Goal: Find contact information: Find contact information

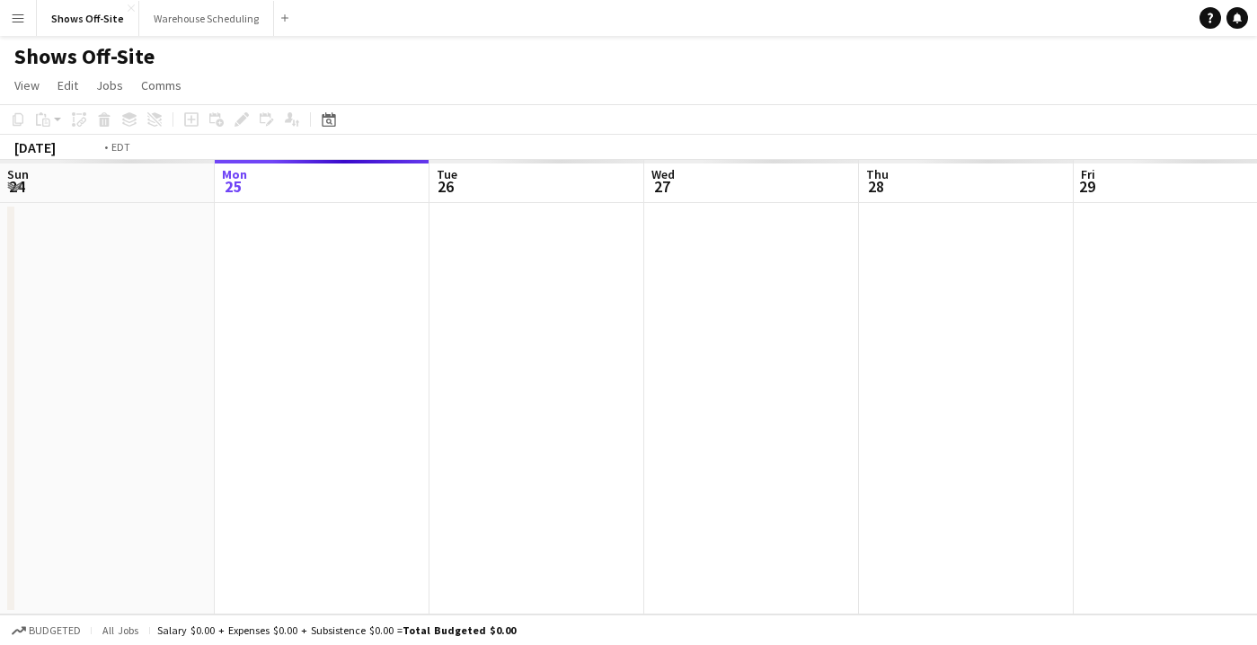
scroll to position [0, 618]
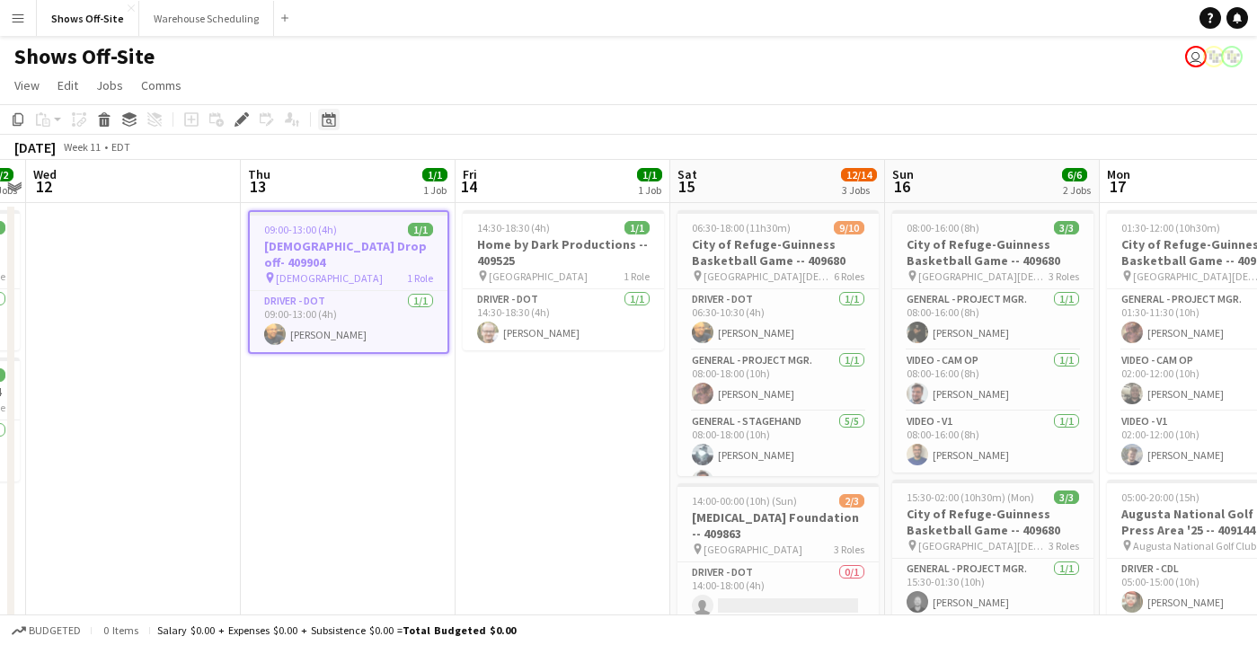
click at [323, 124] on icon "Date picker" at bounding box center [329, 119] width 14 height 14
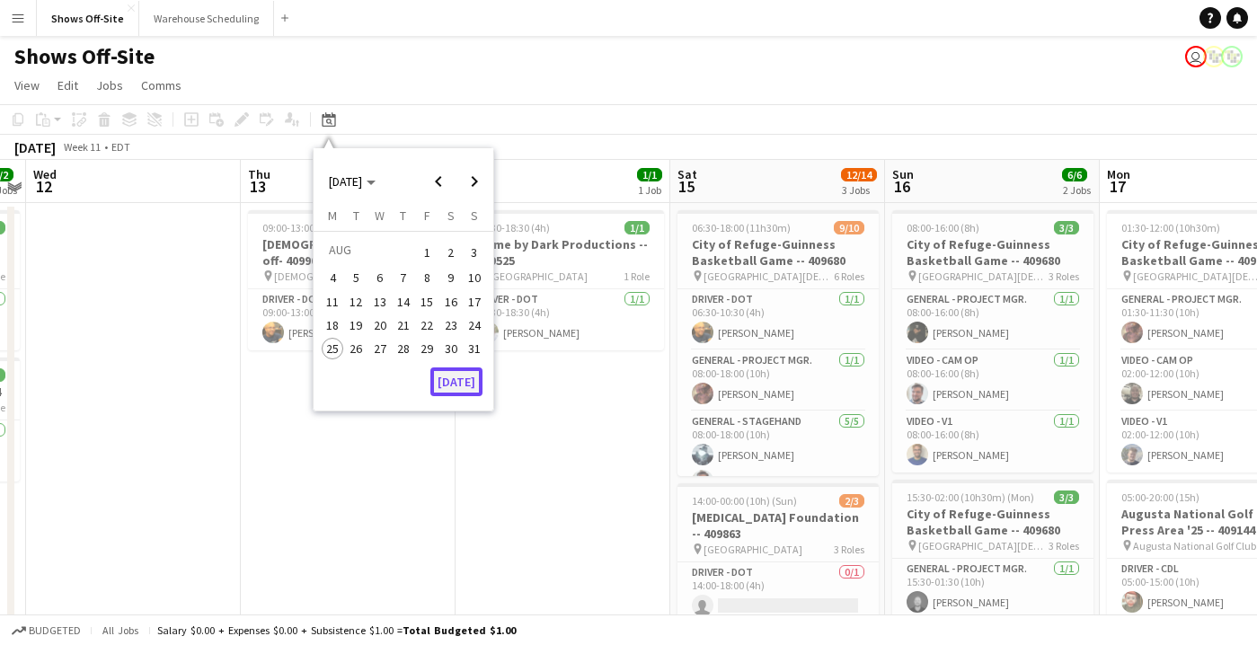
click at [455, 369] on button "[DATE]" at bounding box center [456, 381] width 52 height 29
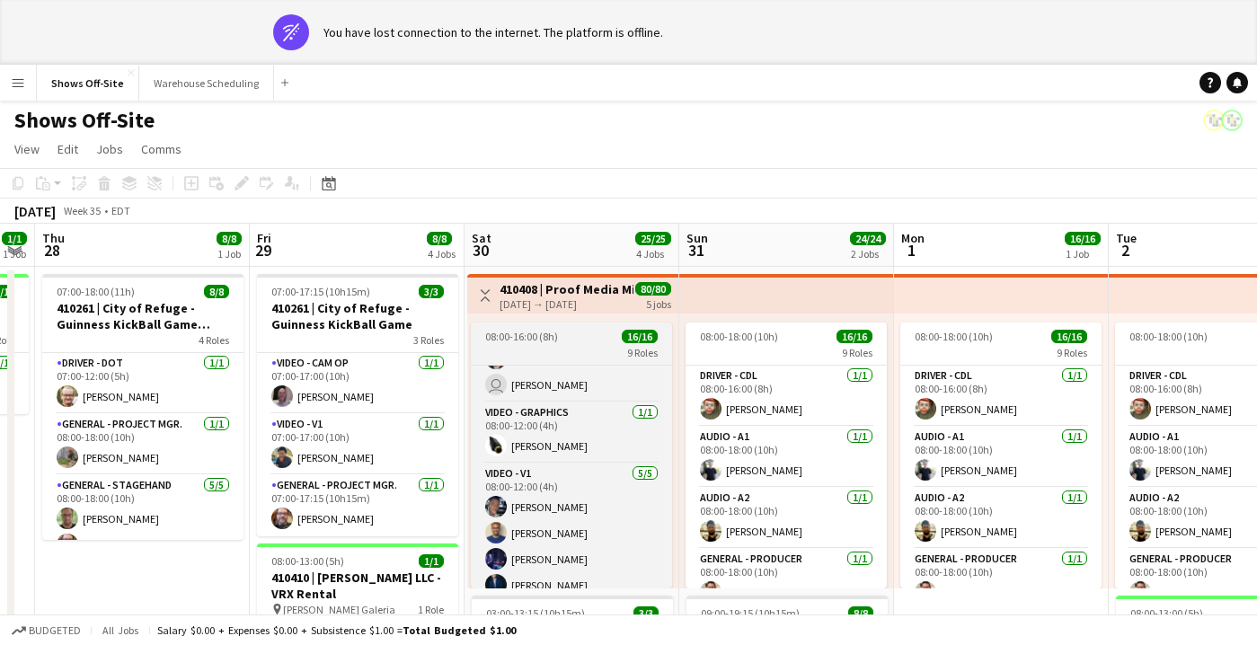
scroll to position [0, 0]
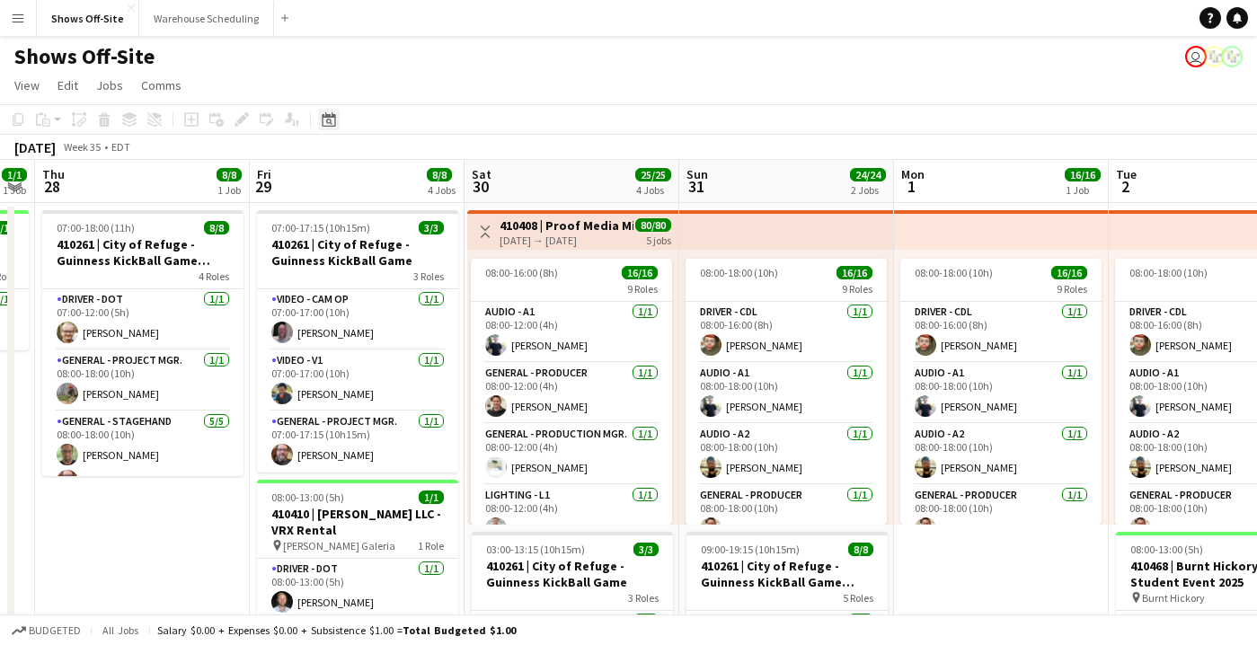
click at [330, 116] on icon at bounding box center [328, 119] width 13 height 14
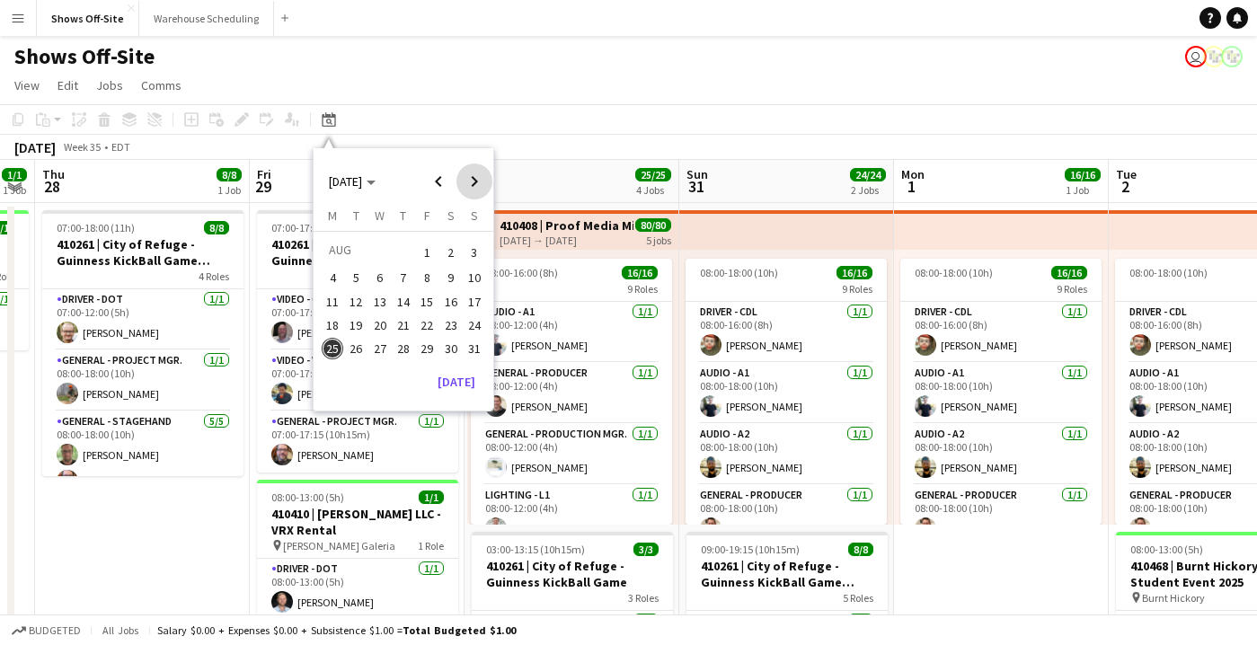
click at [475, 181] on span "Next month" at bounding box center [474, 182] width 36 height 36
click at [477, 296] on span "14" at bounding box center [475, 298] width 22 height 22
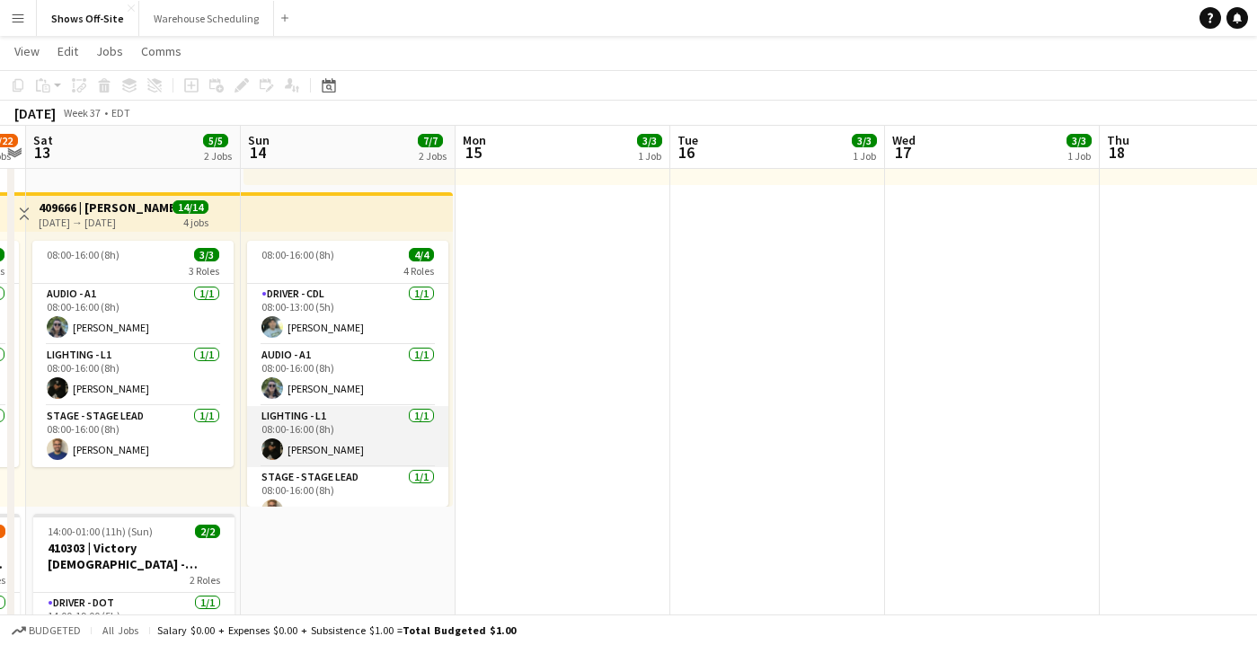
scroll to position [22, 0]
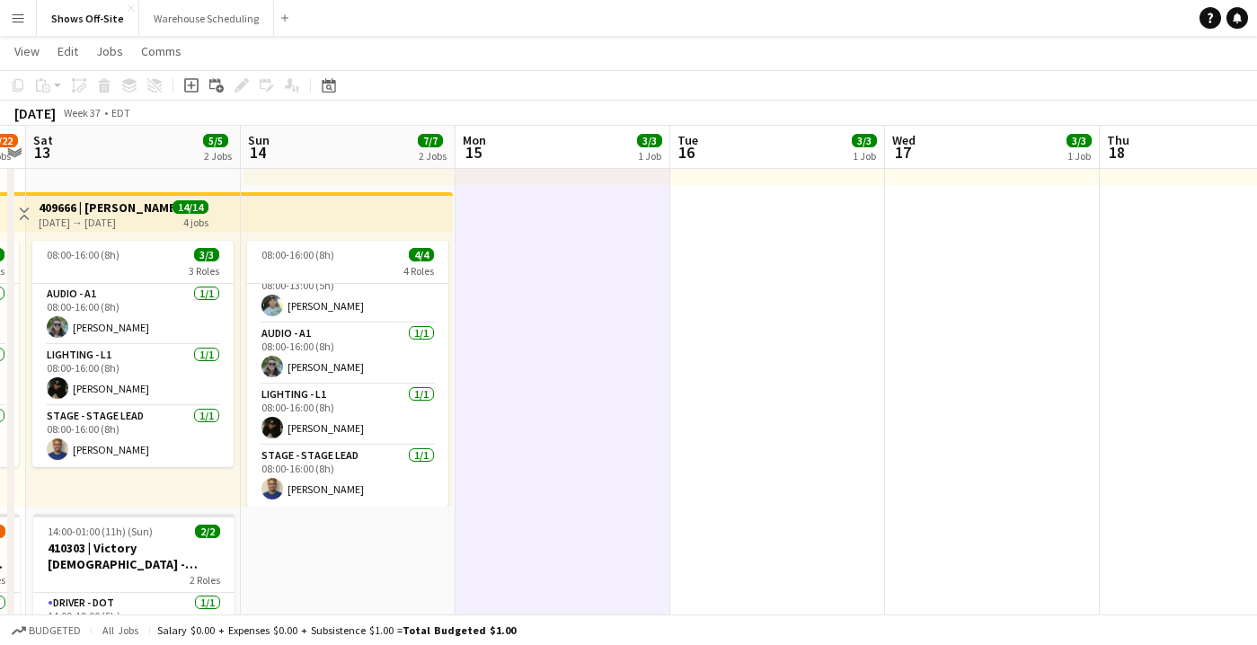
click at [13, 17] on app-icon "Menu" at bounding box center [18, 18] width 14 height 14
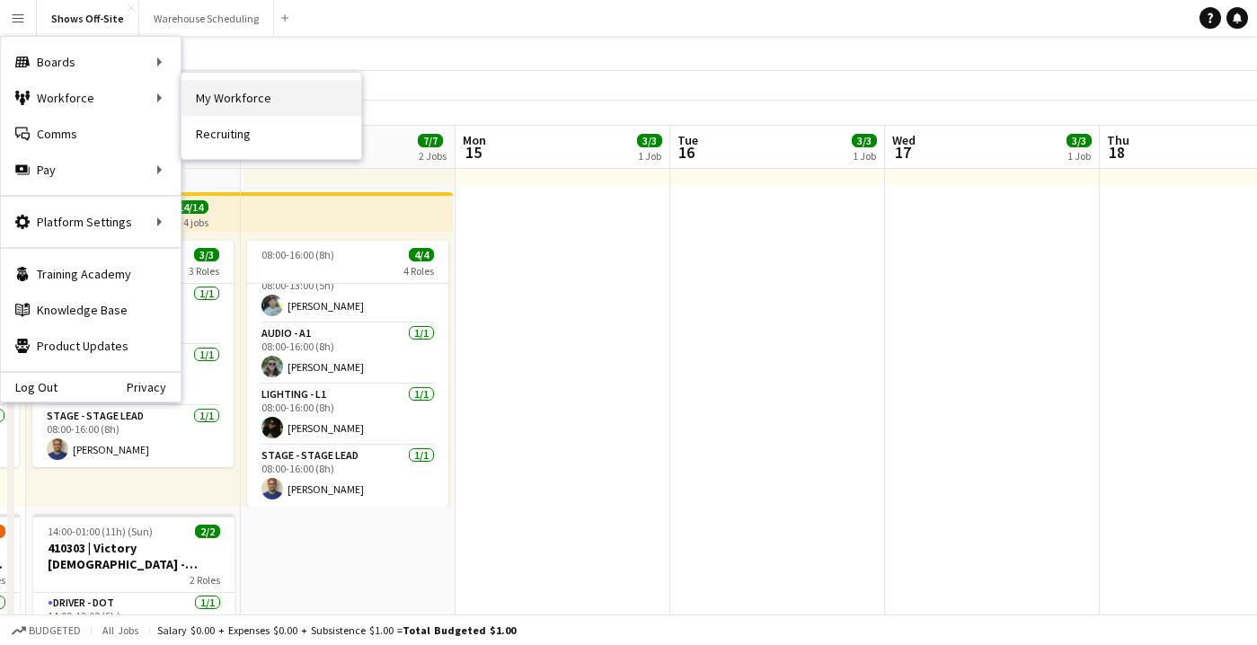
click at [253, 86] on link "My Workforce" at bounding box center [271, 98] width 180 height 36
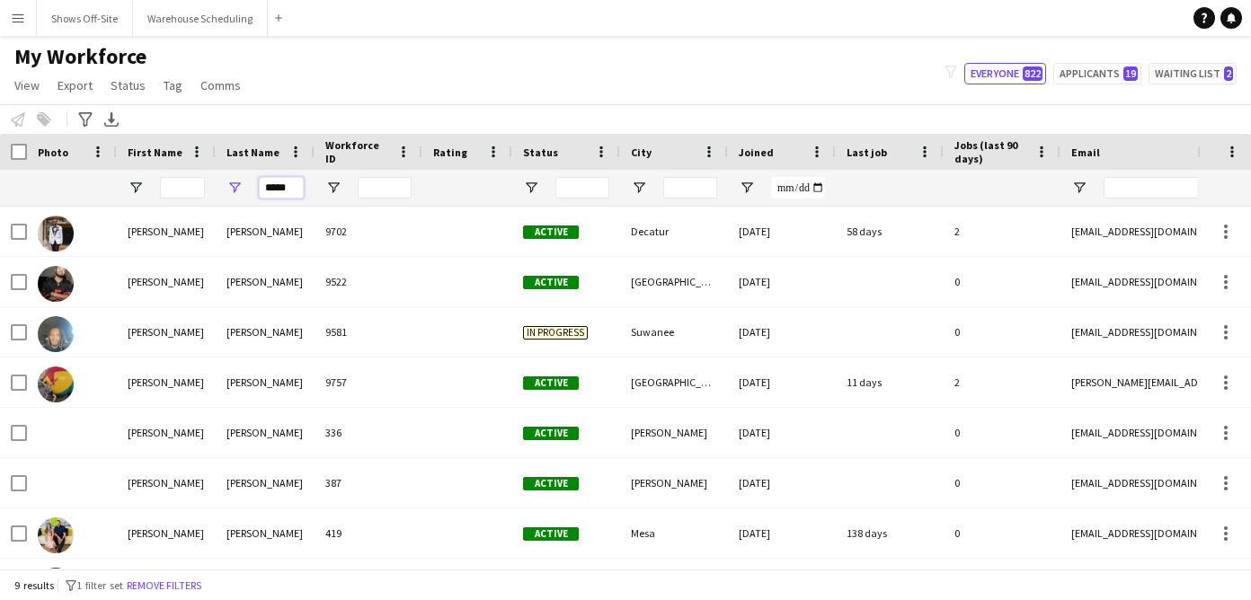
drag, startPoint x: 277, startPoint y: 193, endPoint x: 216, endPoint y: 193, distance: 61.1
click at [221, 193] on div "*****" at bounding box center [265, 188] width 99 height 36
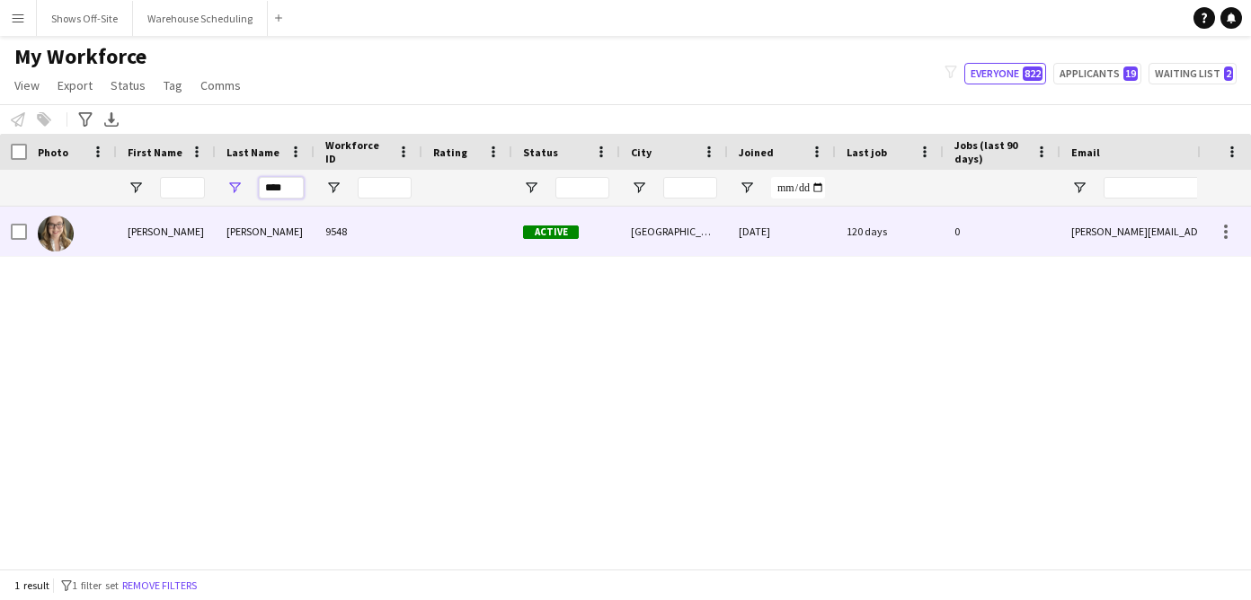
type input "****"
click at [238, 252] on div "Wolowicz" at bounding box center [265, 231] width 99 height 49
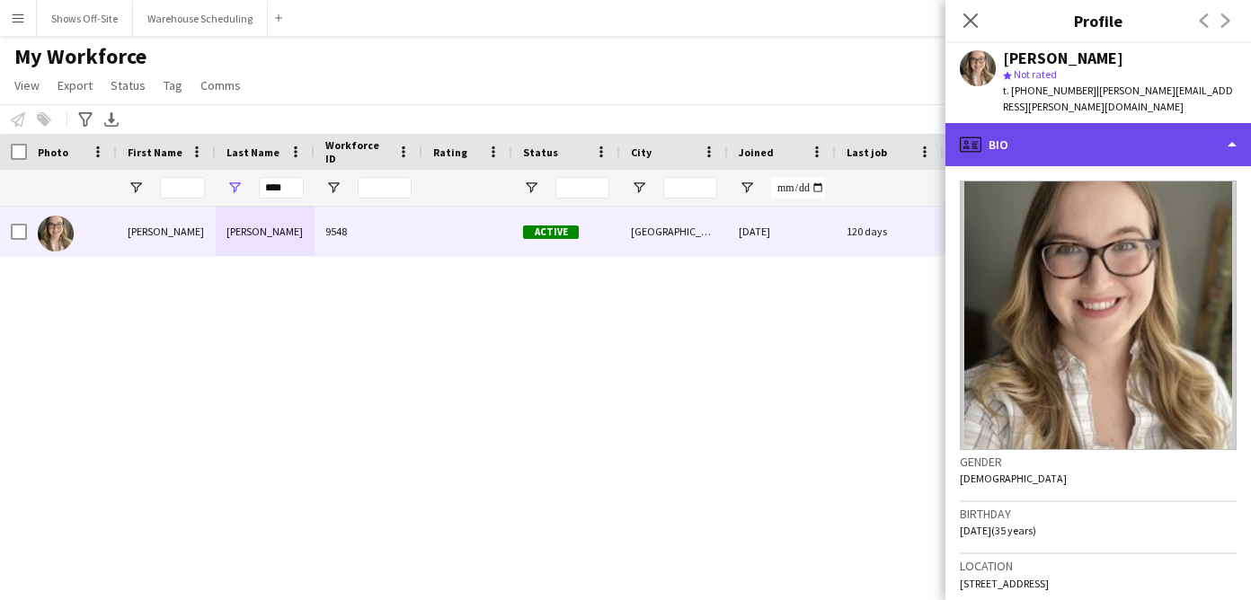
click at [1130, 128] on div "profile Bio" at bounding box center [1097, 144] width 305 height 43
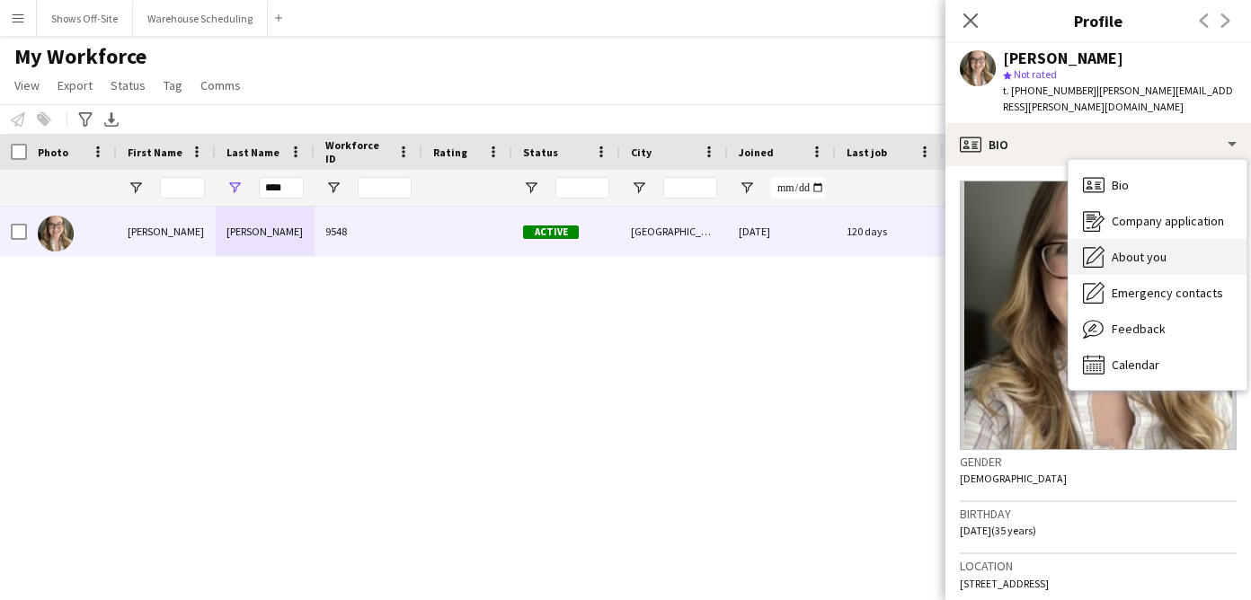
click at [1107, 239] on div "About you About you" at bounding box center [1157, 257] width 178 height 36
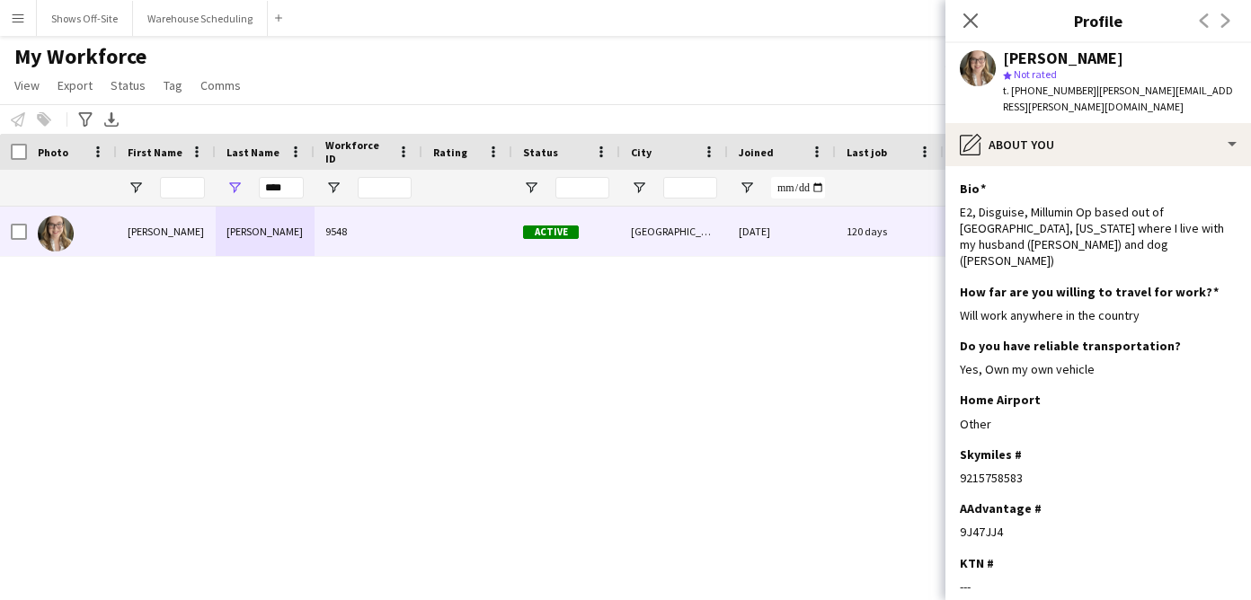
click at [1050, 103] on div "Corinne Wolowicz star Not rated t. +16154959492 | corinne.wolowicz@gmail.com" at bounding box center [1097, 83] width 305 height 80
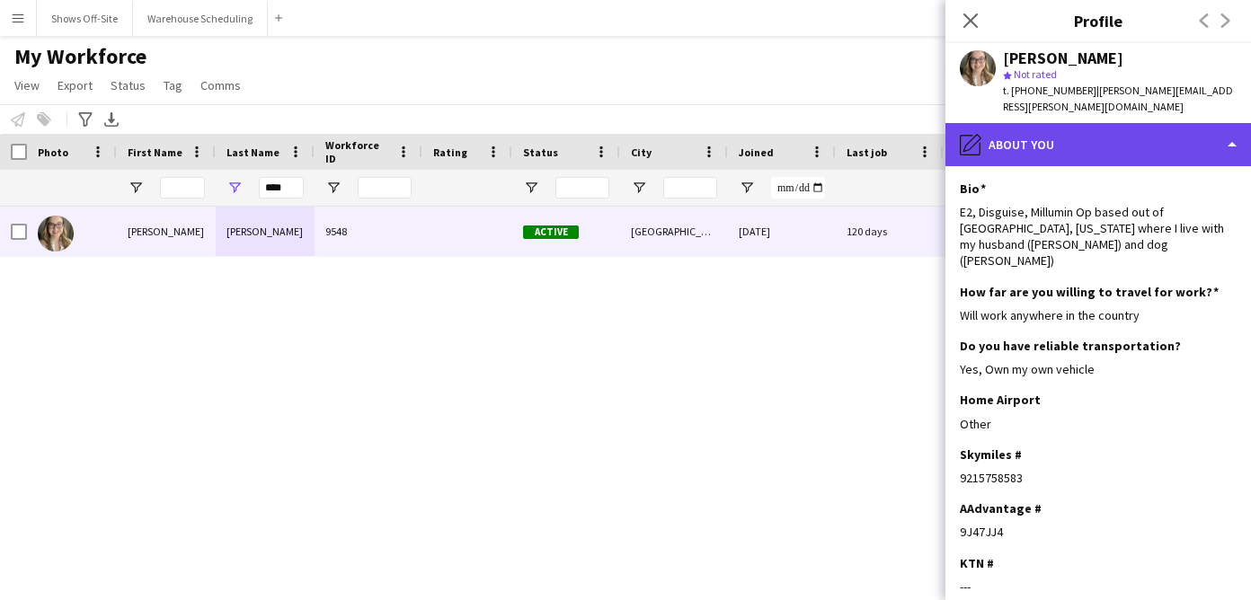
click at [1060, 123] on div "pencil4 About you" at bounding box center [1097, 144] width 305 height 43
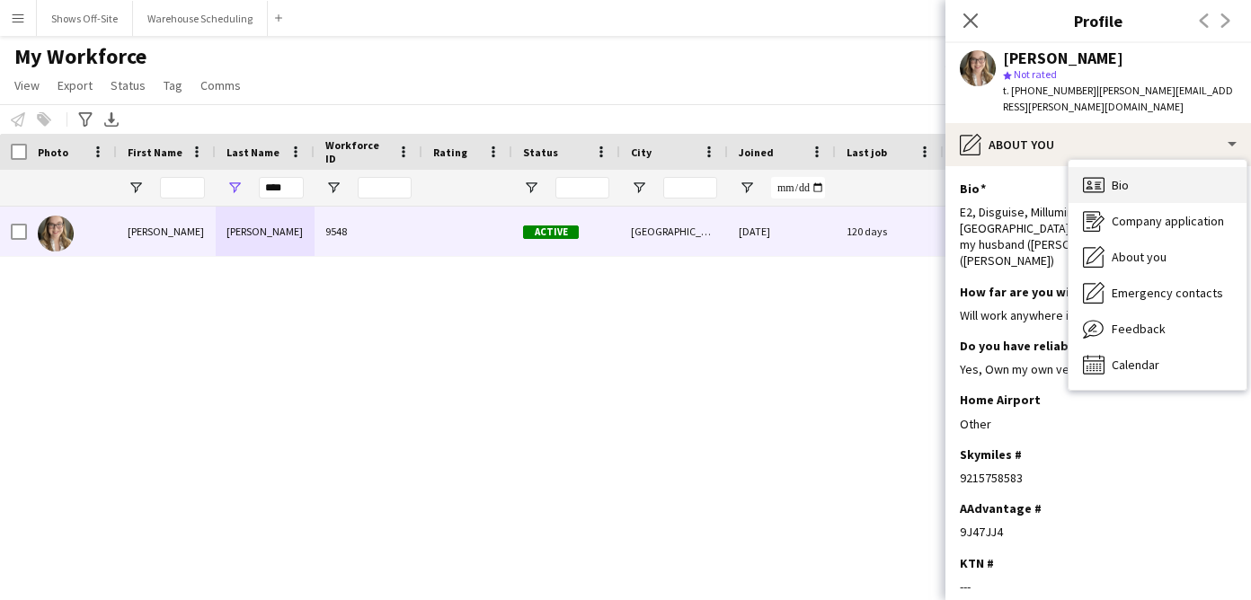
click at [1116, 177] on div "Bio Bio" at bounding box center [1157, 185] width 178 height 36
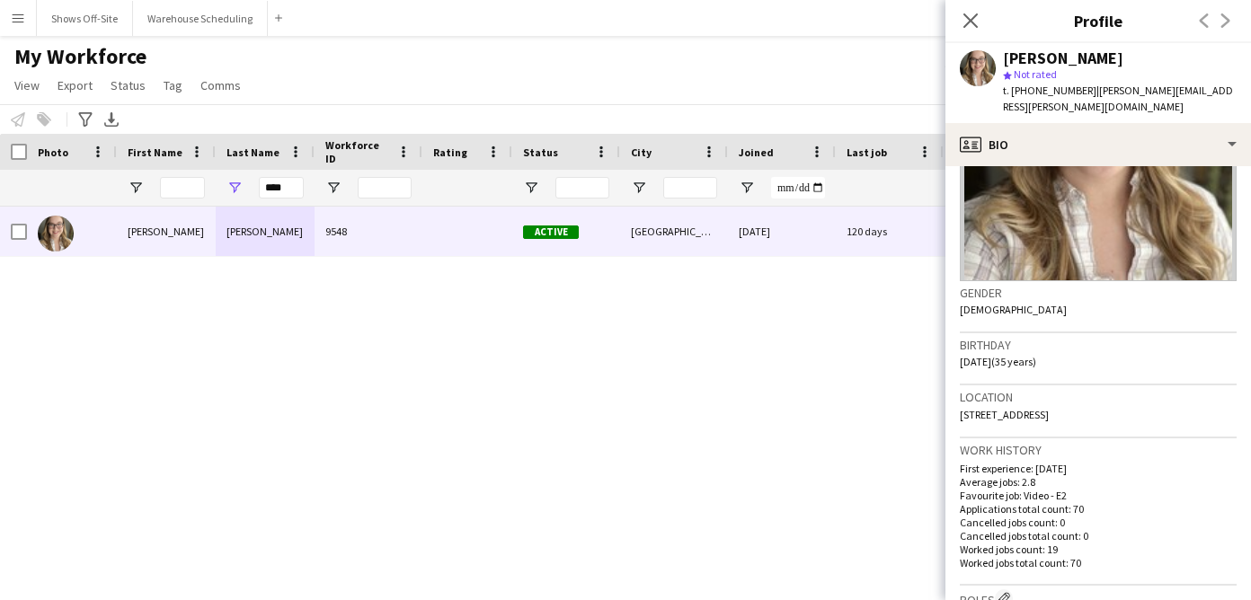
scroll to position [179, 0]
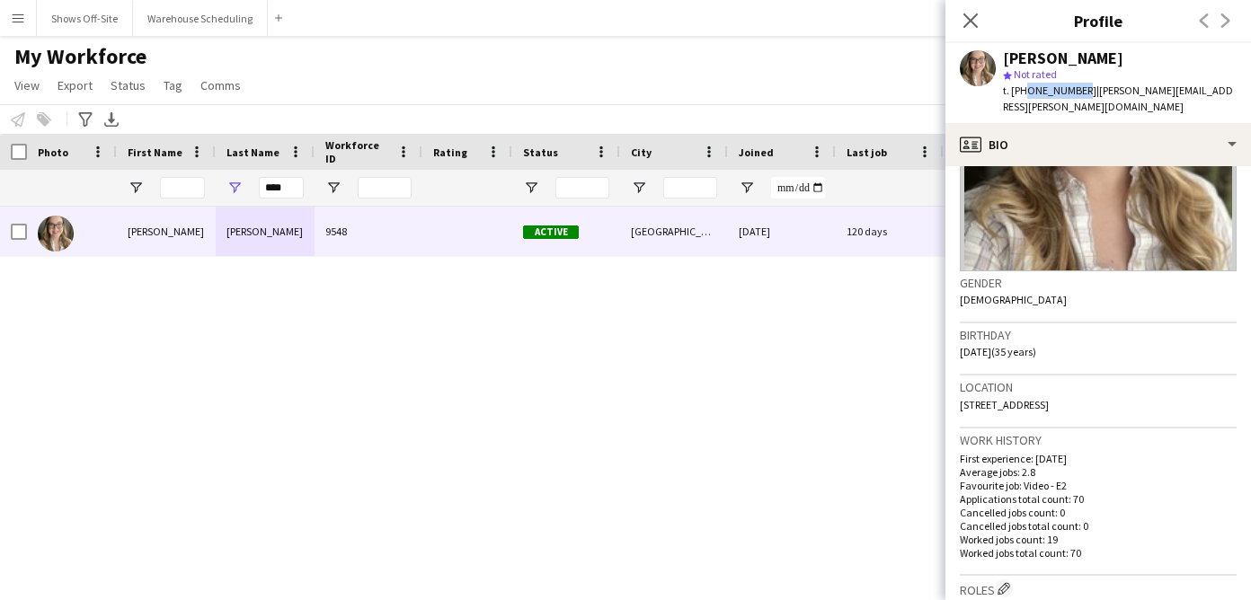
drag, startPoint x: 1021, startPoint y: 91, endPoint x: 1073, endPoint y: 90, distance: 52.1
click at [1073, 90] on span "t. +16154959492" at bounding box center [1049, 90] width 93 height 13
copy span "6154959492"
drag, startPoint x: 1152, startPoint y: 385, endPoint x: 960, endPoint y: 385, distance: 191.4
click at [959, 384] on app-crew-profile-bio "Gender Female Birthday 07-30-1990 (35 years) Location 310 Telavera Drive, White…" at bounding box center [1097, 383] width 305 height 434
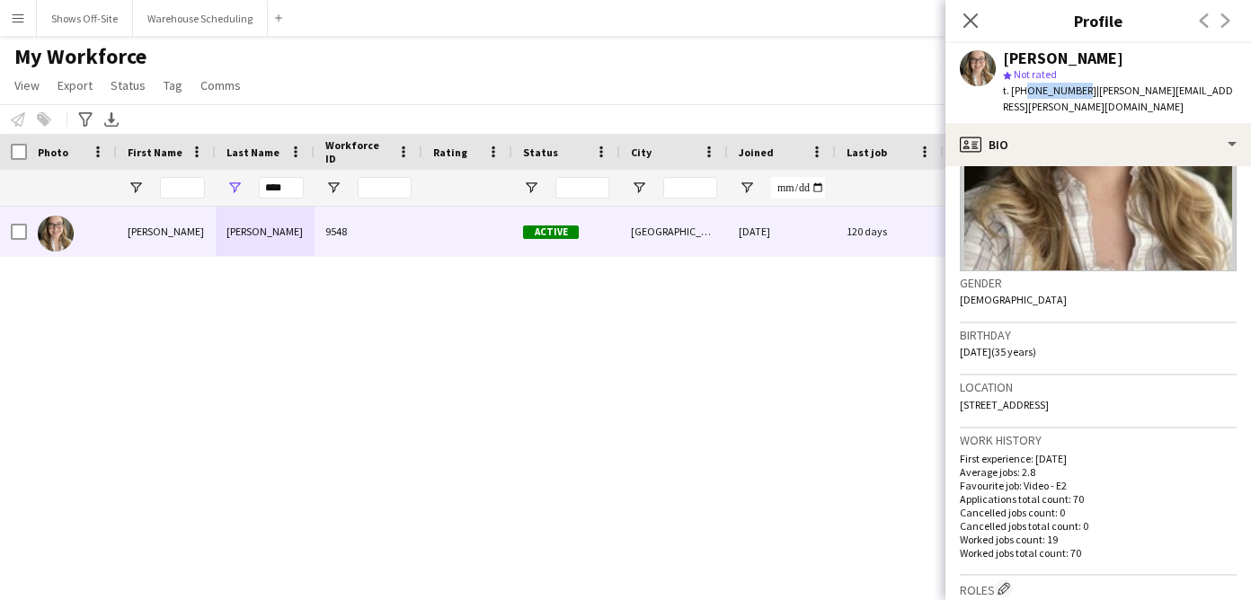
copy span "310 Telavera Drive, White House, 37188"
click at [16, 31] on button "Menu" at bounding box center [18, 18] width 36 height 36
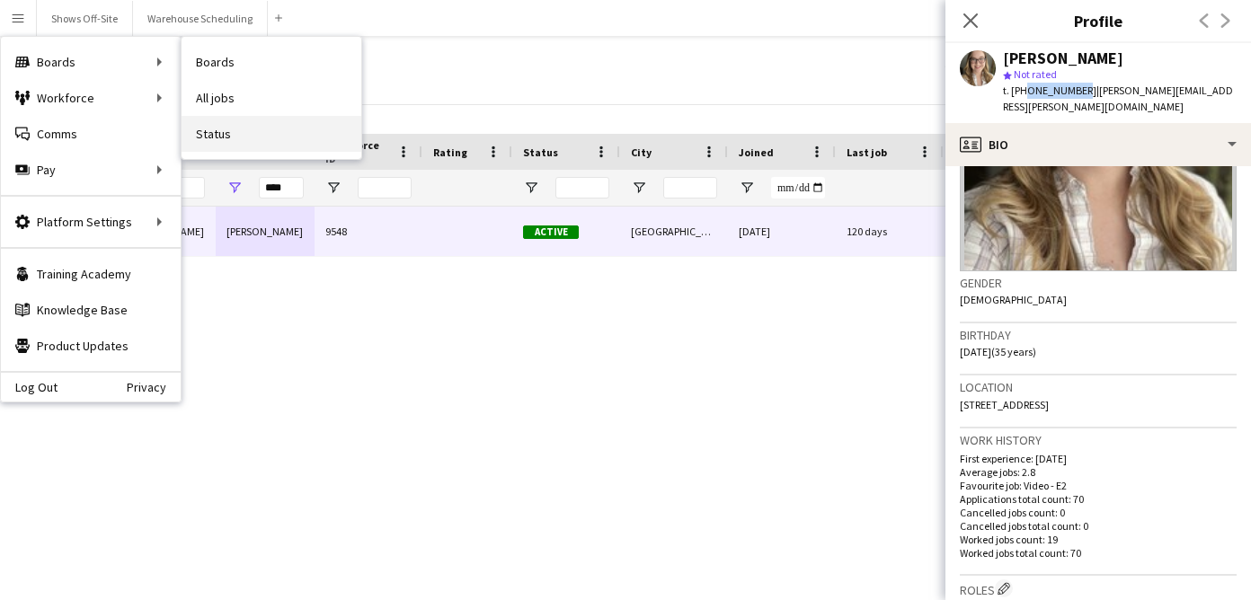
click at [242, 129] on link "Status" at bounding box center [271, 134] width 180 height 36
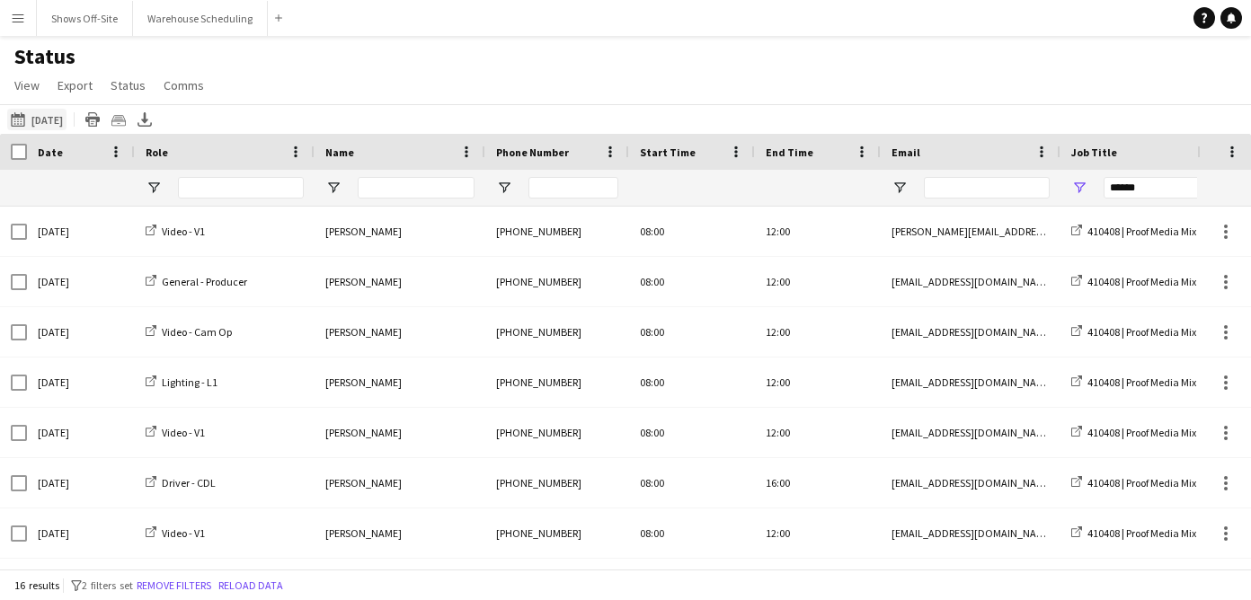
click at [52, 110] on button "08-25-2025 to 08-31-2025 08-30-2025" at bounding box center [36, 120] width 59 height 22
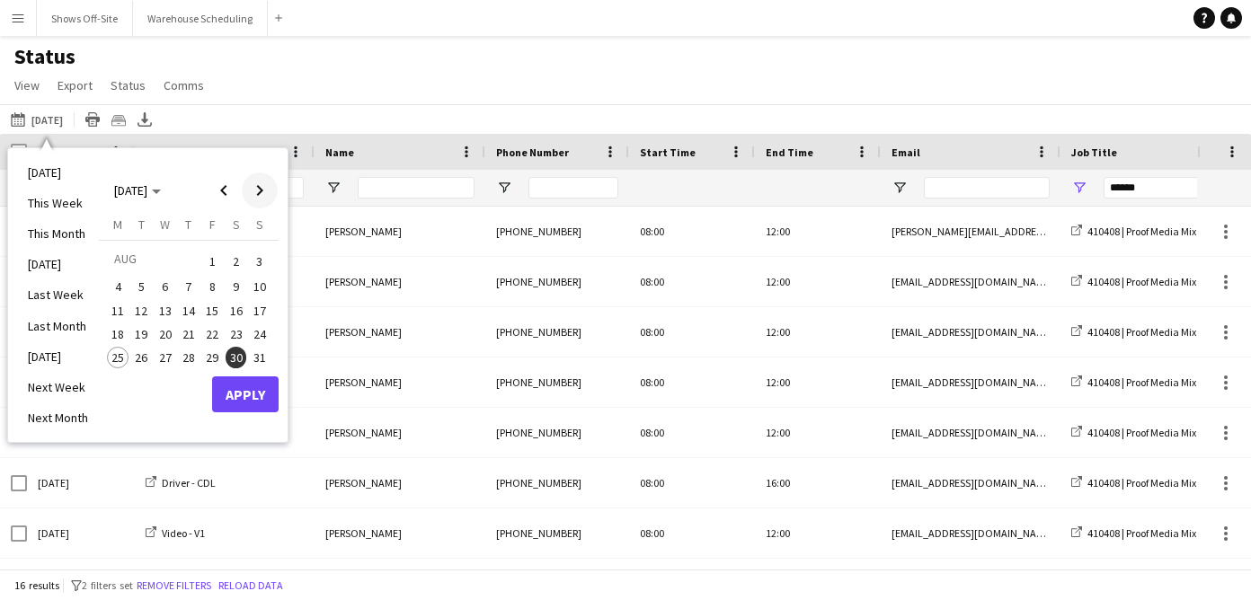
click at [261, 178] on span "Next month" at bounding box center [260, 190] width 36 height 36
click at [134, 354] on span "23" at bounding box center [142, 353] width 22 height 22
click at [234, 408] on button "Apply" at bounding box center [245, 414] width 66 height 36
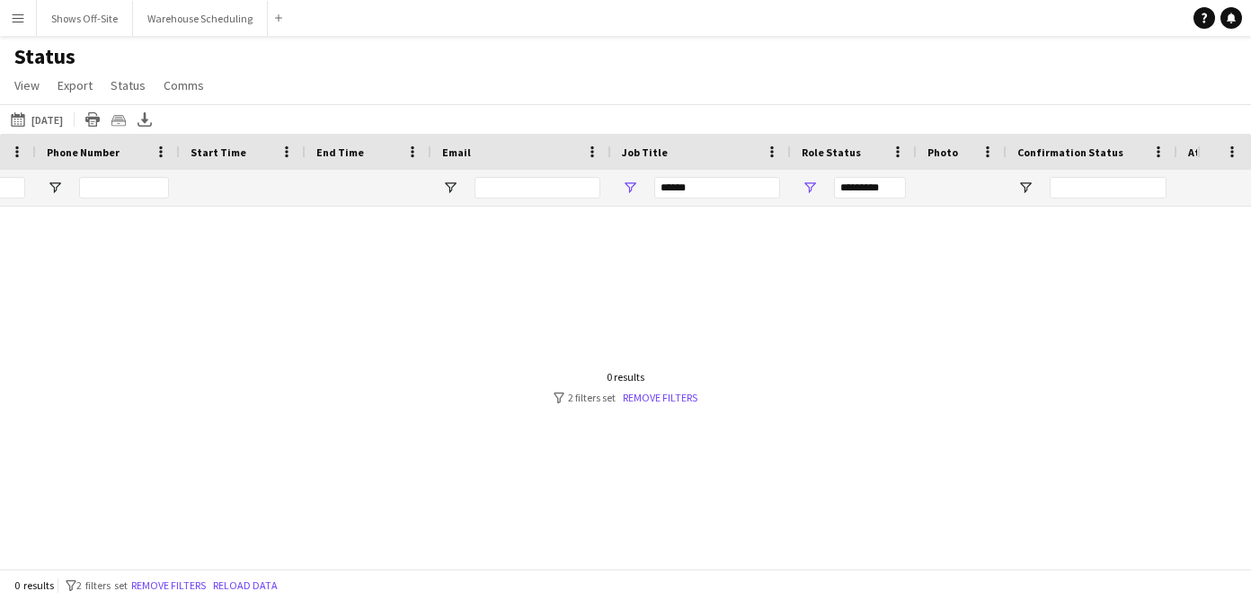
scroll to position [0, 615]
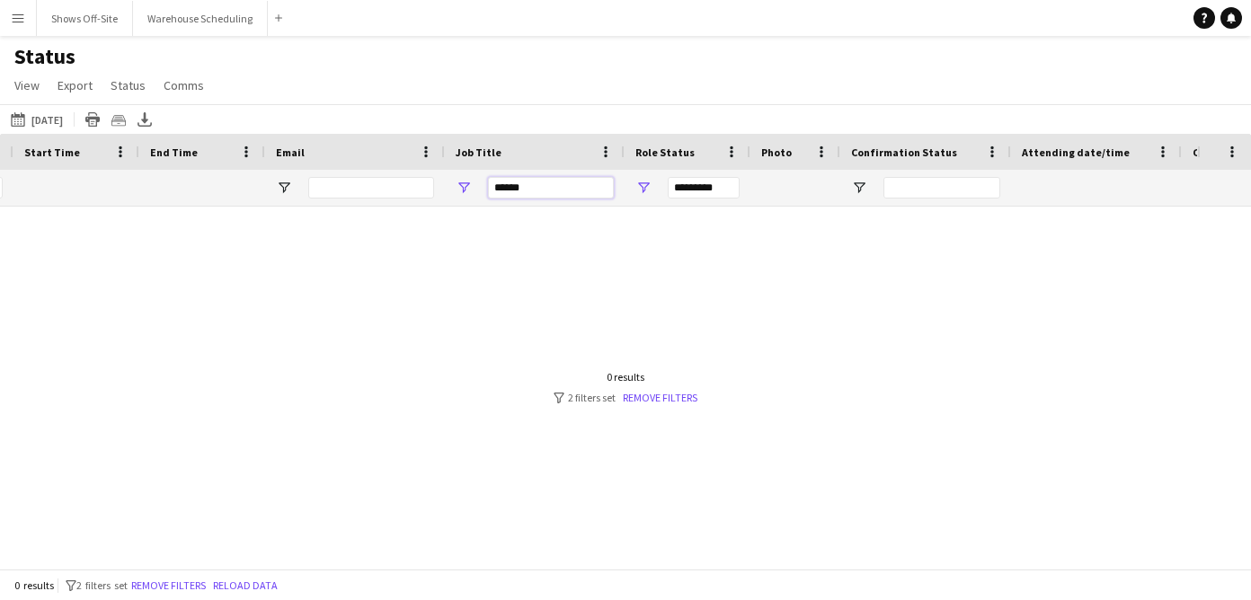
drag, startPoint x: 535, startPoint y: 187, endPoint x: 364, endPoint y: 183, distance: 171.6
click at [366, 184] on div "*********" at bounding box center [1056, 188] width 3342 height 36
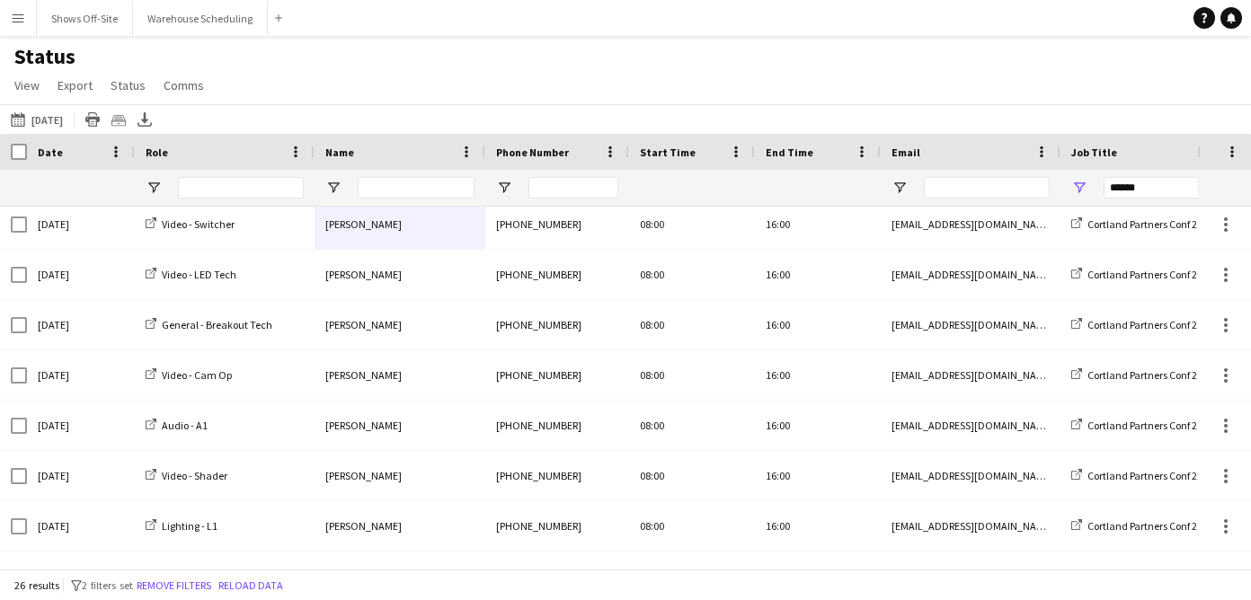
scroll to position [0, 0]
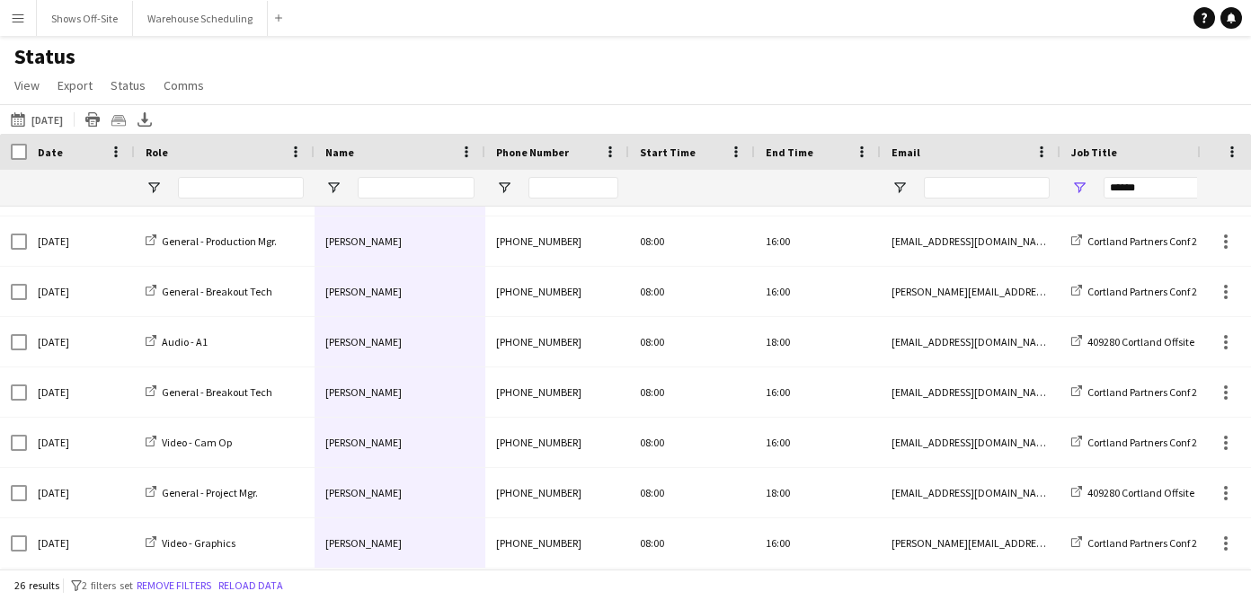
drag, startPoint x: 381, startPoint y: 217, endPoint x: 394, endPoint y: 549, distance: 331.8
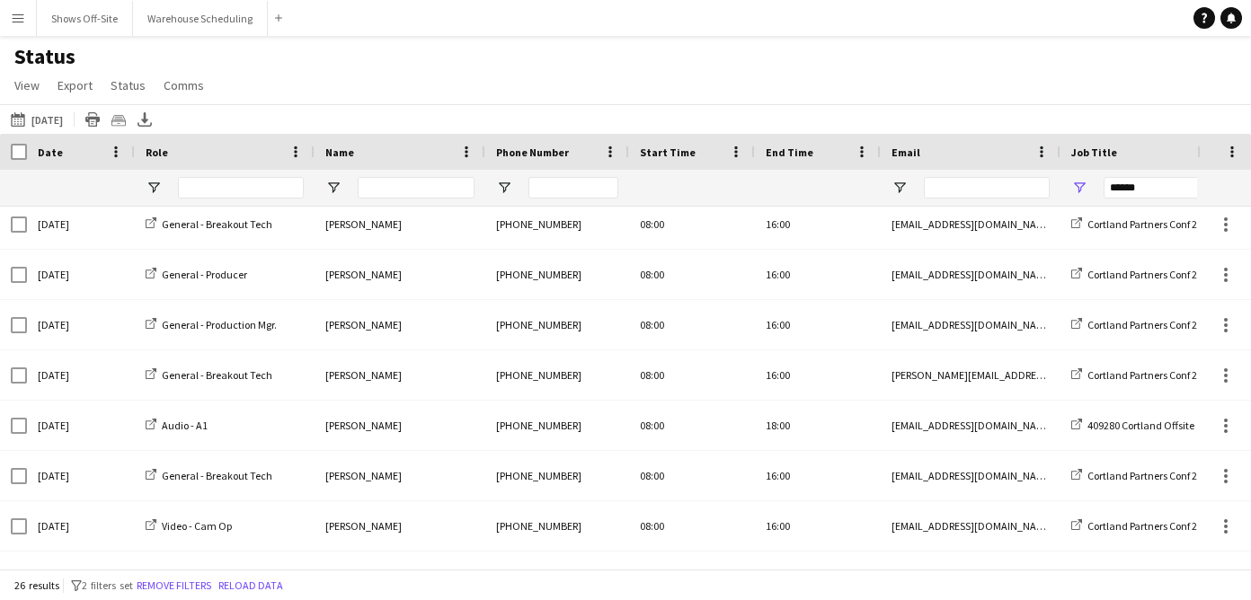
scroll to position [862, 0]
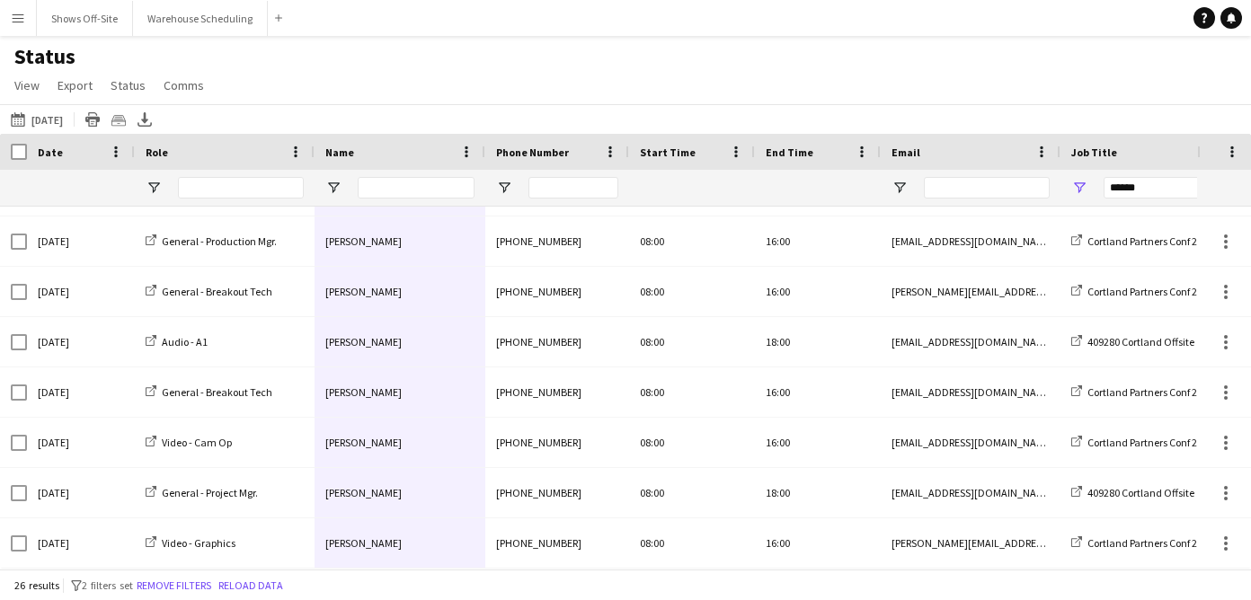
drag, startPoint x: 384, startPoint y: 214, endPoint x: 404, endPoint y: 546, distance: 333.0
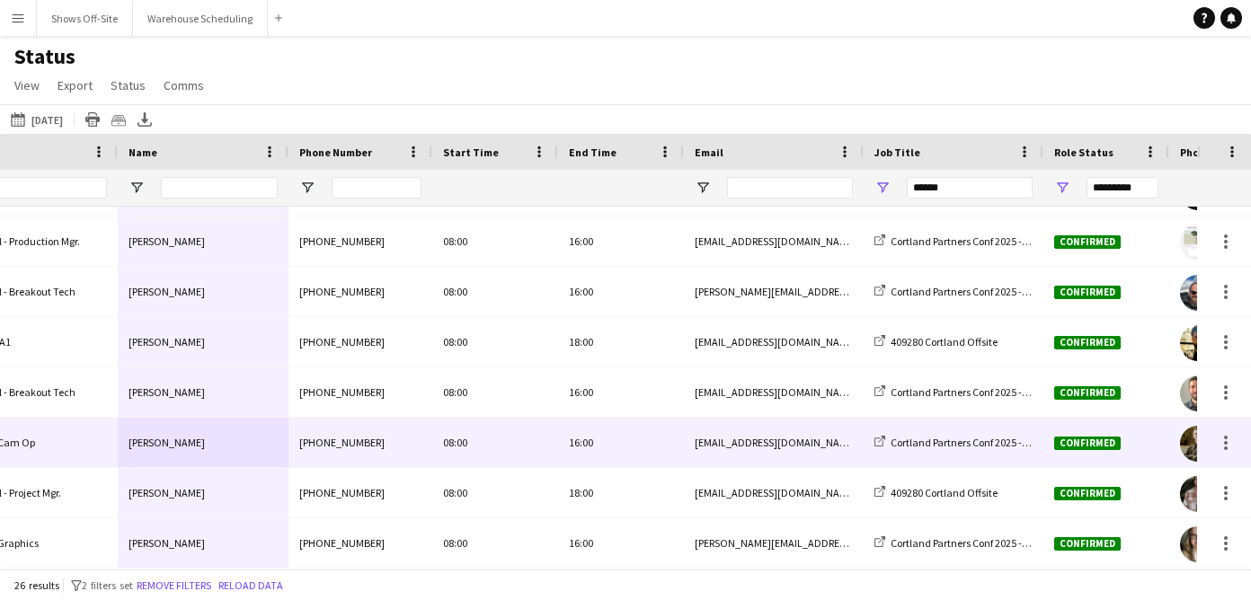
scroll to position [0, 381]
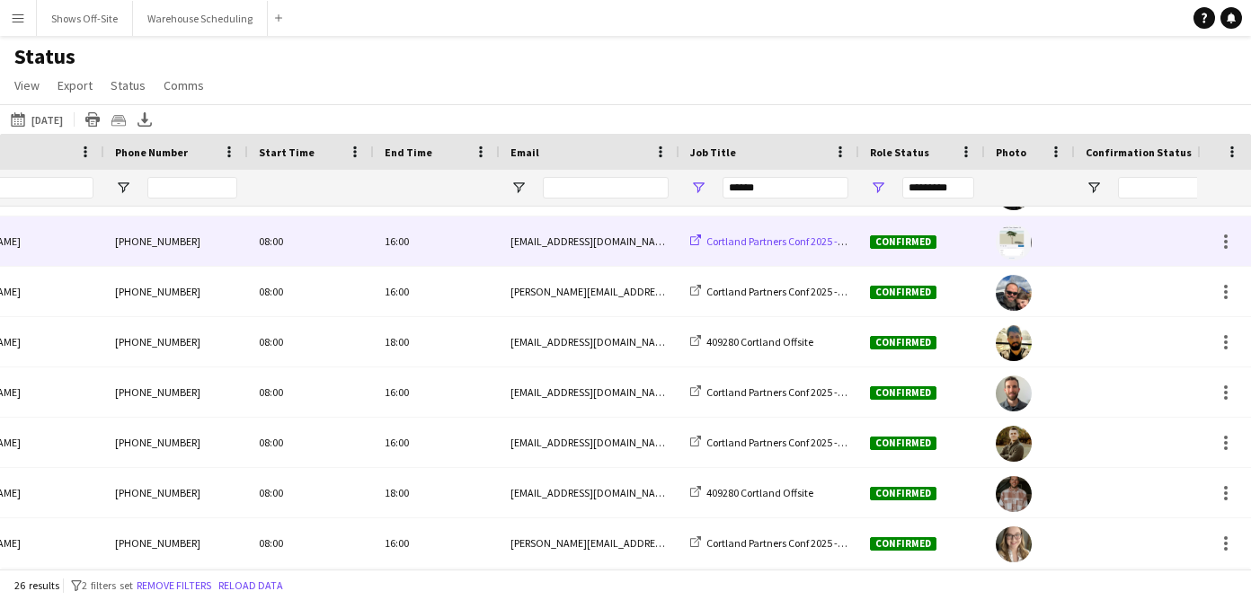
click at [803, 237] on span "Cortland Partners Conf 2025 -- 409280" at bounding box center [790, 240] width 169 height 13
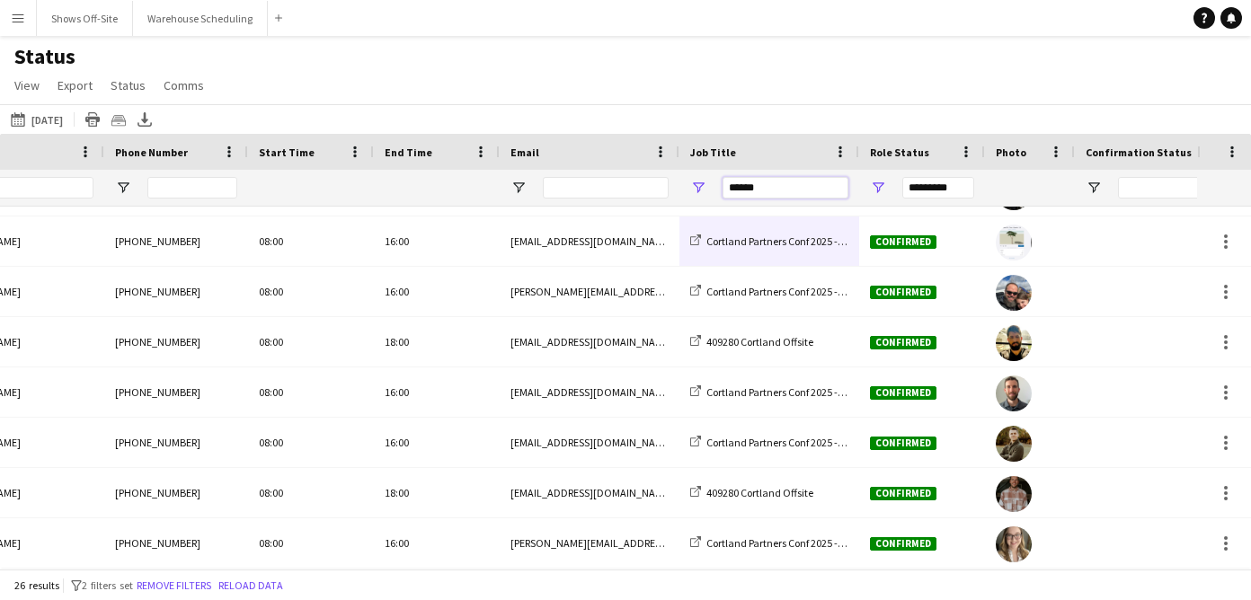
drag, startPoint x: 780, startPoint y: 180, endPoint x: 677, endPoint y: 179, distance: 102.4
drag, startPoint x: 788, startPoint y: 186, endPoint x: 676, endPoint y: 186, distance: 112.3
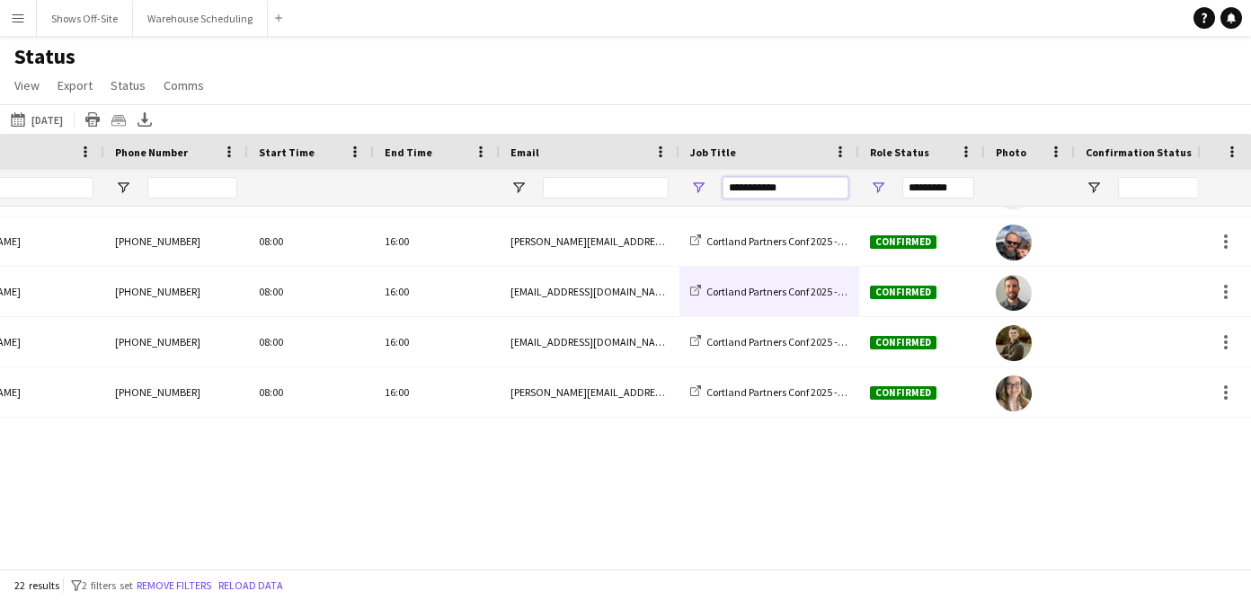
scroll to position [745, 0]
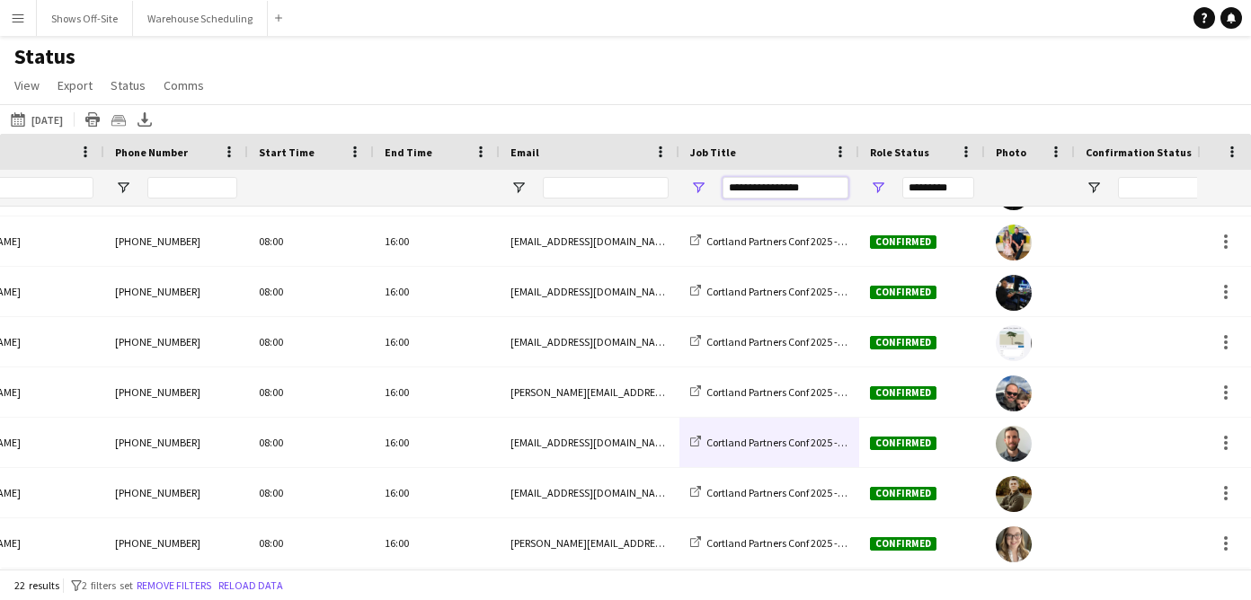
type input "**********"
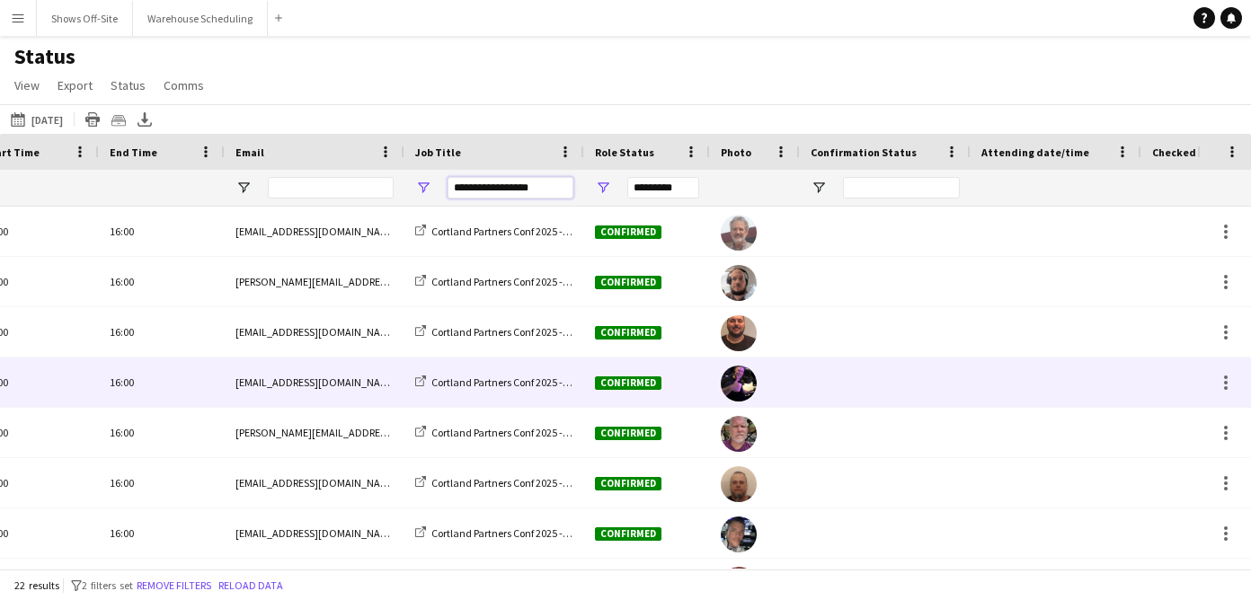
scroll to position [0, 843]
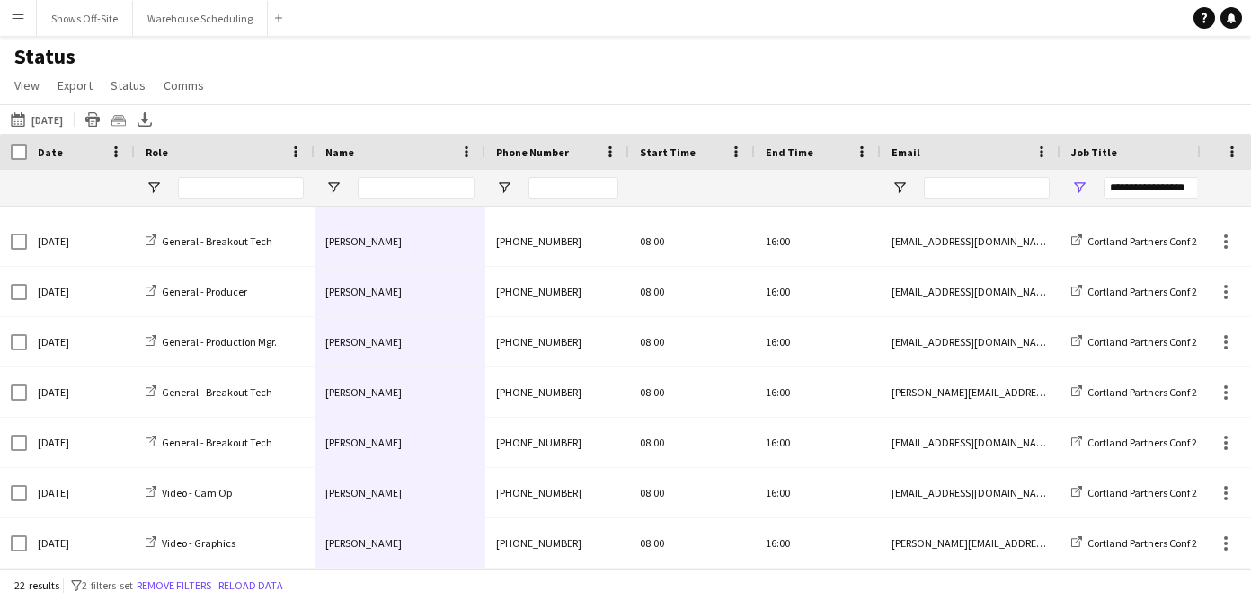
drag, startPoint x: 370, startPoint y: 212, endPoint x: 401, endPoint y: 538, distance: 327.5
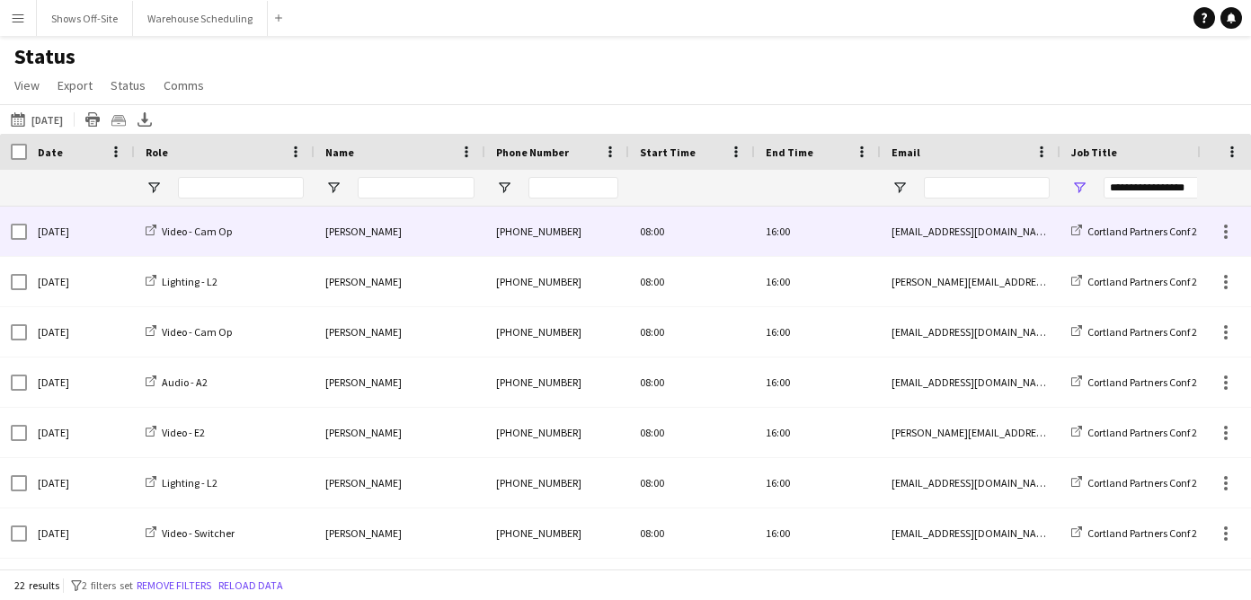
click at [410, 234] on div "Andy Stackable" at bounding box center [399, 231] width 171 height 49
click at [373, 234] on span "Andy Stackable" at bounding box center [363, 231] width 76 height 13
click at [345, 228] on span "Andy Stackable" at bounding box center [363, 231] width 76 height 13
click at [346, 230] on span "Andy Stackable" at bounding box center [363, 231] width 76 height 13
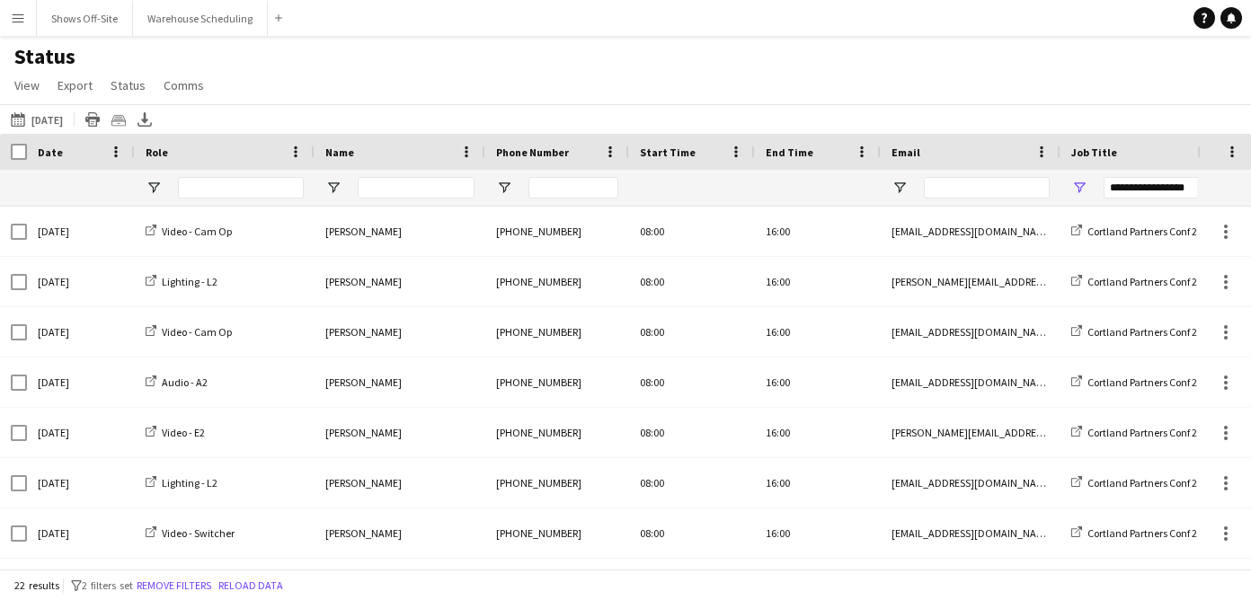
click at [4, 13] on button "Menu" at bounding box center [18, 18] width 36 height 36
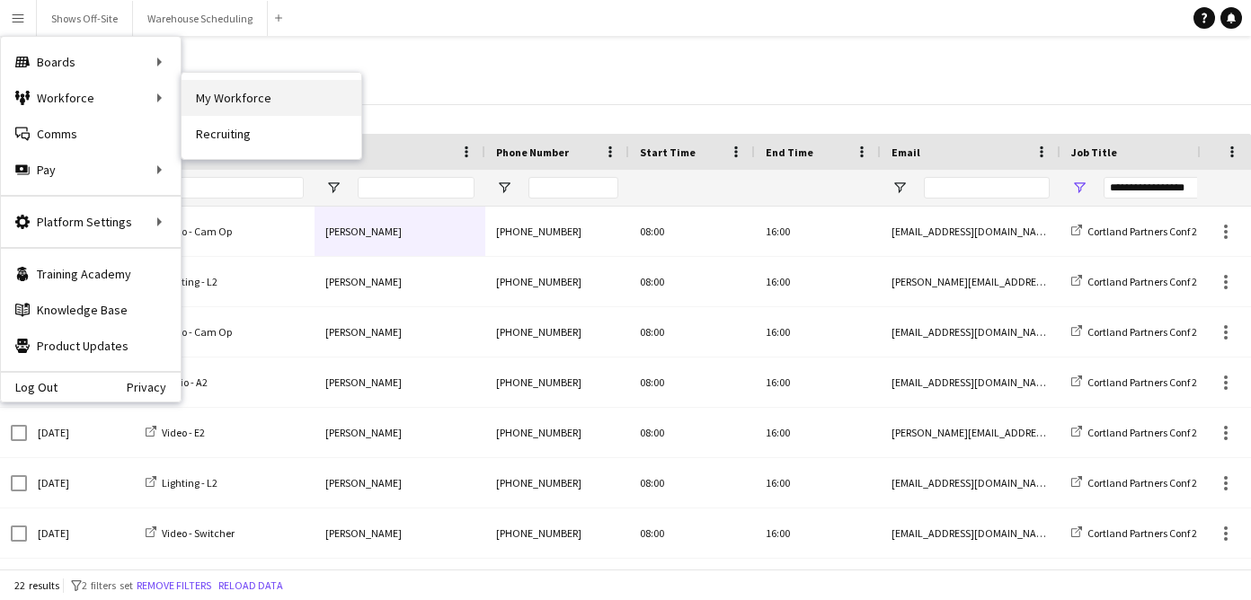
click at [247, 98] on link "My Workforce" at bounding box center [271, 98] width 180 height 36
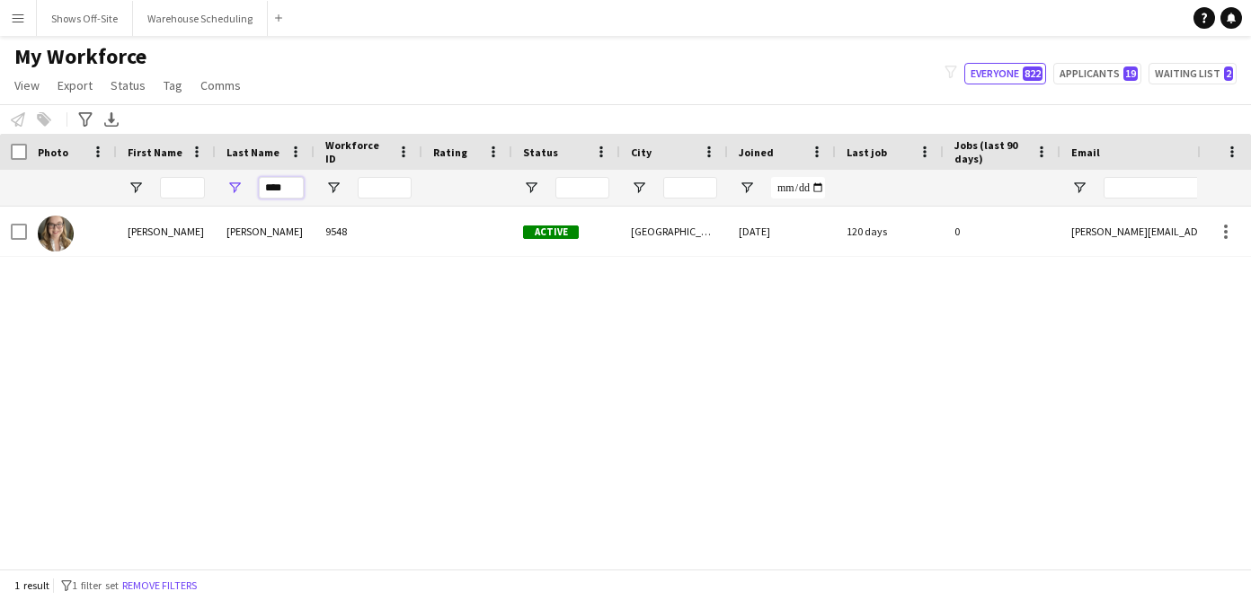
drag, startPoint x: 293, startPoint y: 188, endPoint x: 236, endPoint y: 187, distance: 56.6
click at [253, 188] on div "****" at bounding box center [265, 188] width 99 height 36
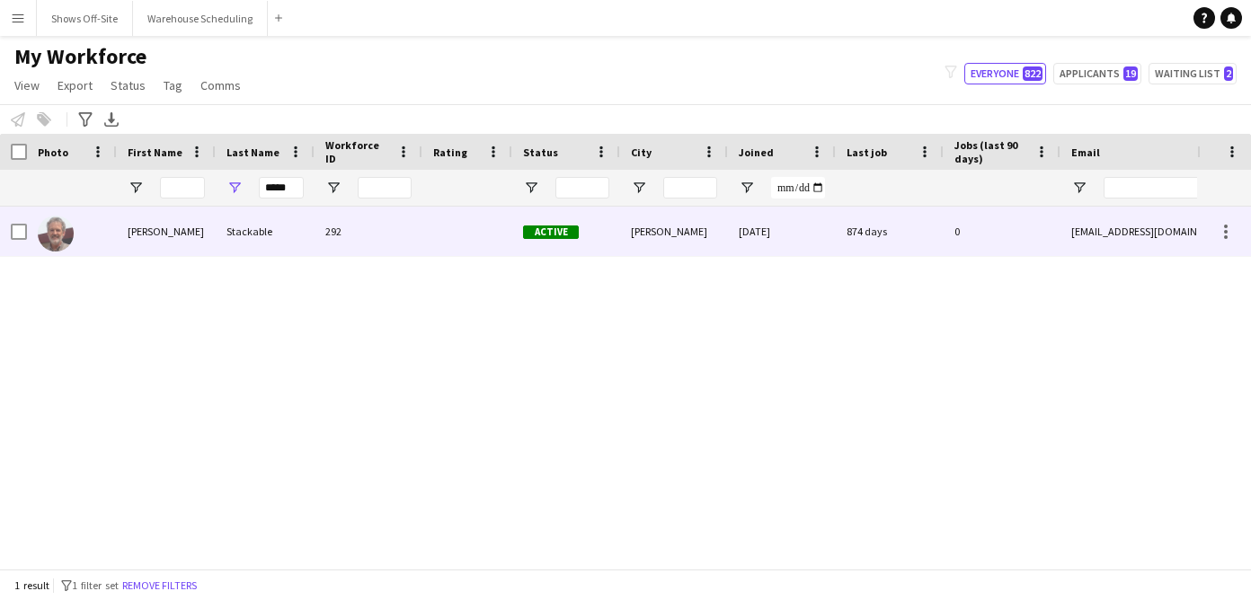
click at [247, 217] on div "Stackable" at bounding box center [265, 231] width 99 height 49
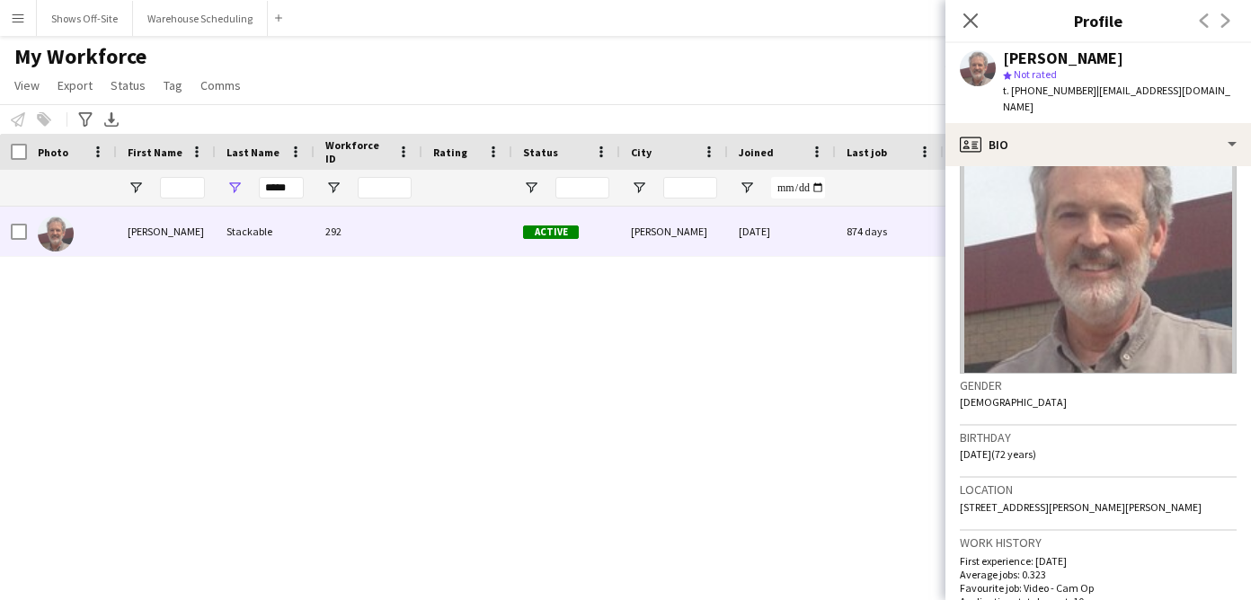
scroll to position [78, 0]
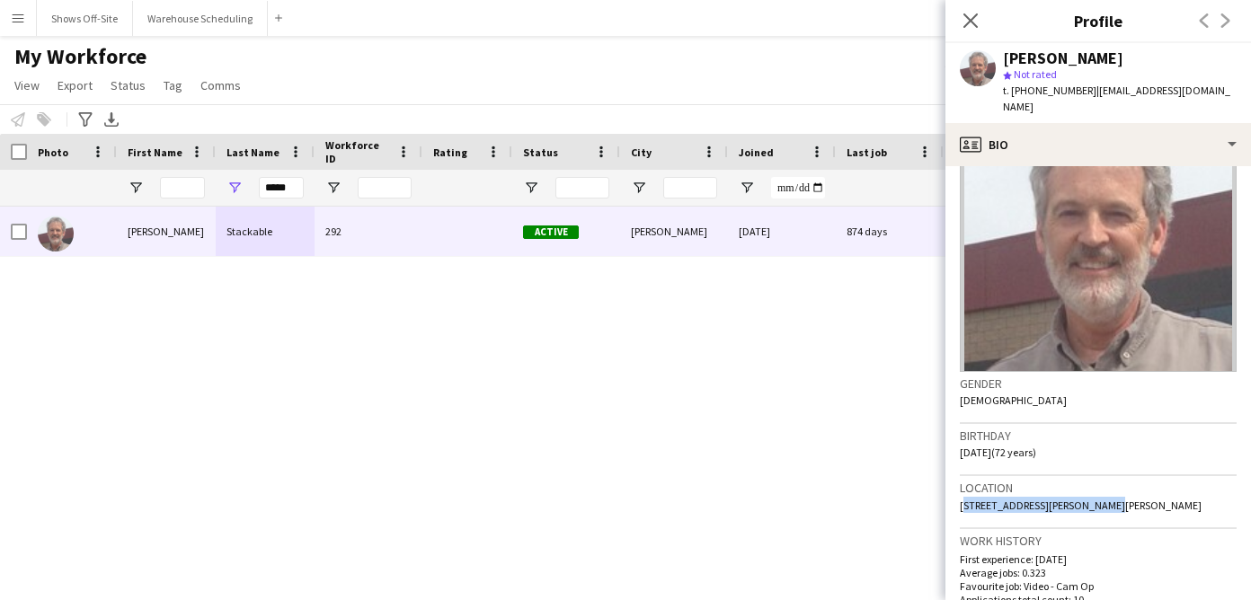
drag, startPoint x: 1089, startPoint y: 492, endPoint x: 963, endPoint y: 491, distance: 125.8
click at [959, 491] on div "Location 700 Paul Drive, Hurst, 76054" at bounding box center [1097, 502] width 277 height 52
copy span "700 Paul Drive, Hurst, 76054"
drag, startPoint x: 1022, startPoint y: 89, endPoint x: 1075, endPoint y: 89, distance: 53.0
click at [1075, 89] on span "t. +18178078453" at bounding box center [1049, 90] width 93 height 13
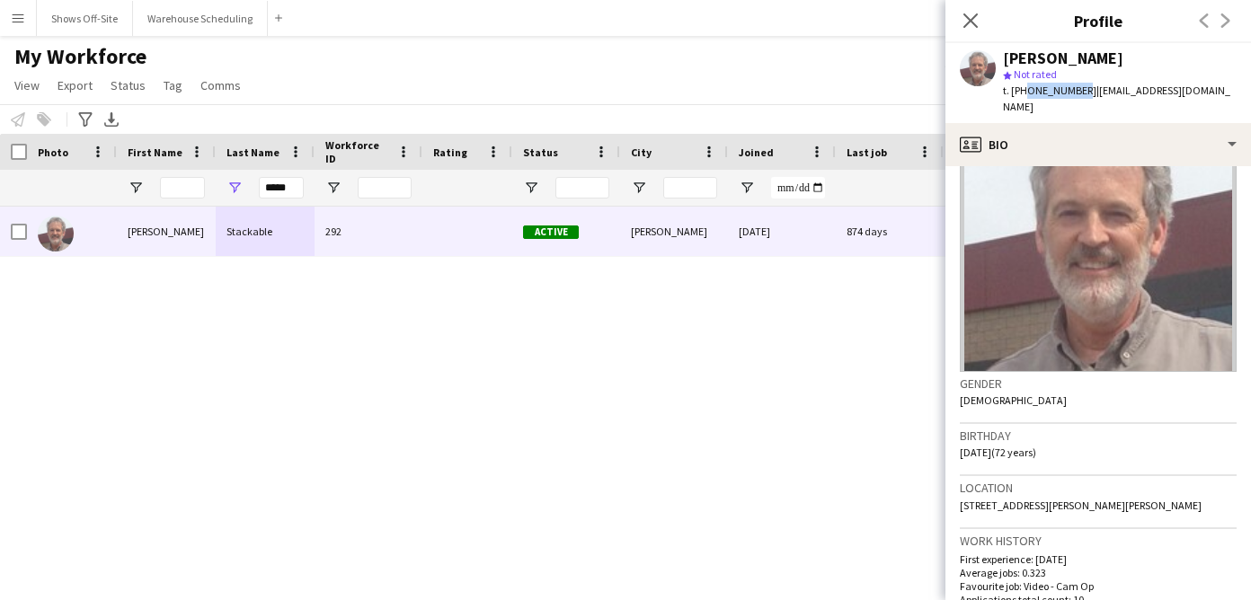
copy span "8178078453"
click at [965, 24] on icon at bounding box center [969, 20] width 17 height 17
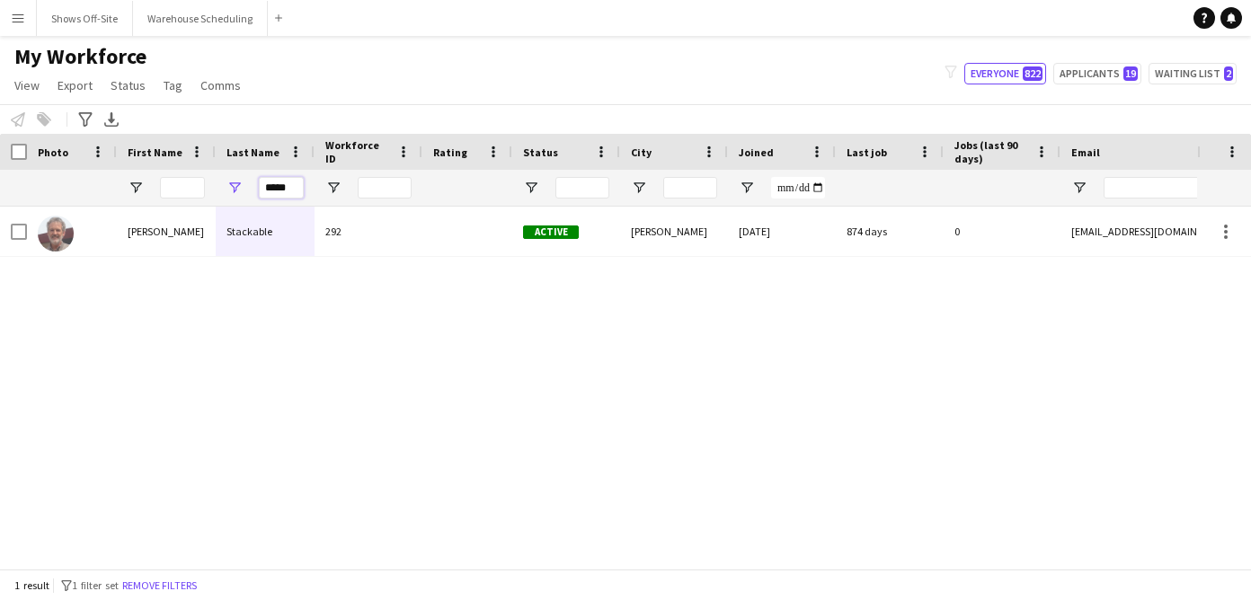
drag, startPoint x: 301, startPoint y: 183, endPoint x: 217, endPoint y: 182, distance: 84.5
click at [218, 183] on div "*****" at bounding box center [265, 188] width 99 height 36
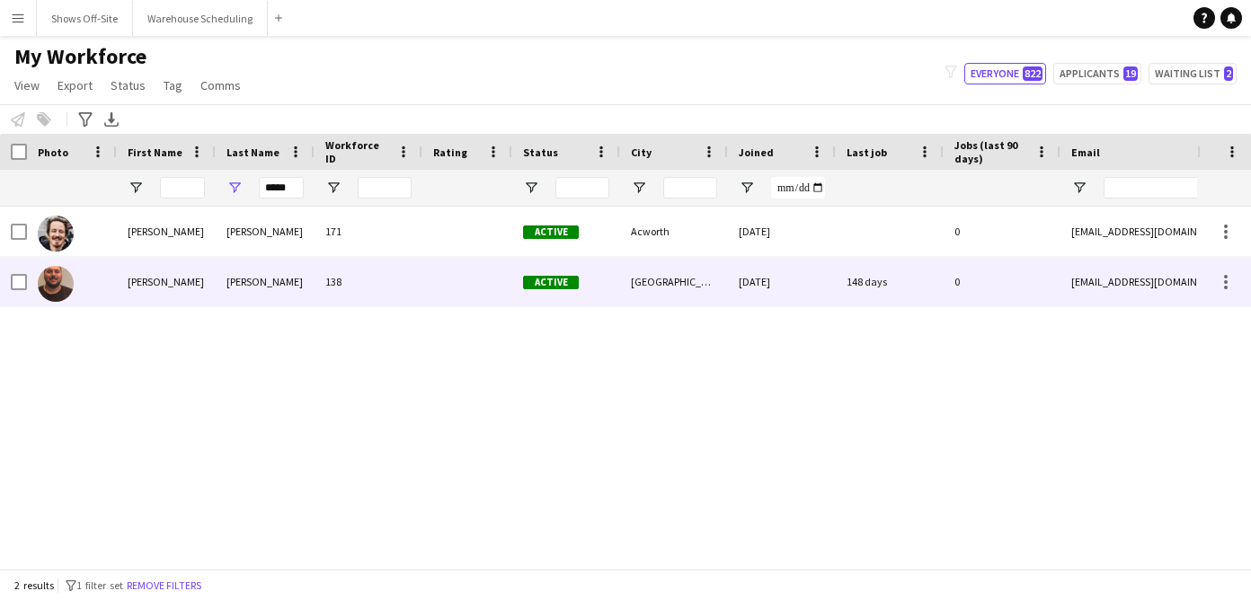
click at [223, 263] on div "Knott" at bounding box center [265, 281] width 99 height 49
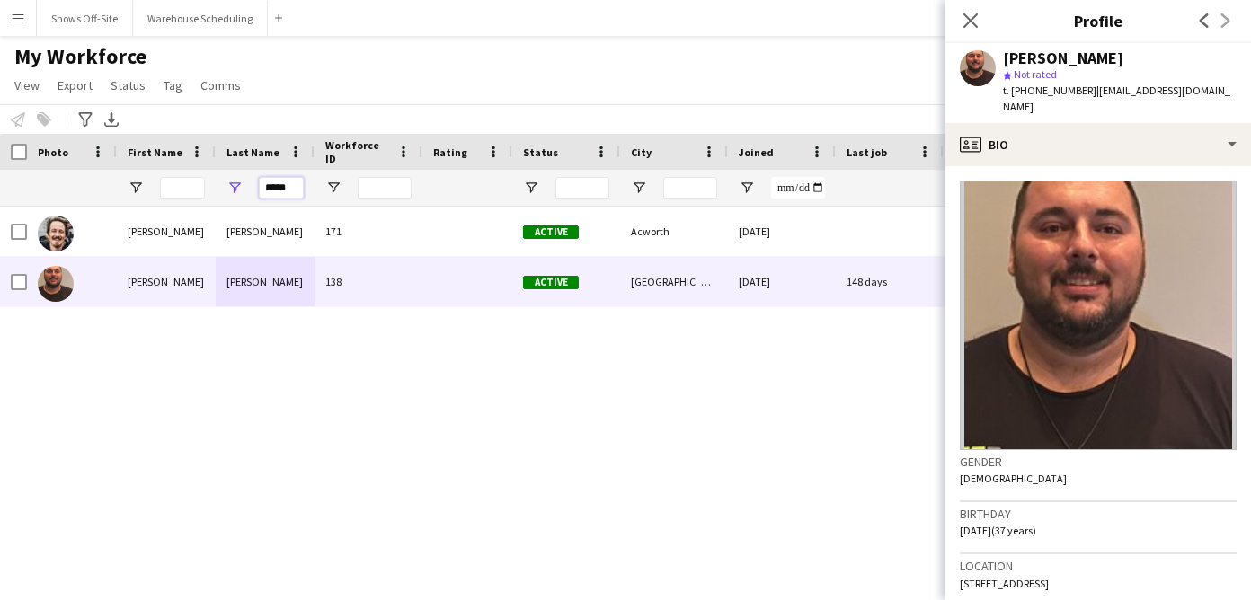
drag, startPoint x: 282, startPoint y: 188, endPoint x: 216, endPoint y: 188, distance: 66.5
click at [216, 188] on div "*****" at bounding box center [265, 188] width 99 height 36
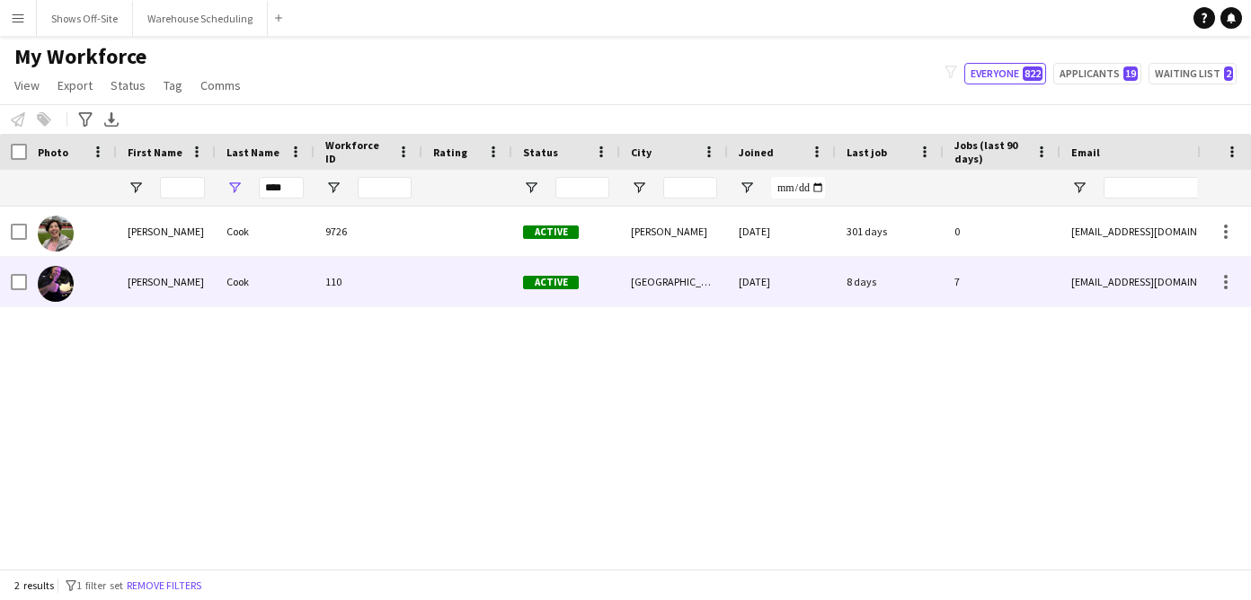
click at [221, 302] on div "Cook" at bounding box center [265, 281] width 99 height 49
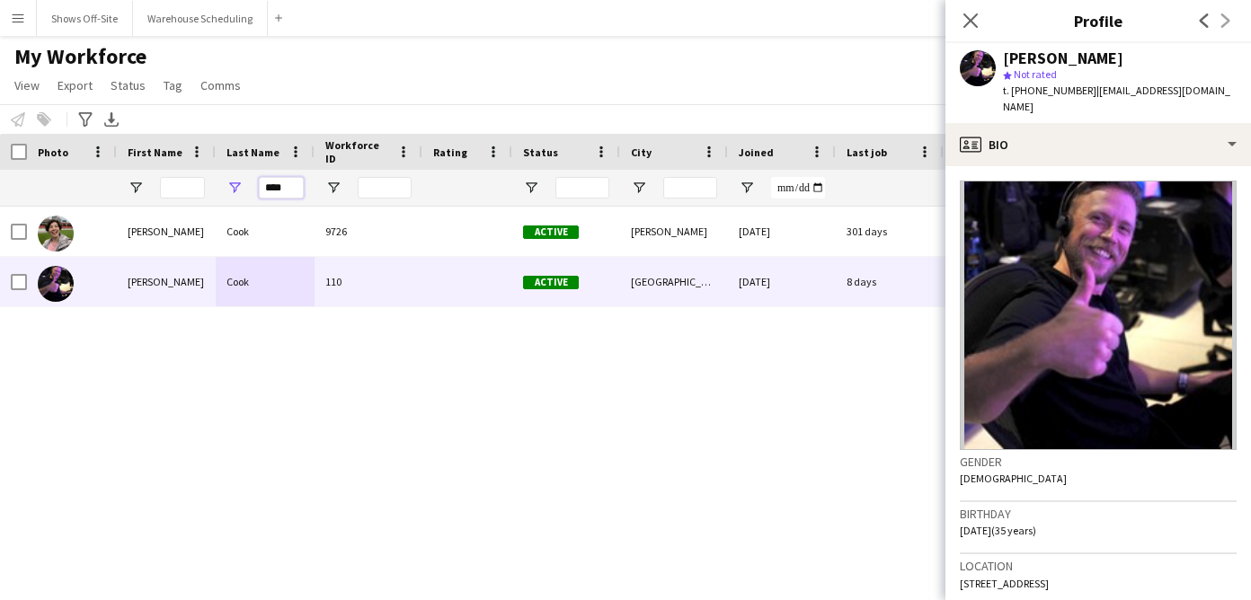
drag, startPoint x: 291, startPoint y: 186, endPoint x: 211, endPoint y: 186, distance: 80.0
click at [211, 186] on div "****" at bounding box center [974, 188] width 1948 height 36
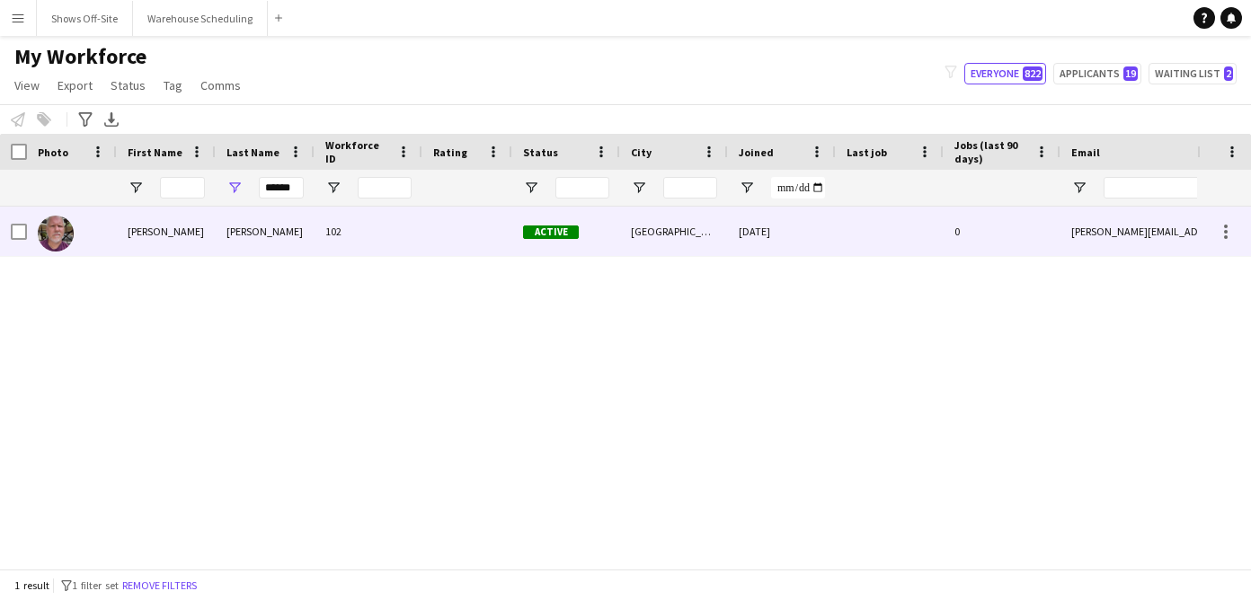
click at [151, 234] on div "Michael" at bounding box center [166, 231] width 99 height 49
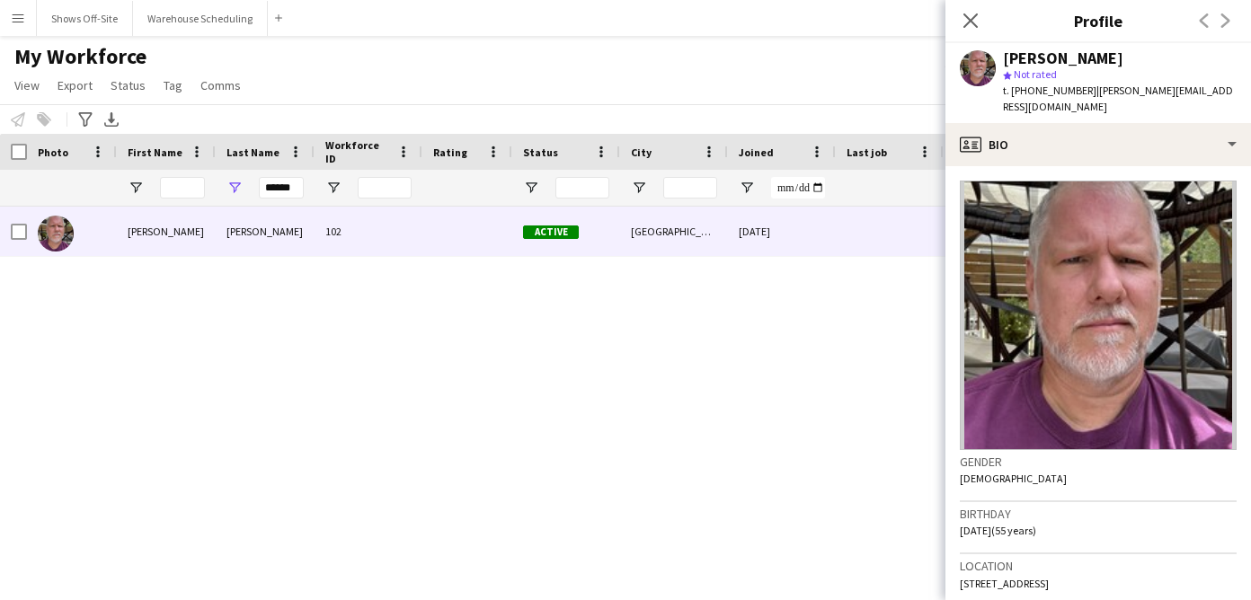
scroll to position [21, 0]
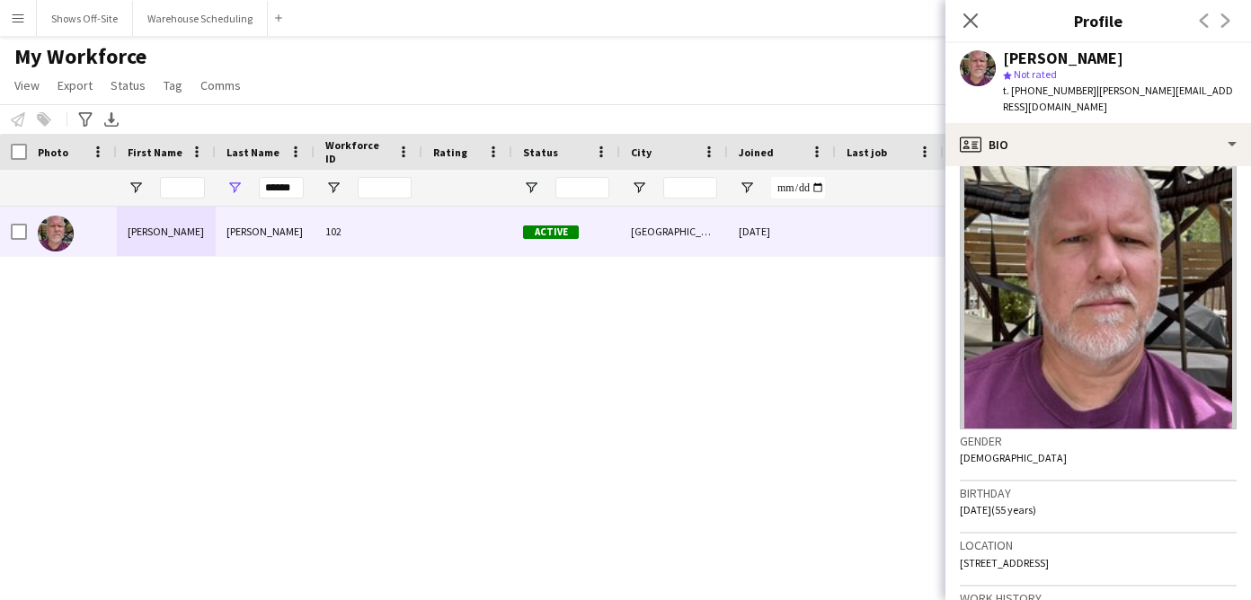
drag, startPoint x: 1099, startPoint y: 548, endPoint x: 944, endPoint y: 546, distance: 154.5
click at [945, 547] on app-crew-profile-bio "Gender Male Birthday 01-03-1970 (55 years) Location 35 Vantage Point, Dallas, 3…" at bounding box center [1097, 383] width 305 height 434
click at [1117, 537] on h3 "Location" at bounding box center [1097, 545] width 277 height 16
drag, startPoint x: 1104, startPoint y: 544, endPoint x: 959, endPoint y: 546, distance: 145.5
click at [959, 546] on div "Location 35 Vantage Point, Dallas, 30157" at bounding box center [1097, 560] width 277 height 52
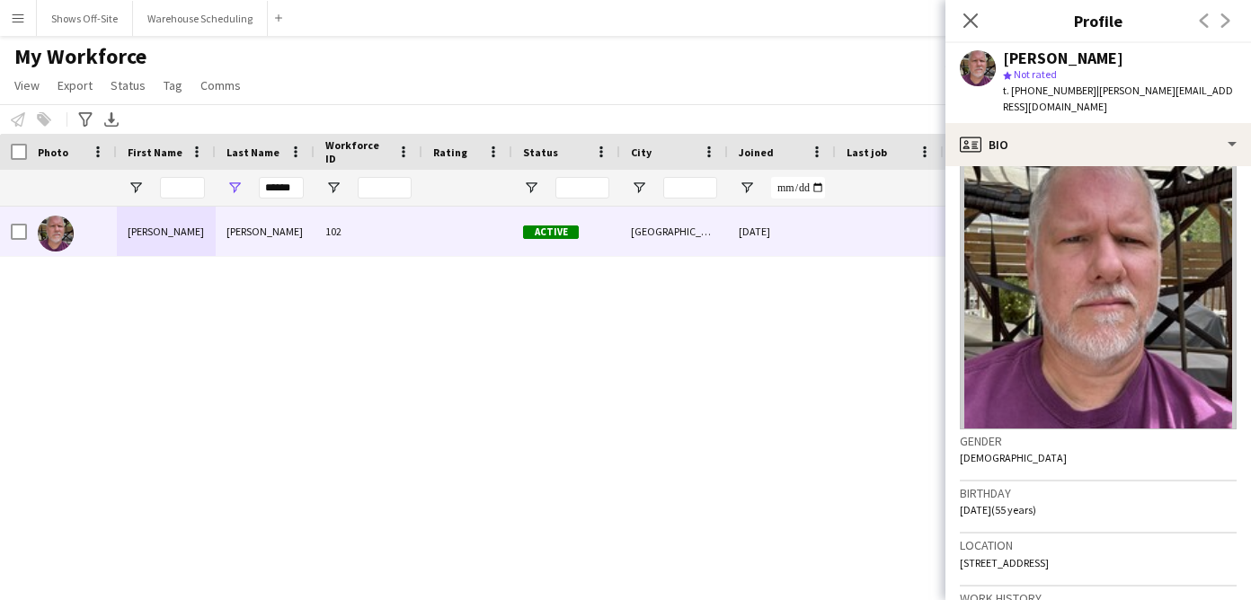
copy span "35 Vantage Point, Dallas, 30157"
drag, startPoint x: 290, startPoint y: 188, endPoint x: 279, endPoint y: 188, distance: 10.8
click at [282, 188] on input "******" at bounding box center [281, 188] width 45 height 22
click at [307, 187] on div "******" at bounding box center [265, 188] width 99 height 36
drag, startPoint x: 302, startPoint y: 189, endPoint x: 247, endPoint y: 188, distance: 54.8
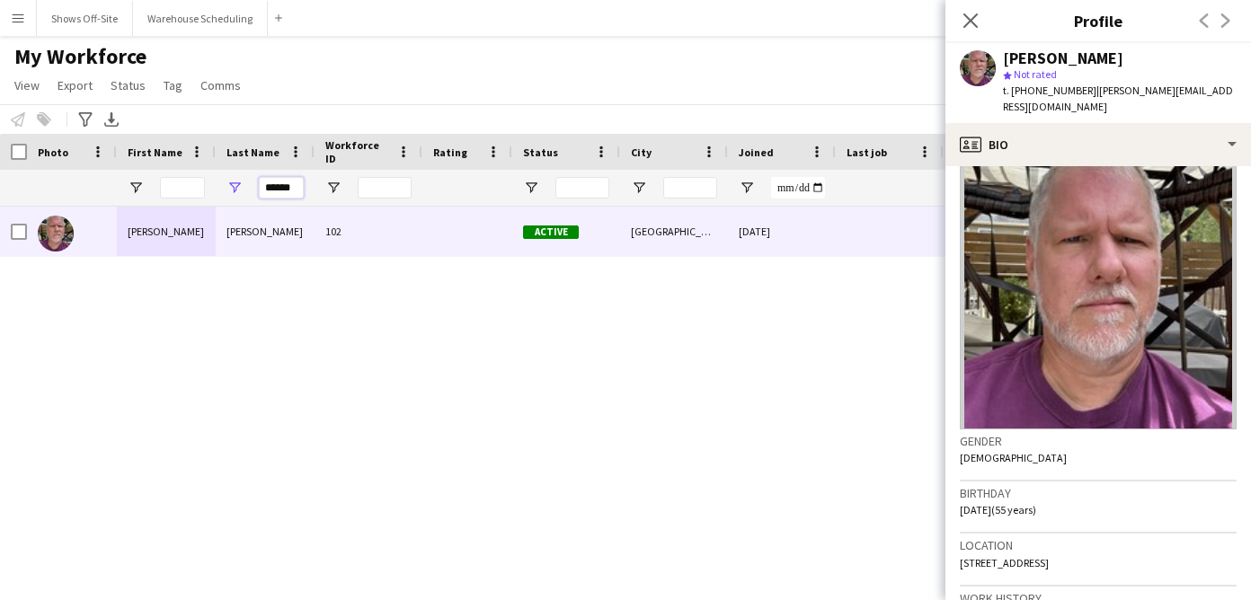
click at [249, 189] on div "******" at bounding box center [265, 188] width 99 height 36
type input "*"
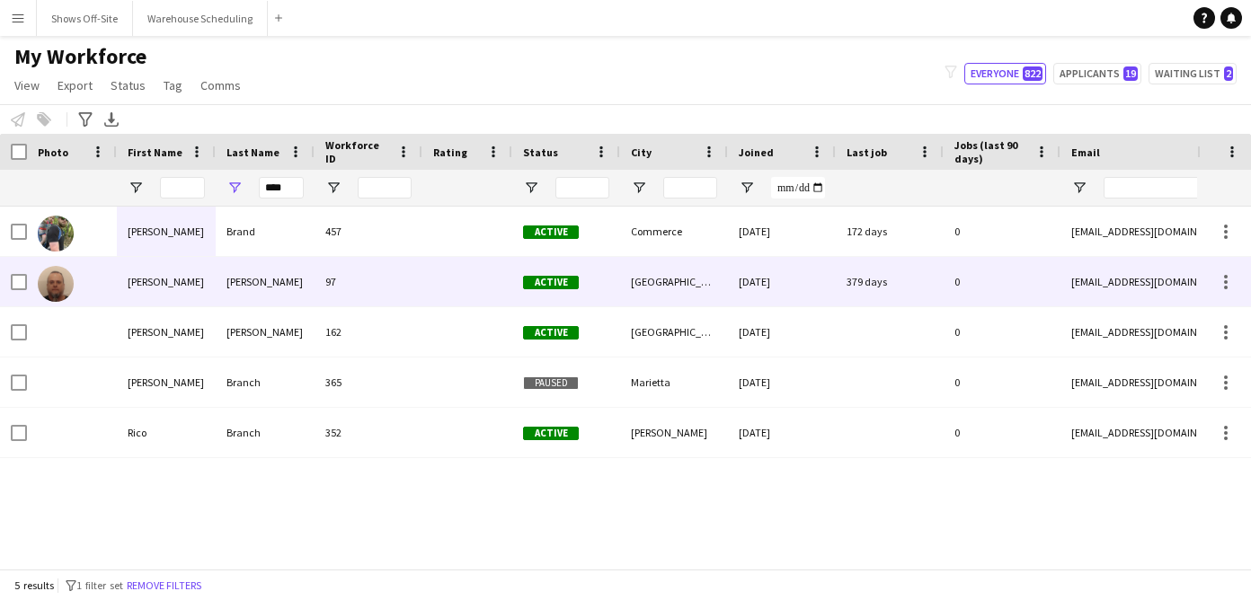
click at [263, 293] on div "Branham" at bounding box center [265, 281] width 99 height 49
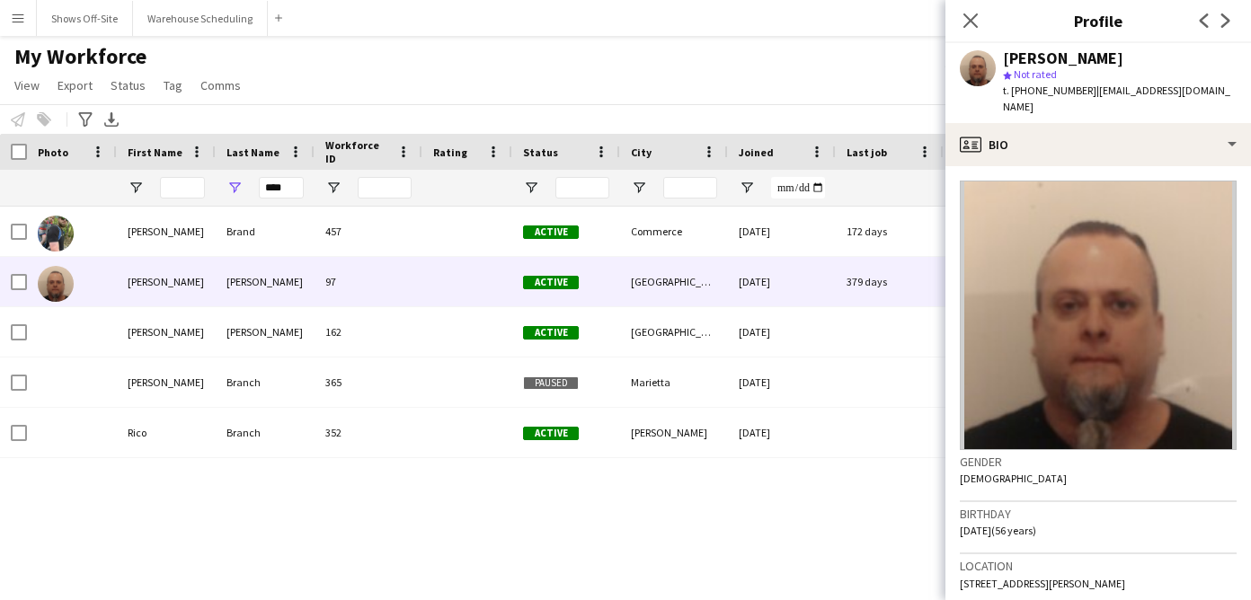
scroll to position [66, 0]
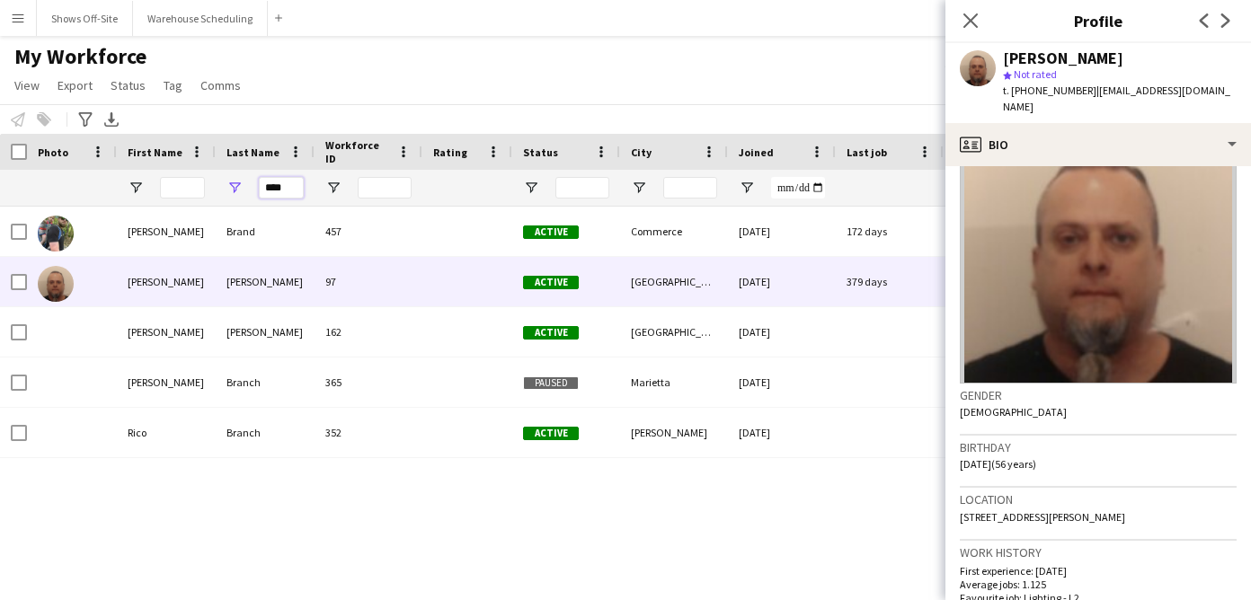
drag, startPoint x: 291, startPoint y: 192, endPoint x: 217, endPoint y: 191, distance: 73.7
click at [224, 192] on div "****" at bounding box center [265, 188] width 99 height 36
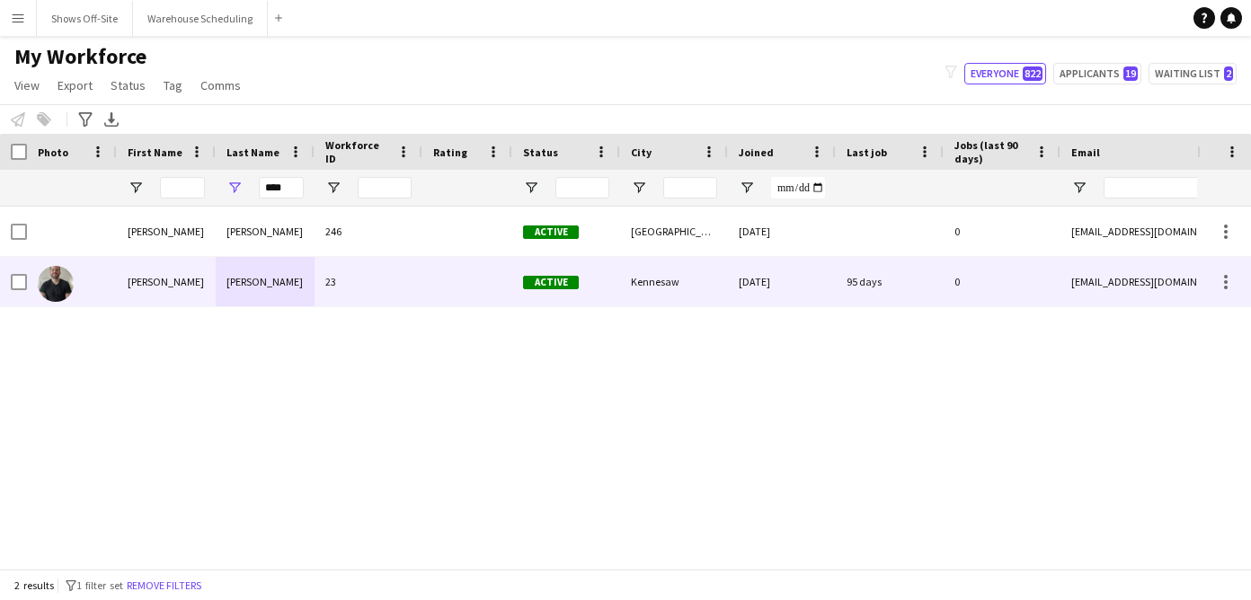
click at [210, 297] on div "Kyle" at bounding box center [166, 281] width 99 height 49
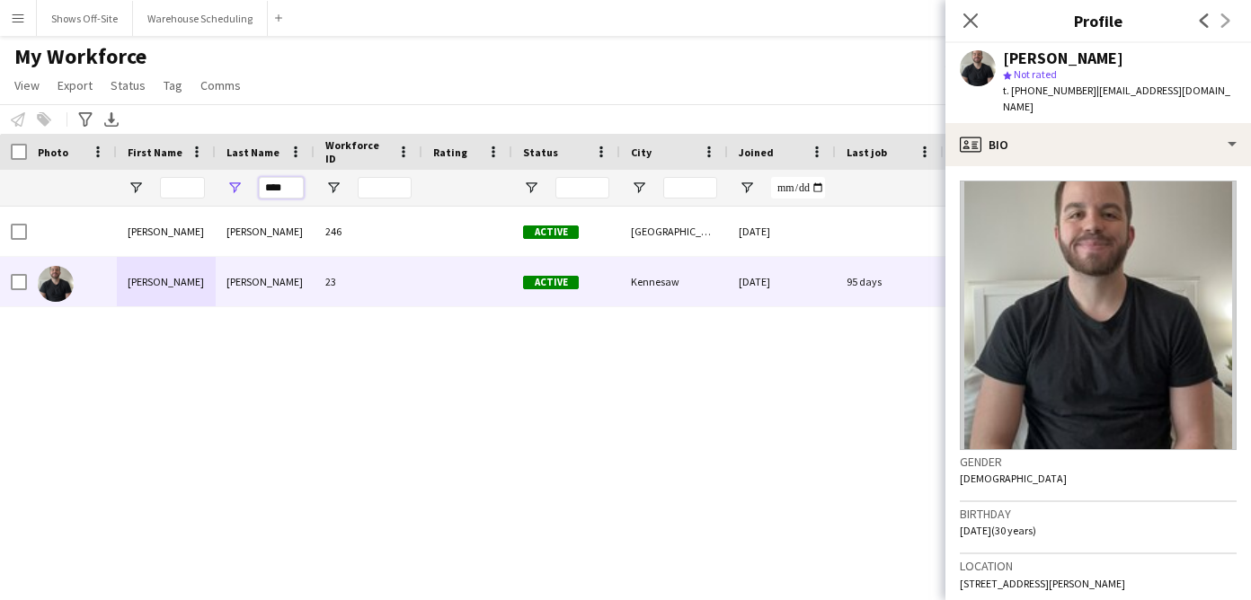
drag, startPoint x: 286, startPoint y: 189, endPoint x: 197, endPoint y: 189, distance: 88.9
click at [197, 189] on div "****" at bounding box center [974, 188] width 1948 height 36
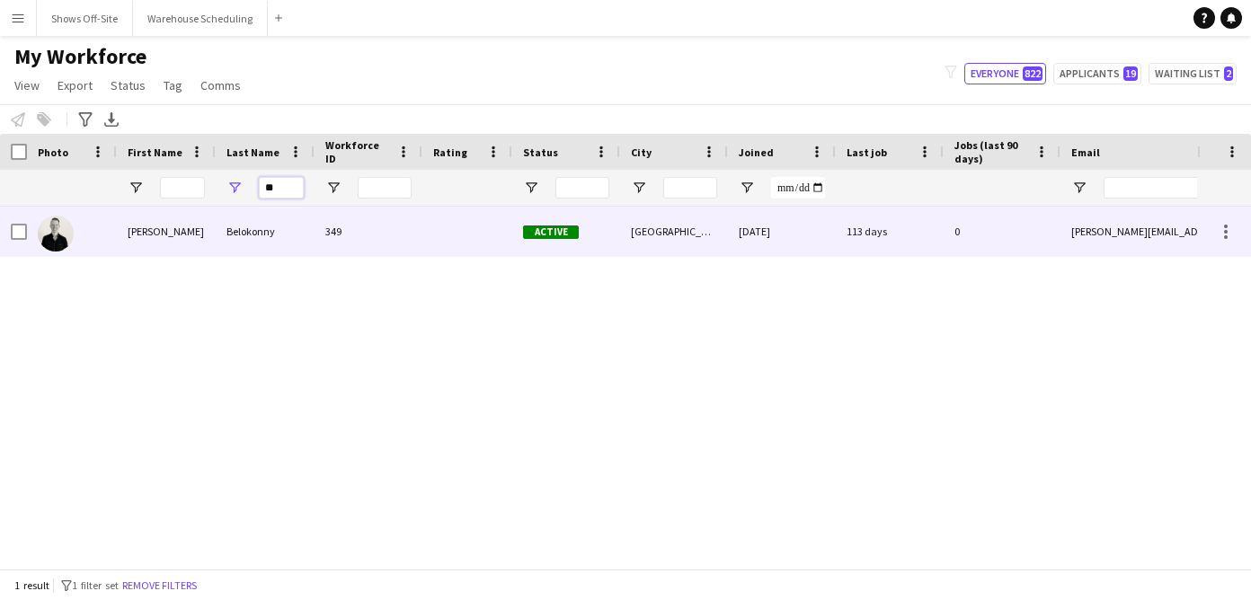
type input "*"
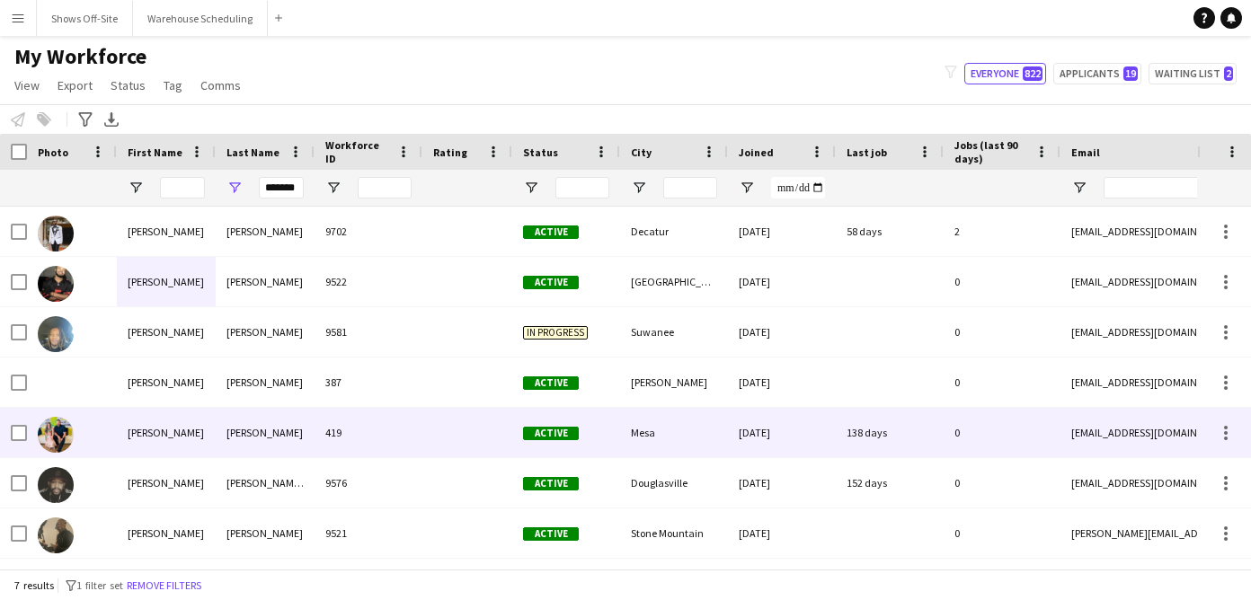
click at [256, 436] on div "Williams" at bounding box center [265, 432] width 99 height 49
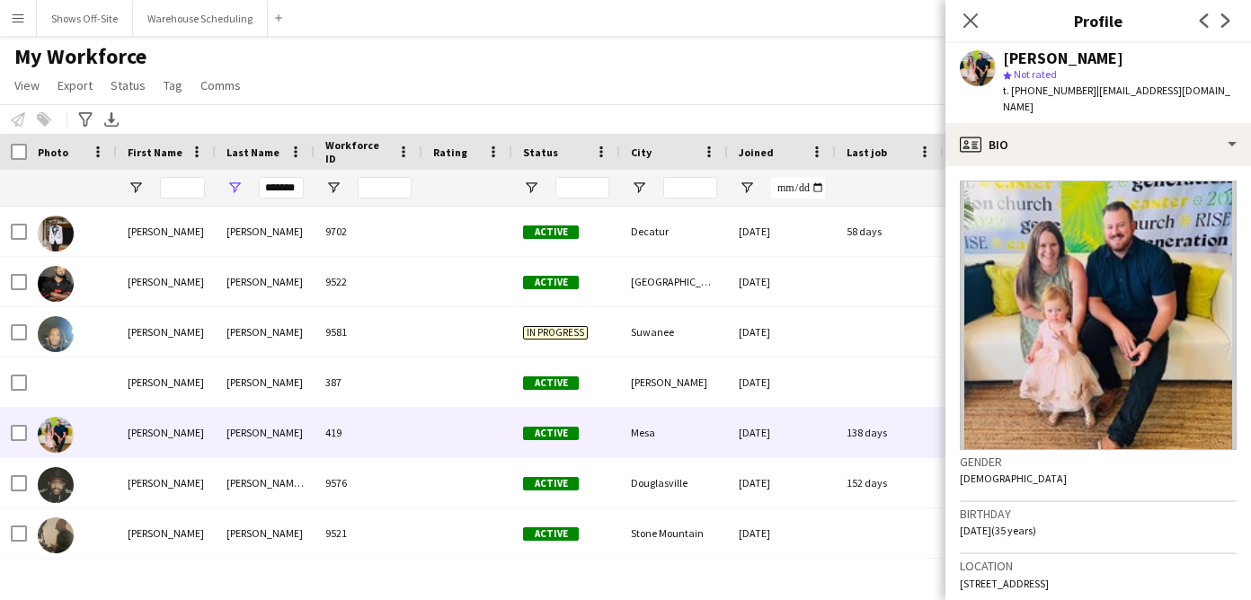
scroll to position [64, 0]
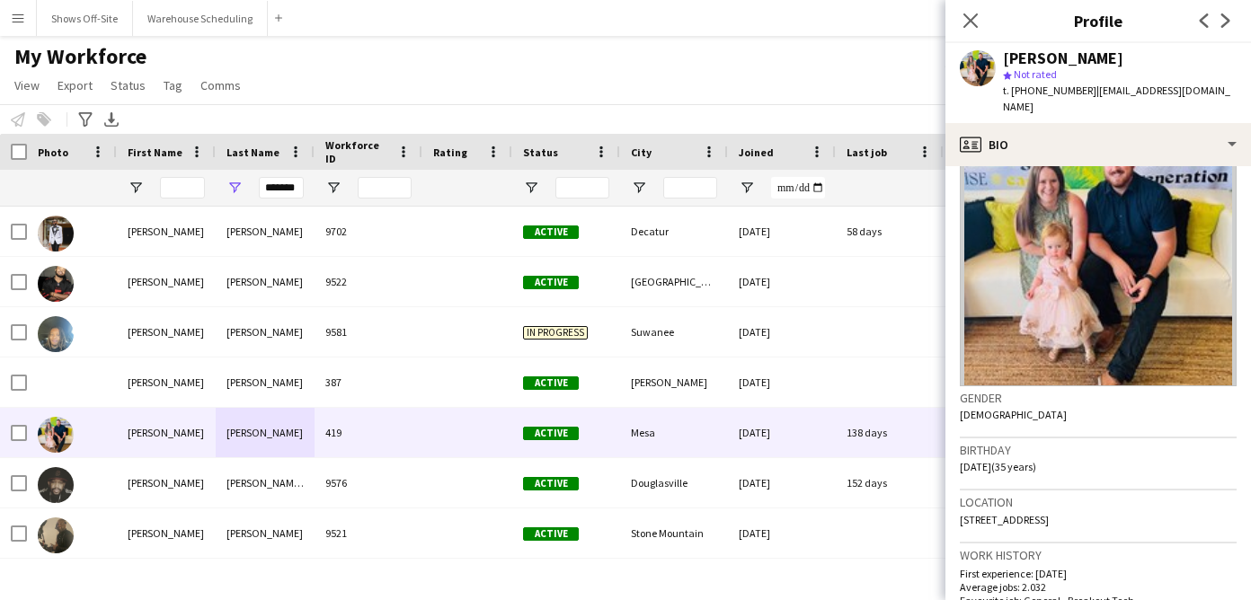
drag, startPoint x: 1061, startPoint y: 503, endPoint x: 963, endPoint y: 497, distance: 98.1
click at [961, 497] on div "Location 5844 South Cobalt, Mesa, 85212" at bounding box center [1097, 517] width 277 height 52
copy span "5844 South Cobalt, Mesa, 85212"
drag, startPoint x: 1080, startPoint y: 94, endPoint x: 1215, endPoint y: 94, distance: 134.8
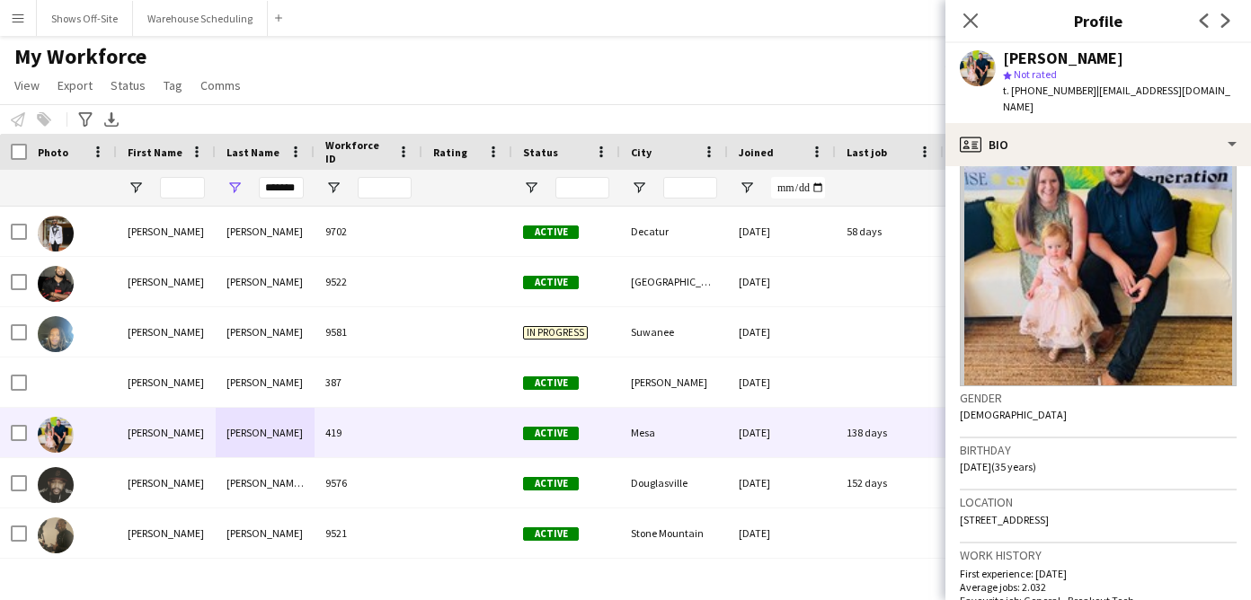
click at [1215, 94] on div "Scott Williams star Not rated t. +14802079198 | scottwilliams382@yahoo.ca" at bounding box center [1097, 83] width 305 height 80
drag, startPoint x: 1022, startPoint y: 90, endPoint x: 1074, endPoint y: 90, distance: 51.2
click at [1074, 90] on span "t. +14802079198" at bounding box center [1049, 90] width 93 height 13
copy span "4802079198"
drag, startPoint x: 296, startPoint y: 188, endPoint x: 190, endPoint y: 188, distance: 106.0
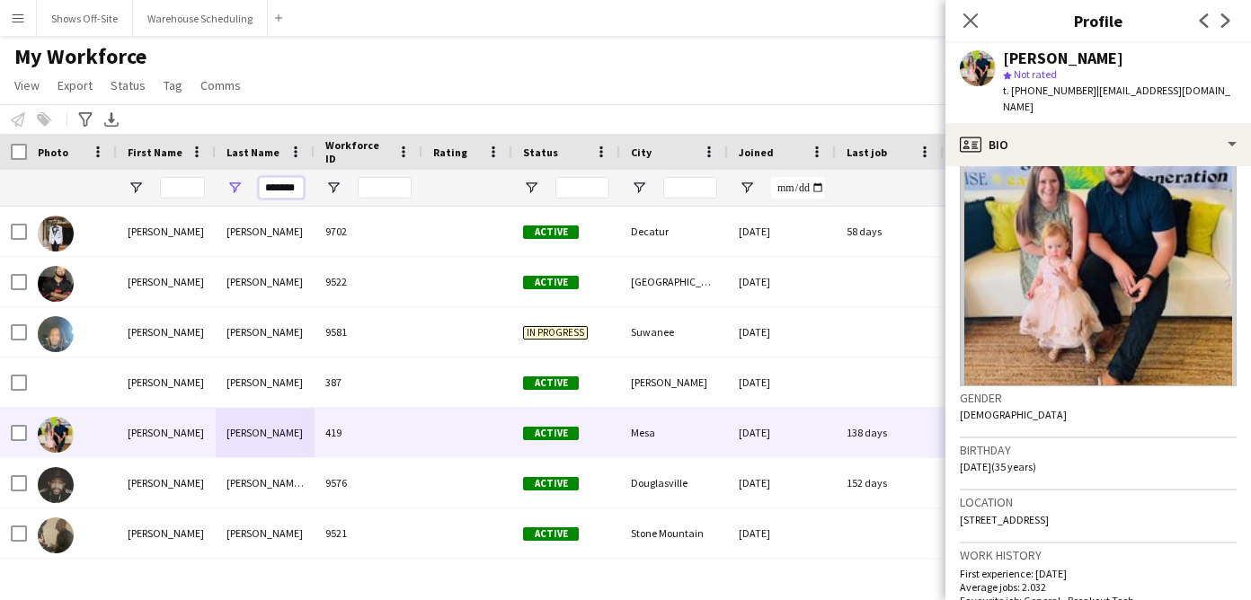
click at [189, 188] on div "*******" at bounding box center [974, 188] width 1948 height 36
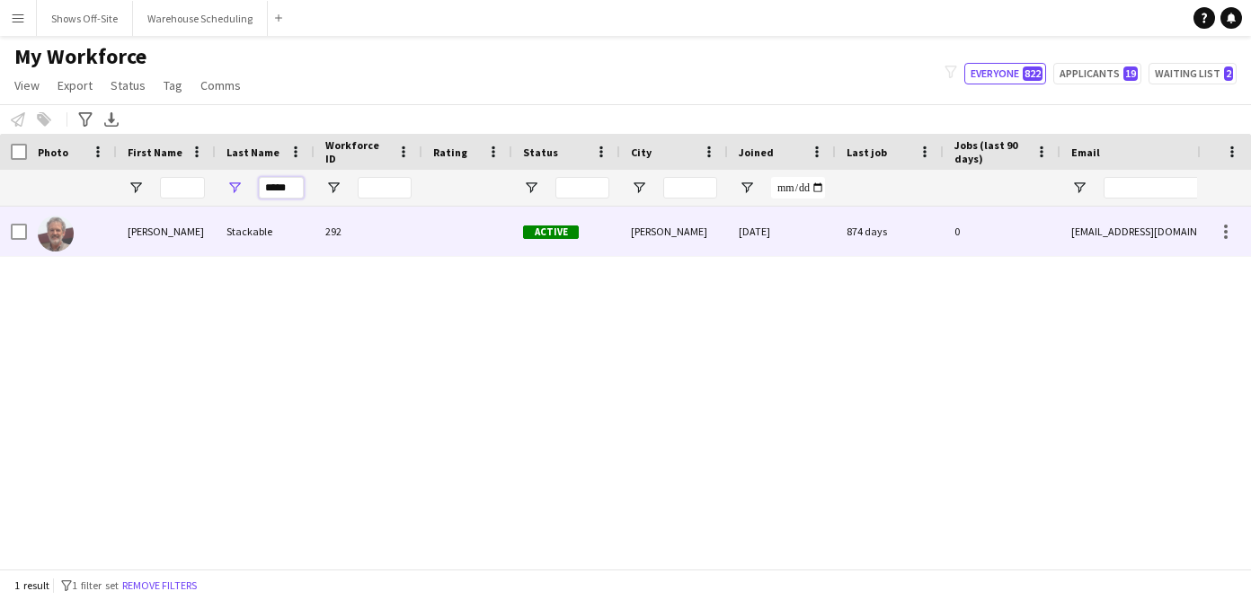
type input "*****"
click at [214, 219] on div "Andy" at bounding box center [166, 231] width 99 height 49
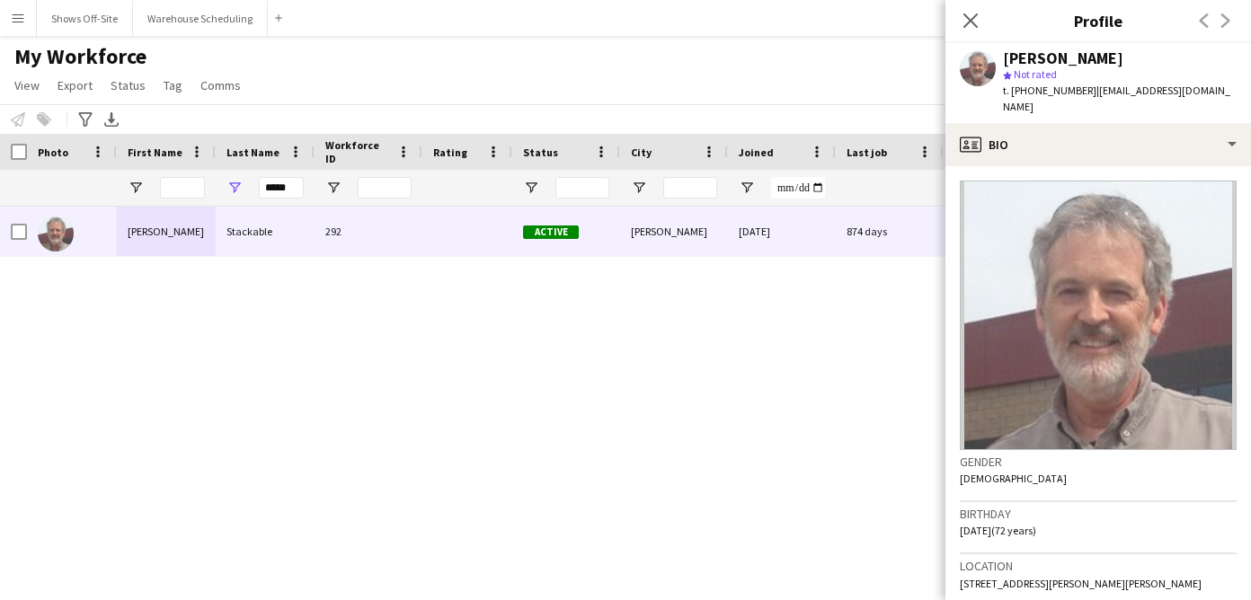
click at [3, 31] on button "Menu" at bounding box center [18, 18] width 36 height 36
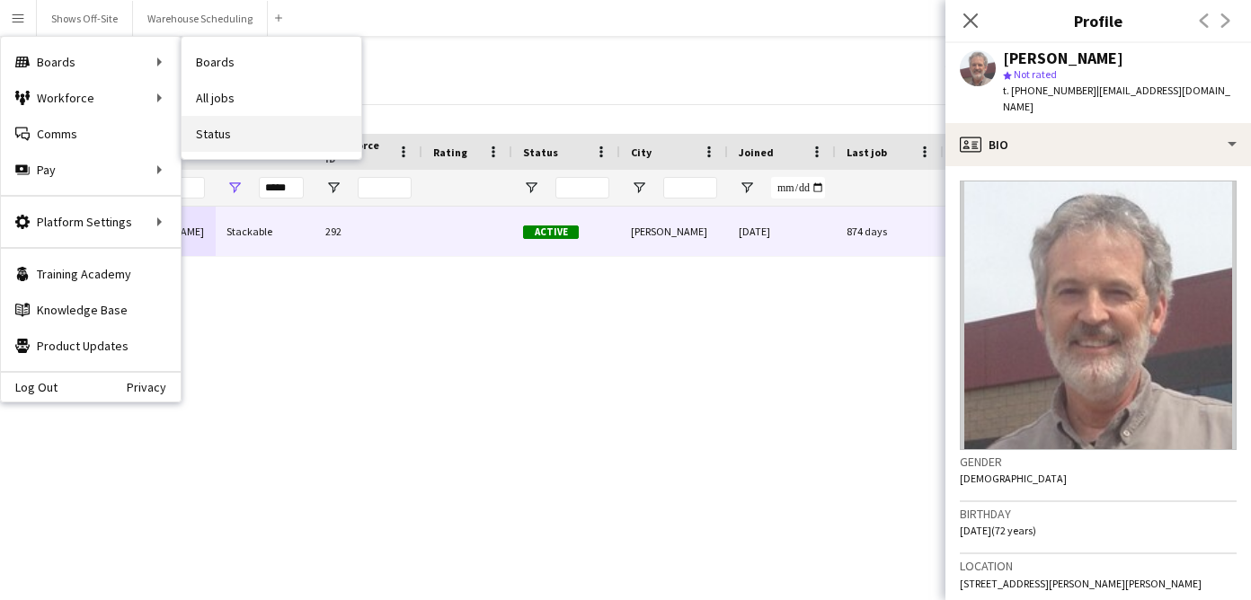
click at [233, 125] on link "Status" at bounding box center [271, 134] width 180 height 36
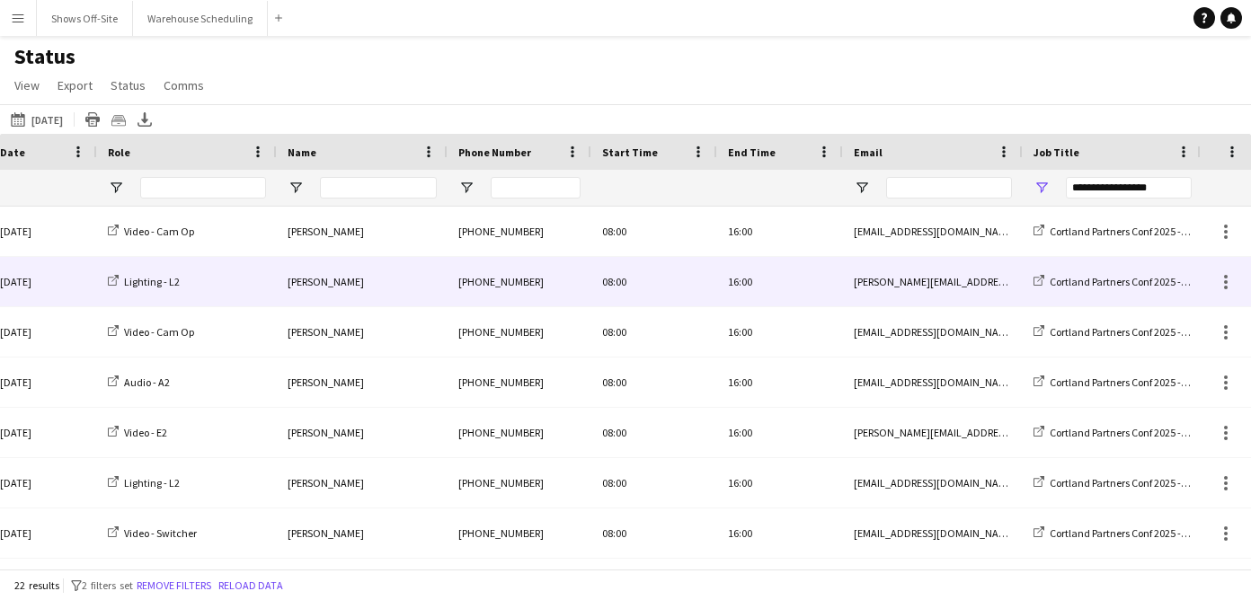
scroll to position [0, 59]
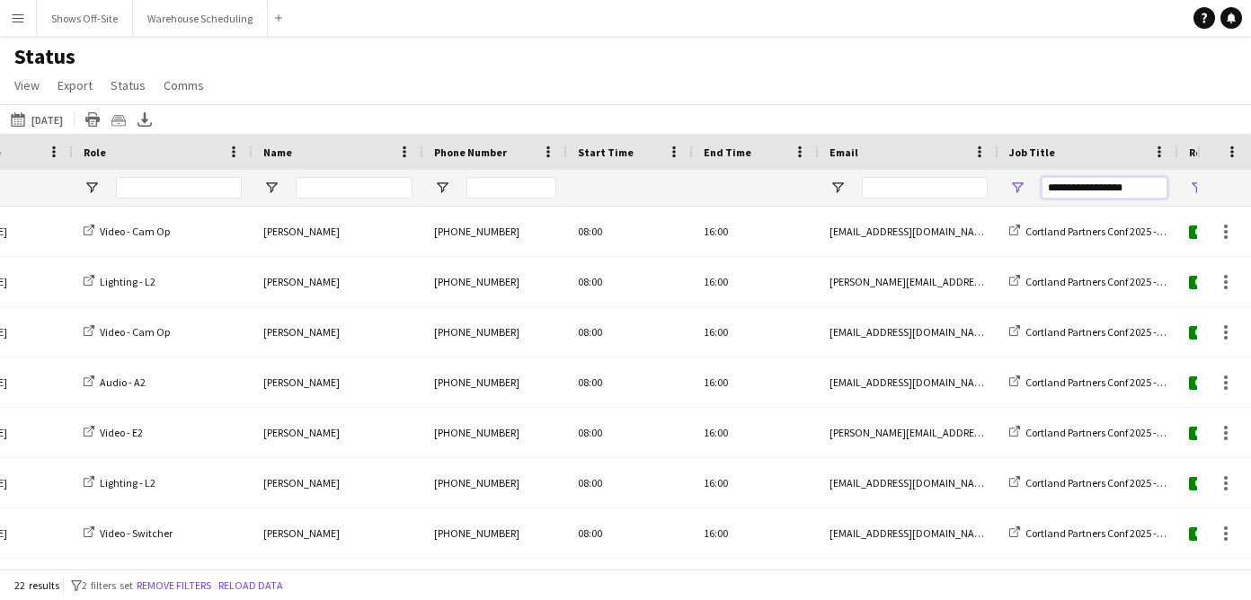
drag, startPoint x: 1139, startPoint y: 185, endPoint x: 977, endPoint y: 183, distance: 161.7
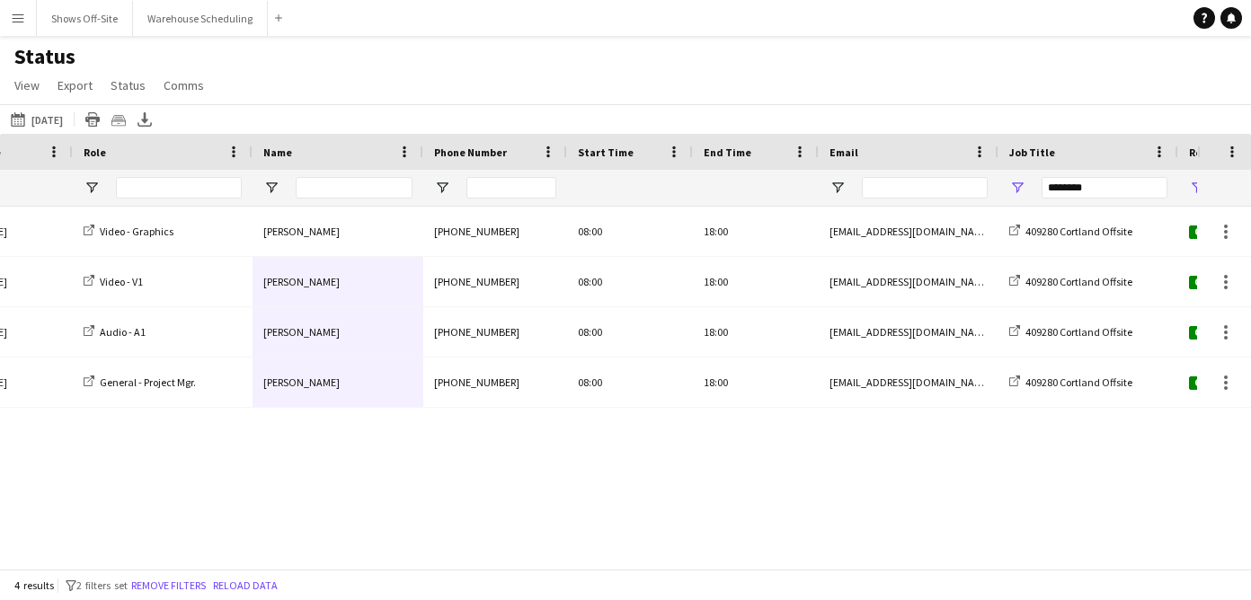
drag, startPoint x: 327, startPoint y: 208, endPoint x: 330, endPoint y: 405, distance: 197.7
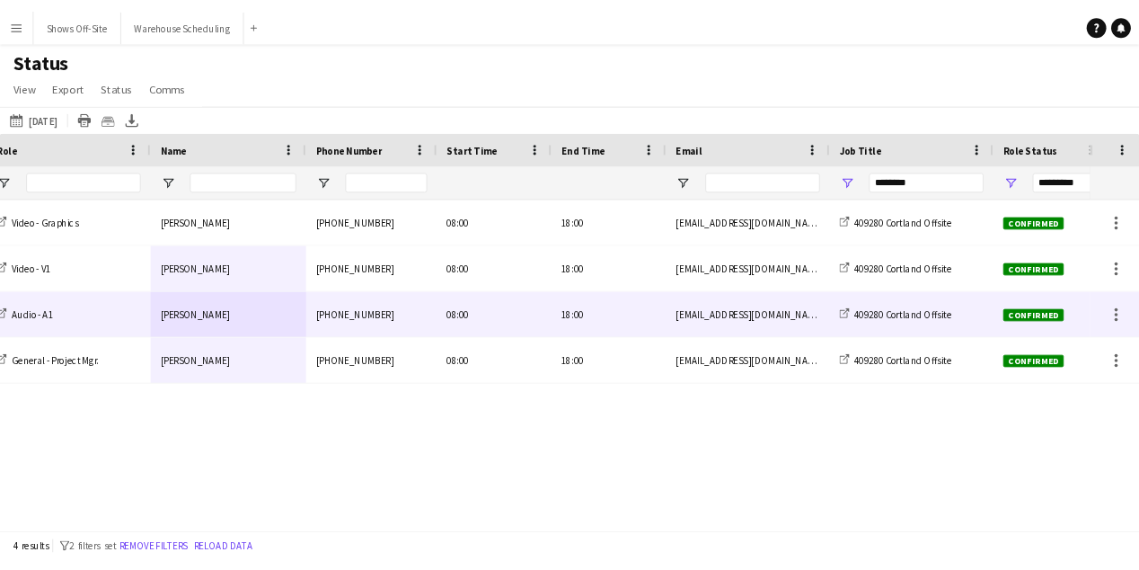
scroll to position [0, 153]
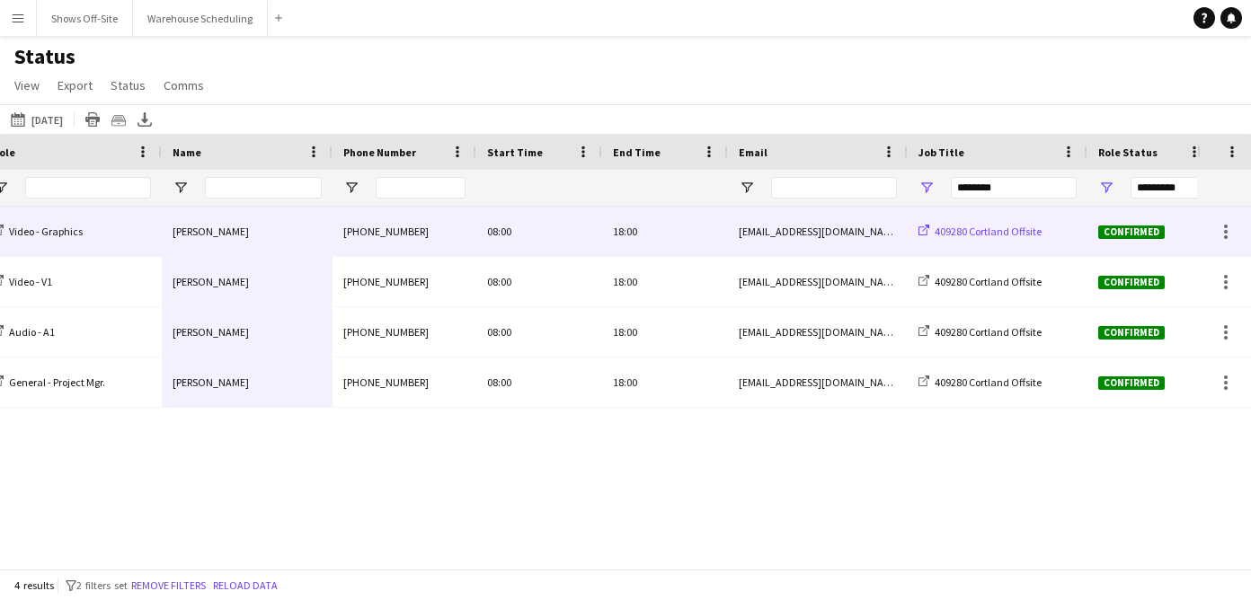
click at [968, 235] on span "409280 Cortland Offsite" at bounding box center [987, 231] width 107 height 13
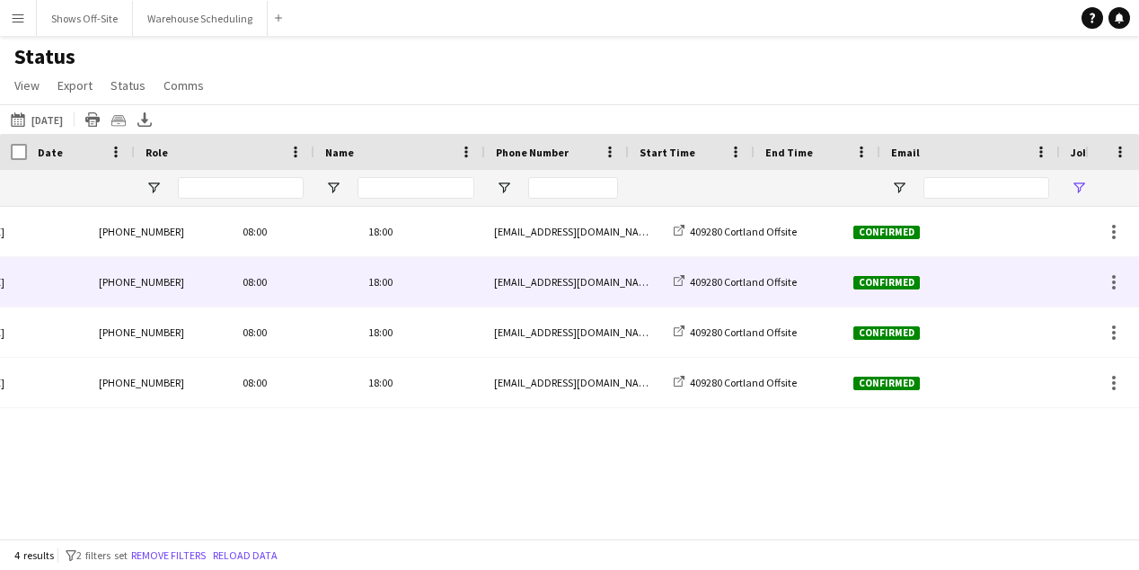
scroll to position [0, 397]
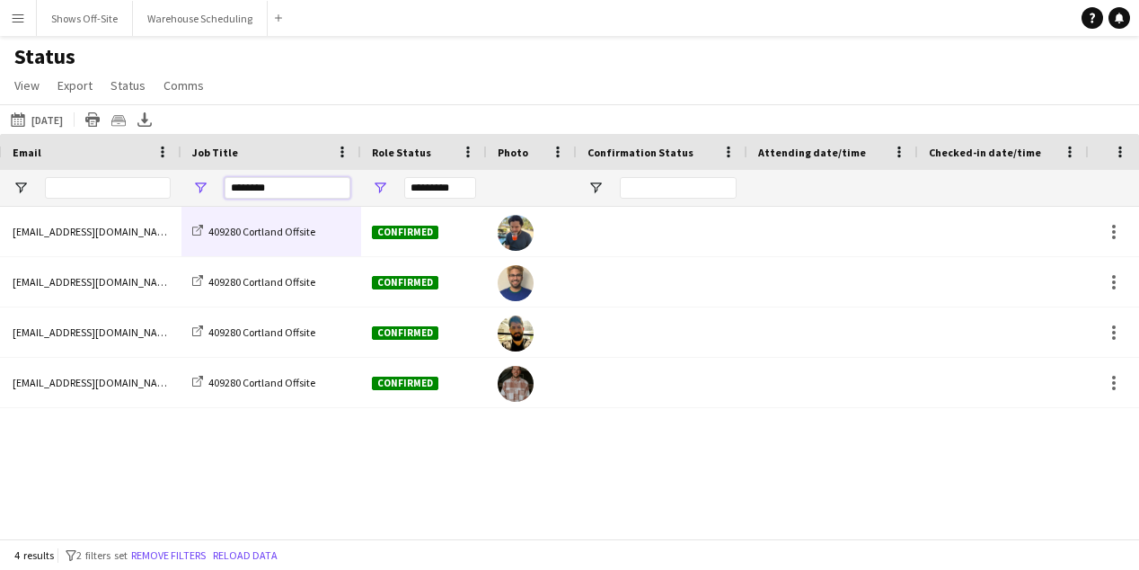
drag, startPoint x: 313, startPoint y: 190, endPoint x: 182, endPoint y: 190, distance: 130.3
click at [182, 190] on div "********" at bounding box center [271, 188] width 180 height 36
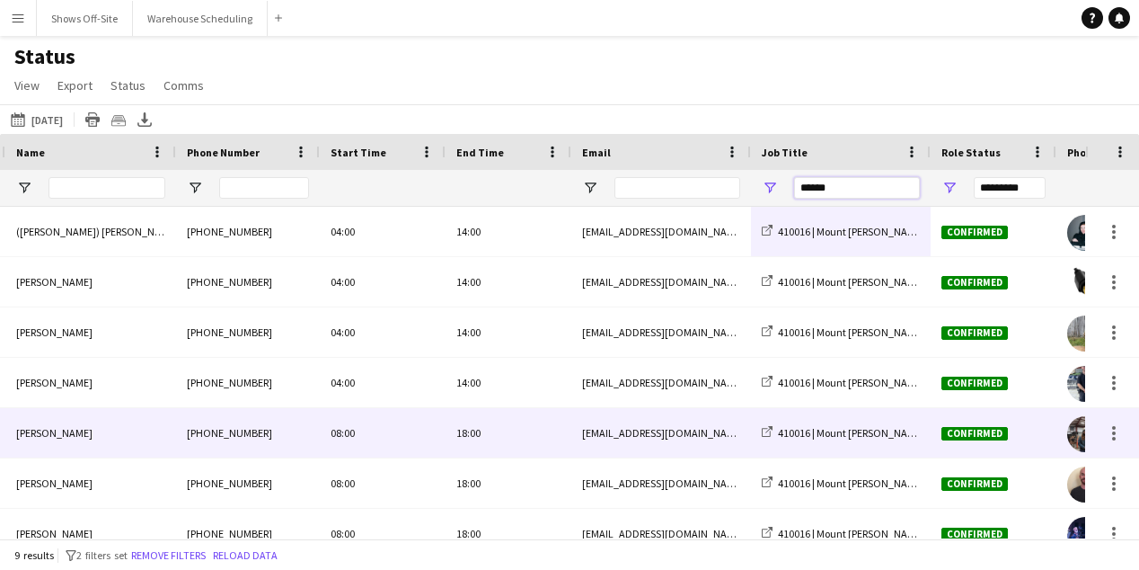
scroll to position [0, 0]
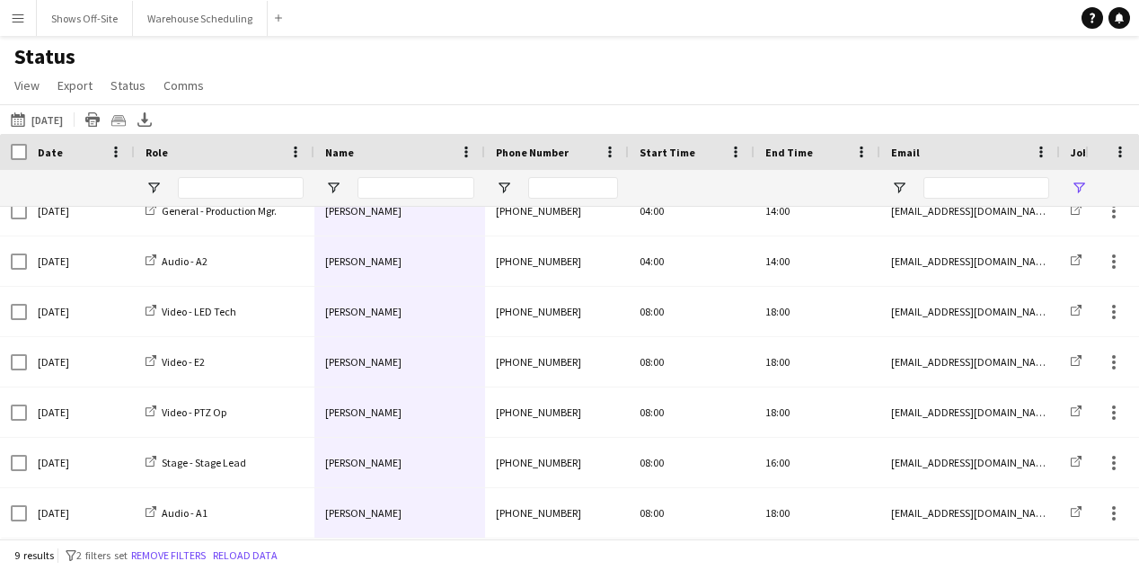
drag, startPoint x: 385, startPoint y: 228, endPoint x: 413, endPoint y: 510, distance: 283.5
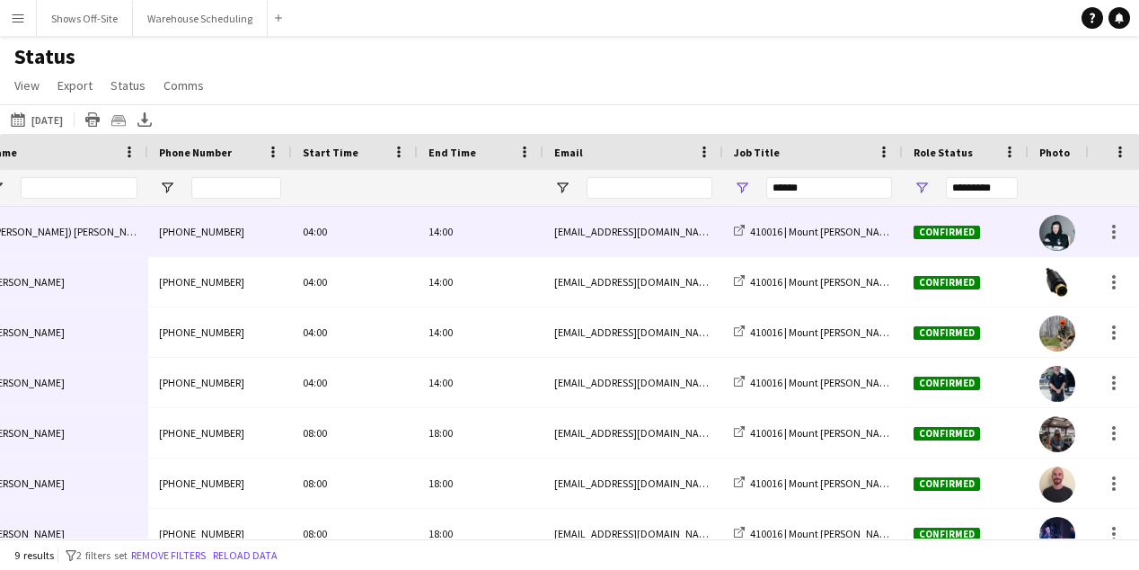
click at [800, 241] on div "410016 | Mount Cregan Ltd" at bounding box center [813, 231] width 180 height 49
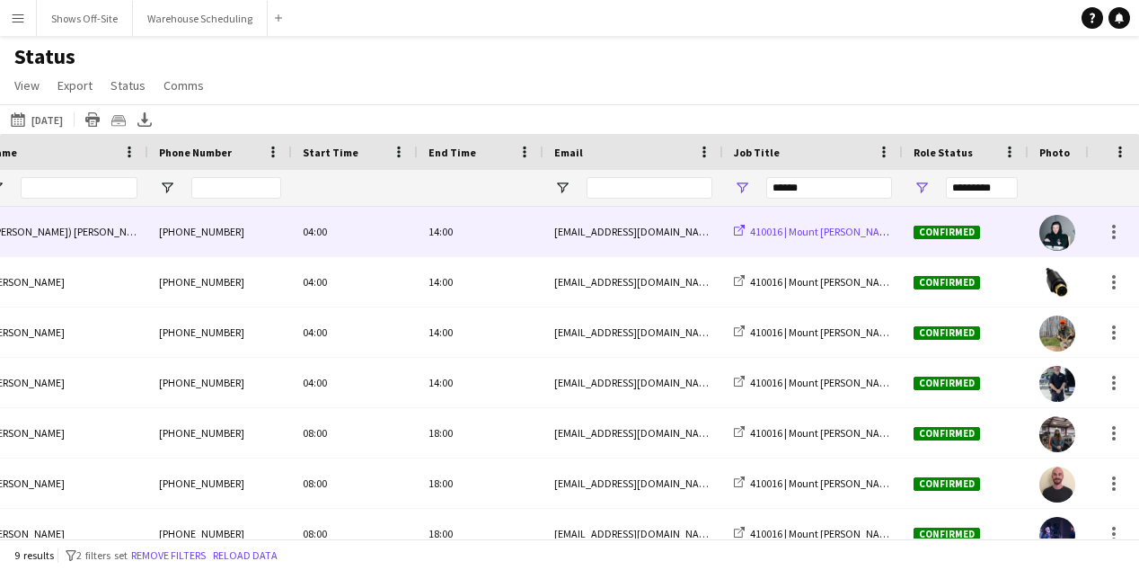
click at [799, 234] on span "410016 | Mount Cregan Ltd" at bounding box center [832, 231] width 164 height 13
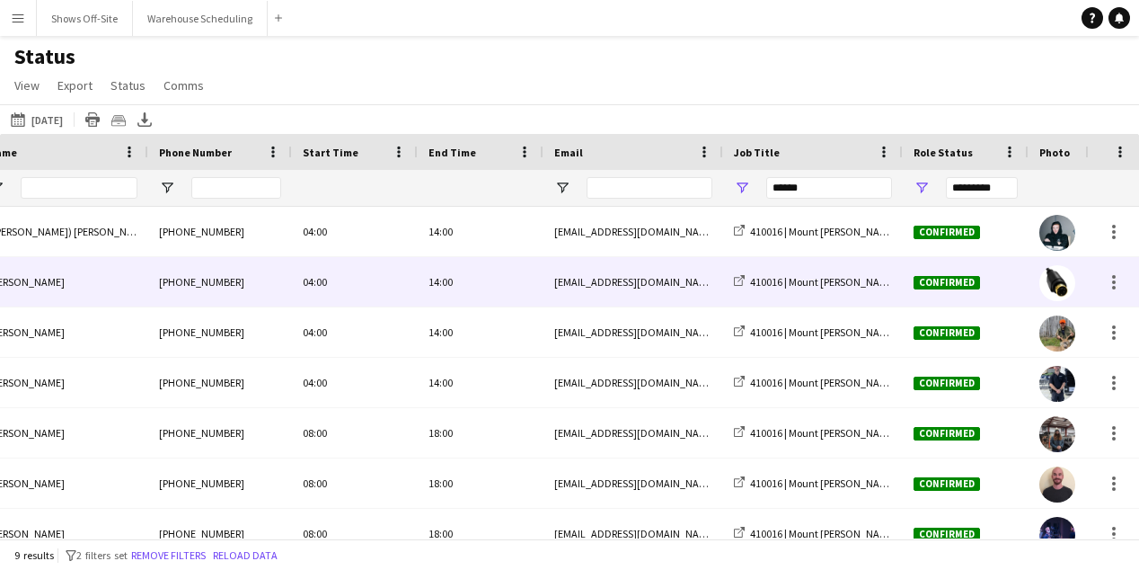
scroll to position [0, 343]
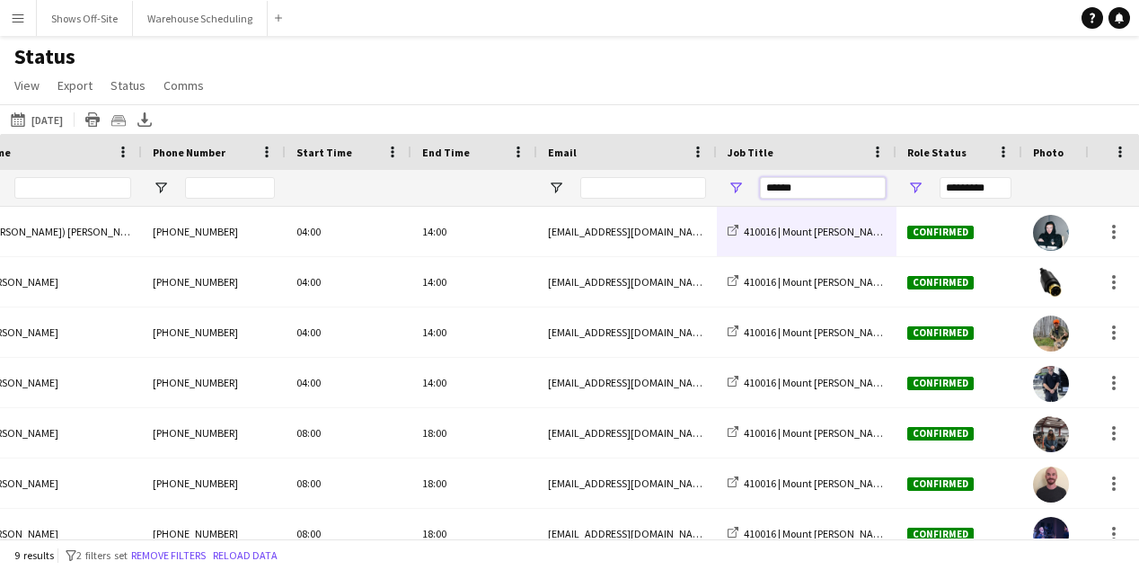
drag, startPoint x: 807, startPoint y: 188, endPoint x: 722, endPoint y: 185, distance: 84.5
click at [722, 189] on div "******" at bounding box center [807, 188] width 180 height 36
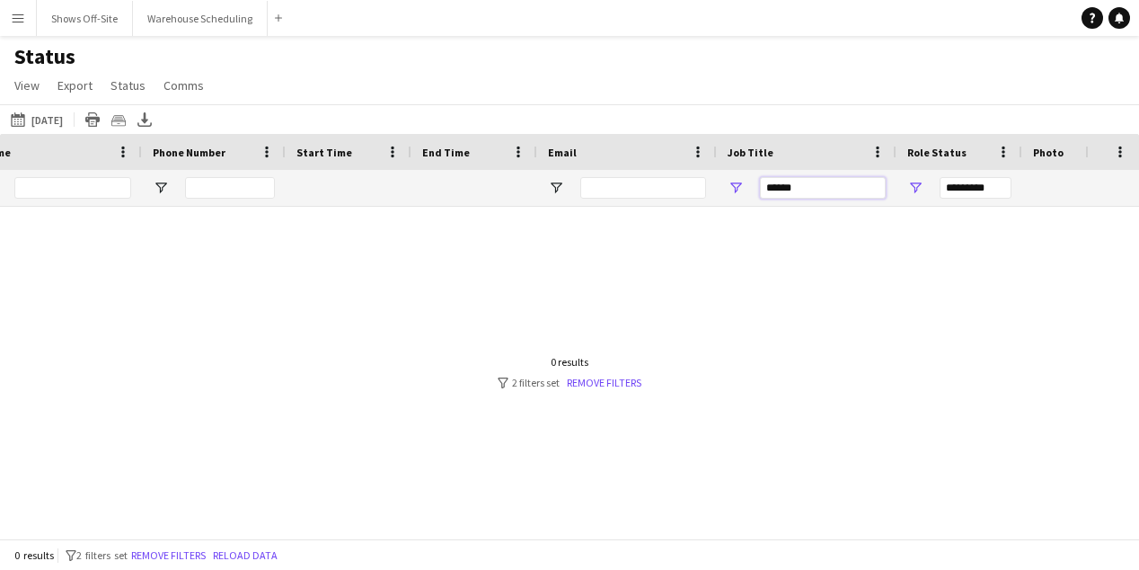
scroll to position [0, 0]
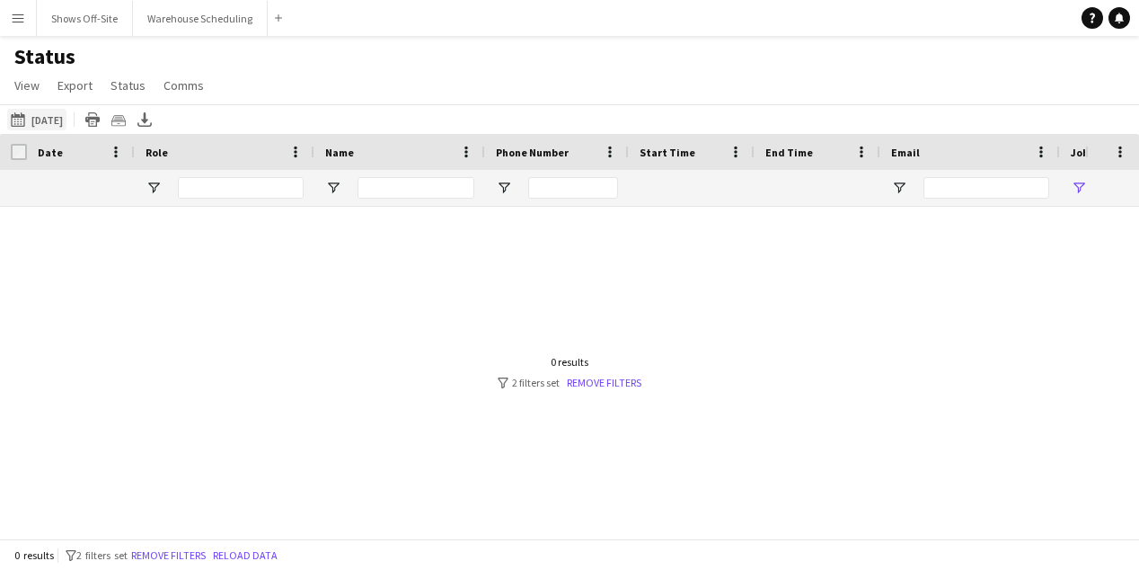
click at [66, 119] on button "09-23-2025 09-23-2025" at bounding box center [36, 120] width 59 height 22
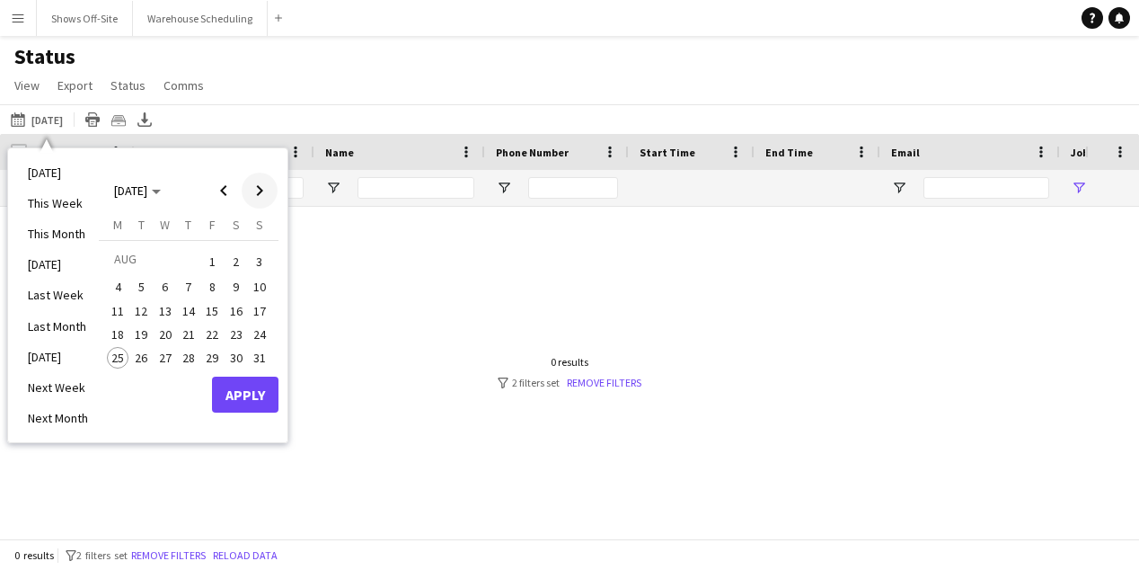
click at [265, 195] on span "Next month" at bounding box center [260, 190] width 36 height 36
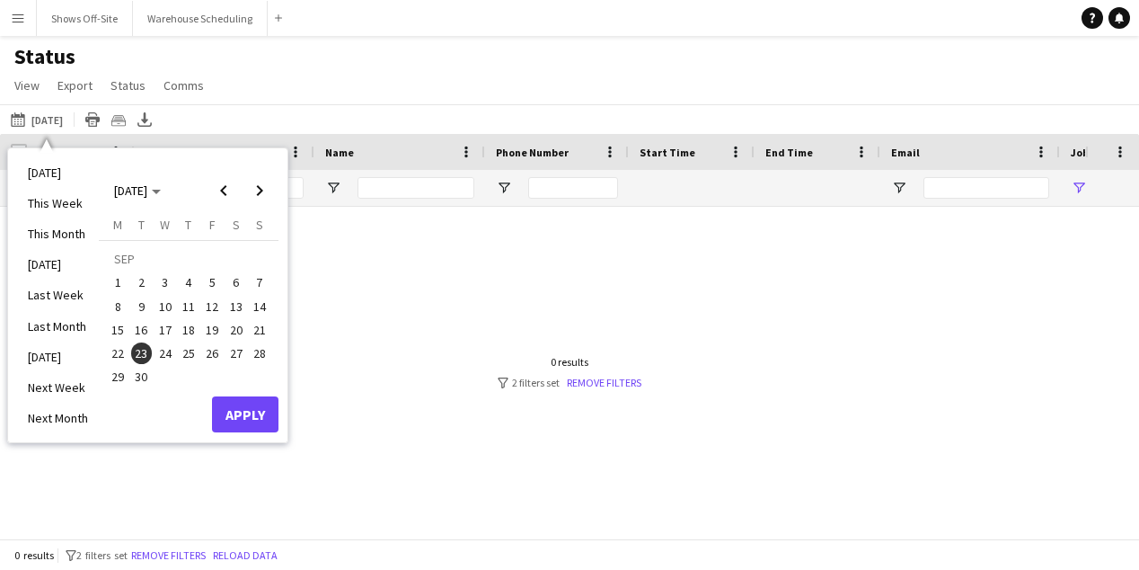
click at [138, 368] on span "30" at bounding box center [142, 378] width 22 height 22
click at [265, 406] on button "Apply" at bounding box center [245, 414] width 66 height 36
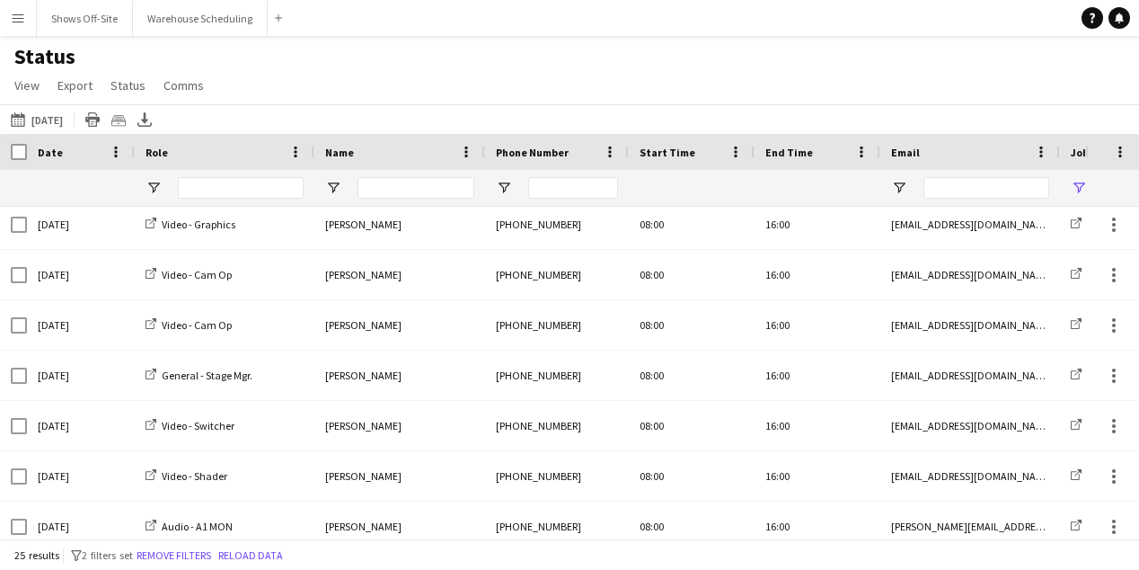
scroll to position [926, 0]
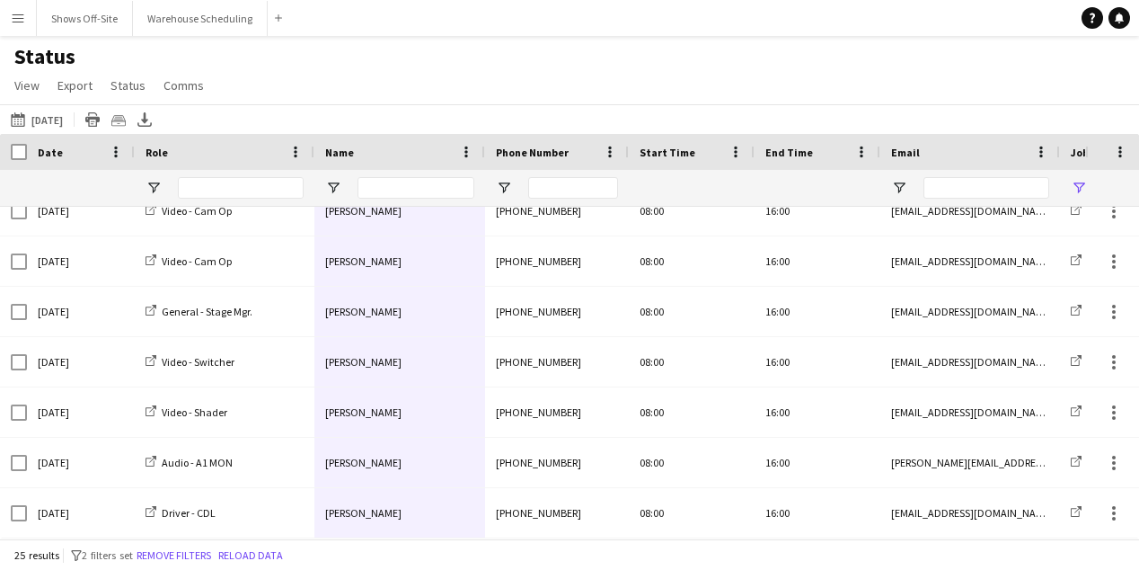
drag, startPoint x: 391, startPoint y: 214, endPoint x: 396, endPoint y: 539, distance: 325.3
click at [396, 539] on main "Status View Views Default view New view Update view Delete view Edit name Custo…" at bounding box center [569, 290] width 1139 height 509
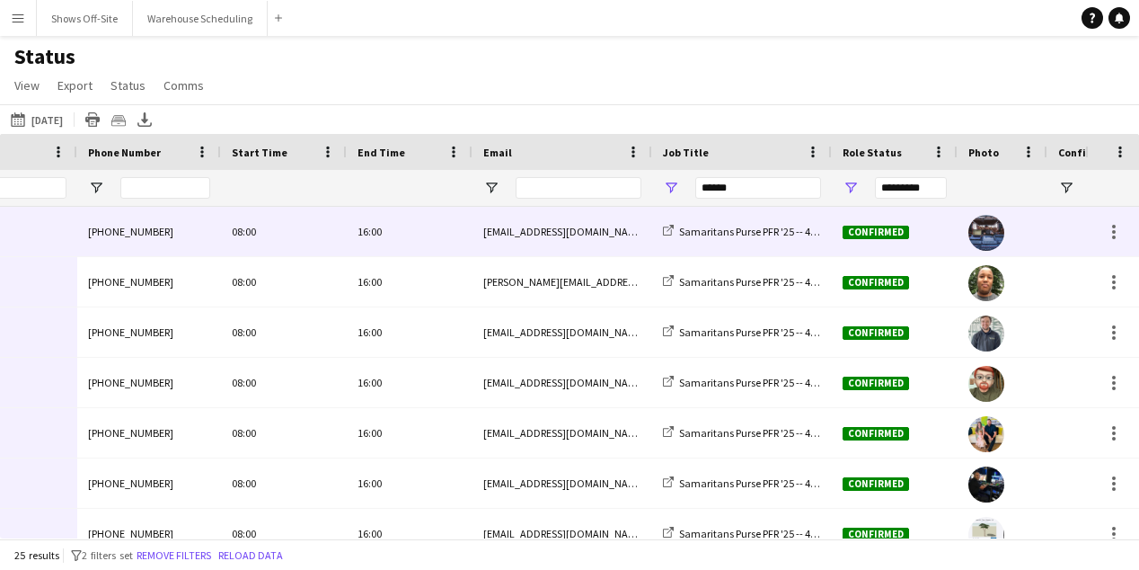
scroll to position [0, 408]
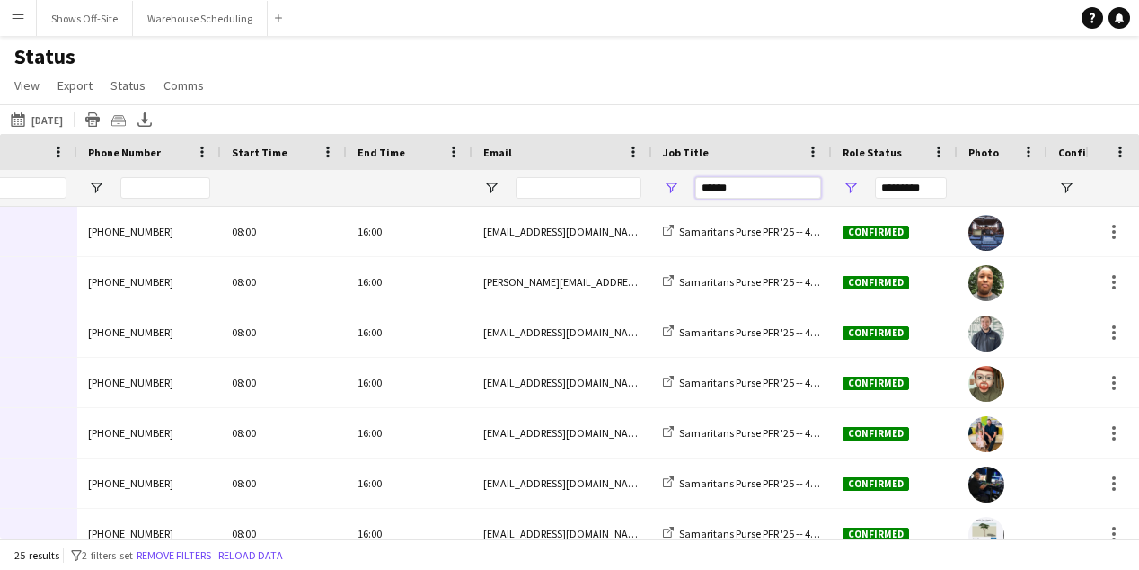
drag, startPoint x: 743, startPoint y: 186, endPoint x: 552, endPoint y: 186, distance: 191.4
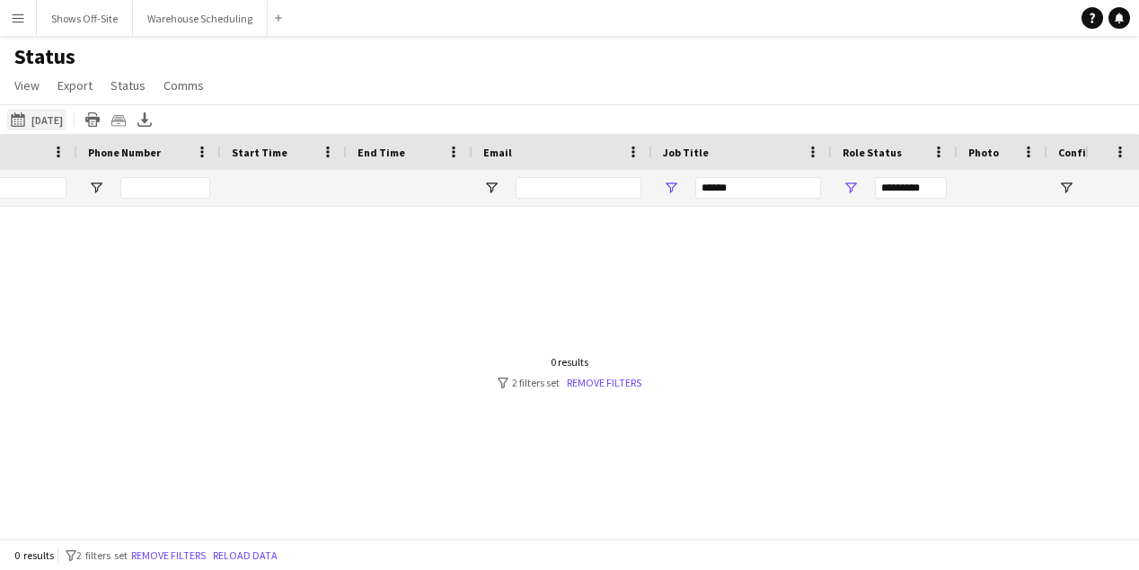
click at [62, 124] on button "09-23-2025 09-30-2025" at bounding box center [36, 120] width 59 height 22
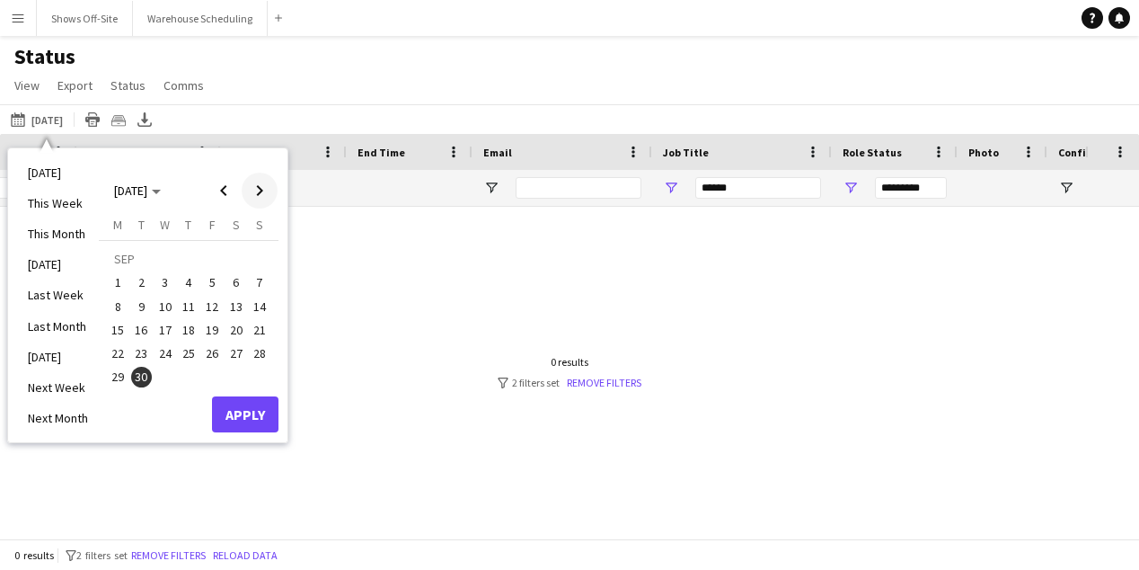
click at [255, 192] on span "Next month" at bounding box center [260, 190] width 36 height 36
click at [109, 303] on span "6" at bounding box center [118, 307] width 22 height 22
click at [236, 408] on button "Apply" at bounding box center [245, 414] width 66 height 36
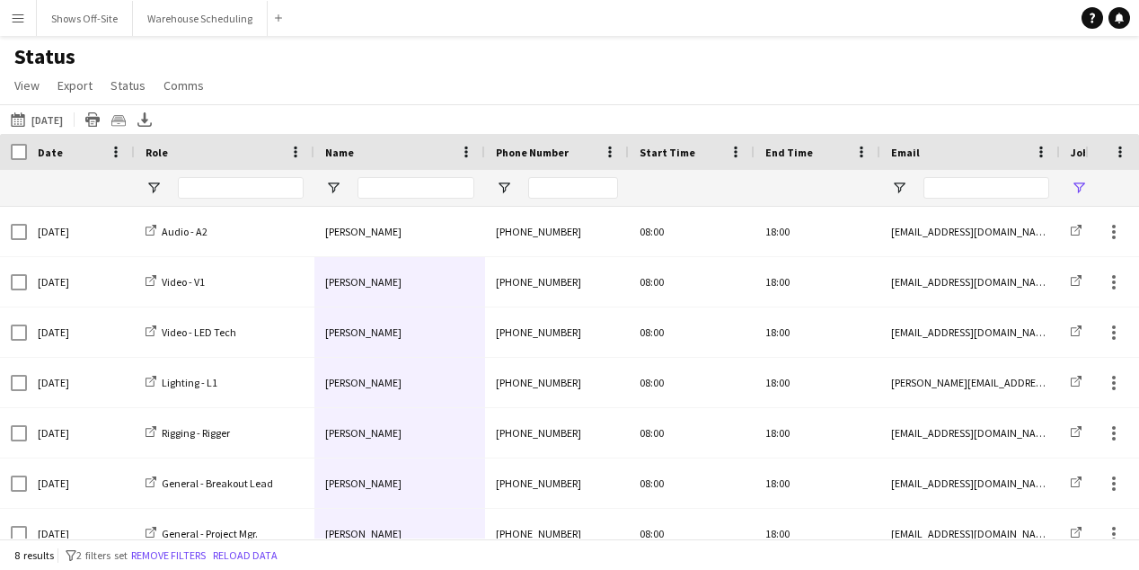
scroll to position [71, 0]
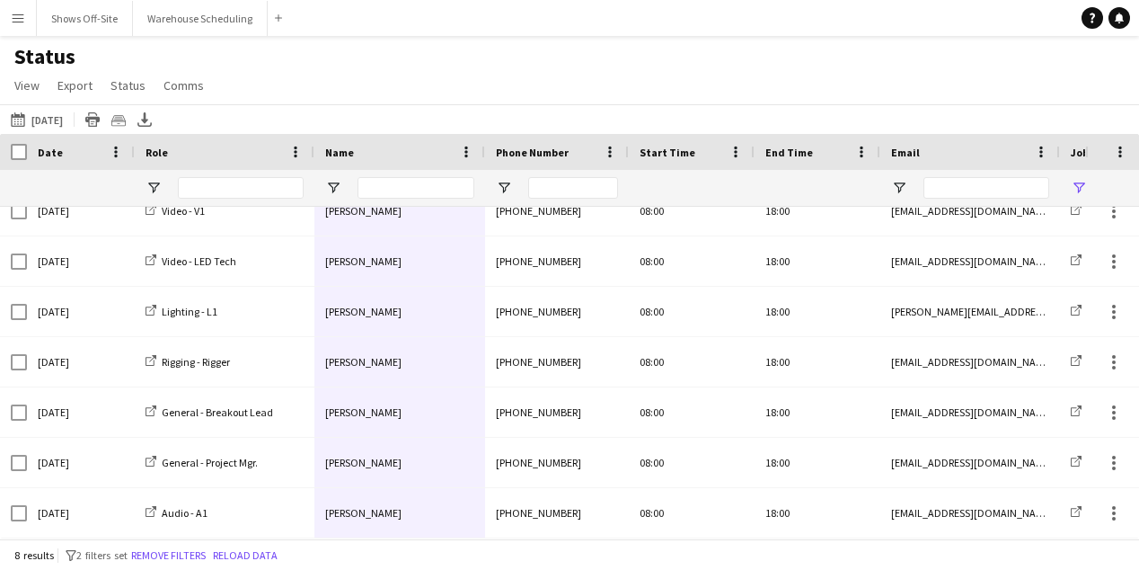
drag, startPoint x: 429, startPoint y: 222, endPoint x: 424, endPoint y: 514, distance: 292.0
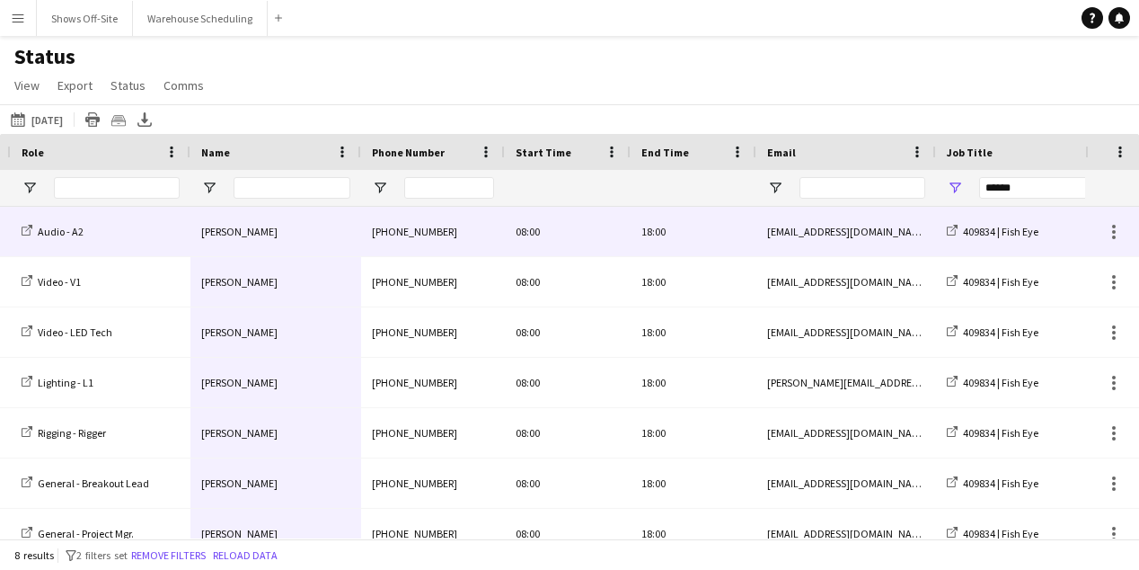
scroll to position [0, 392]
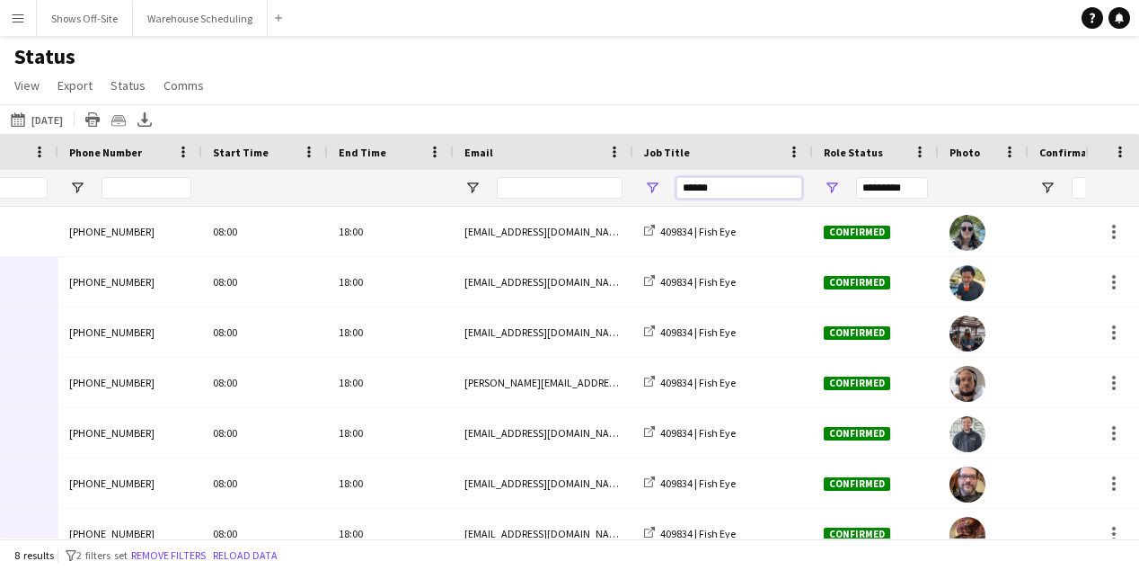
click at [771, 183] on input "******" at bounding box center [739, 188] width 126 height 22
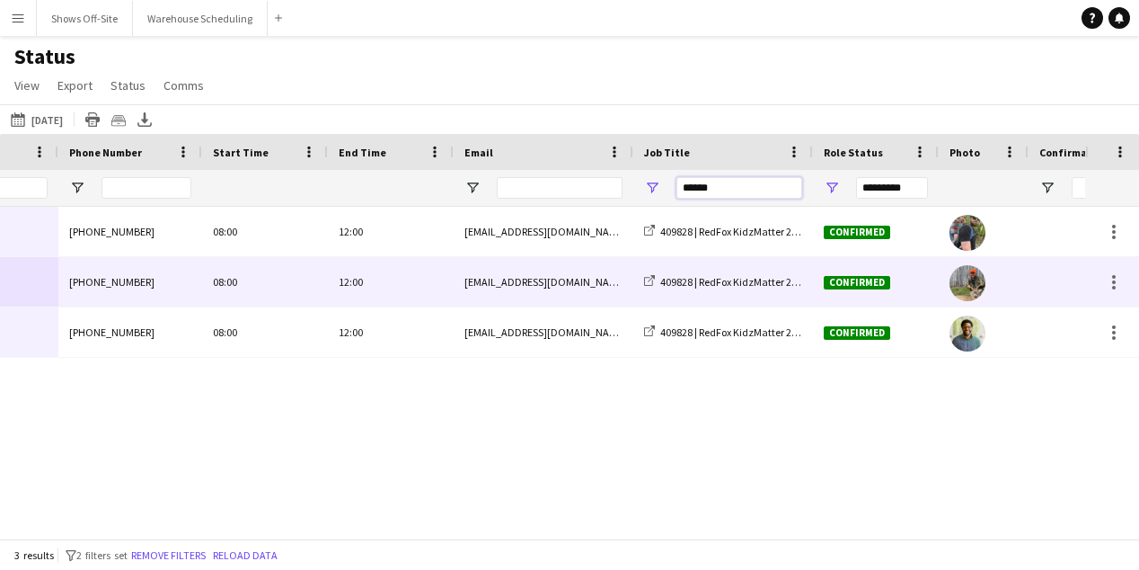
scroll to position [0, 0]
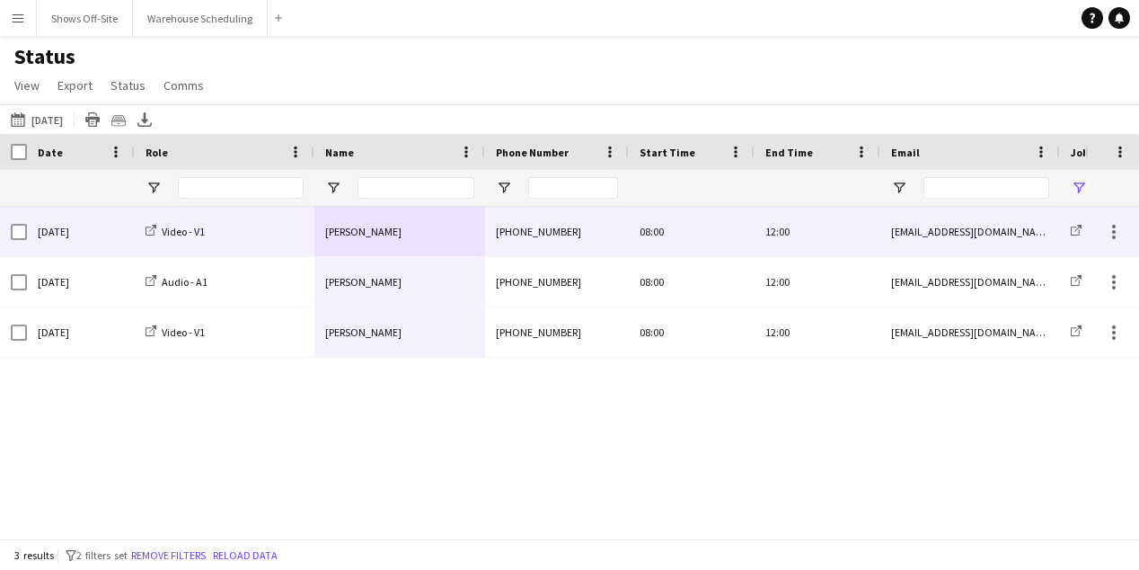
type input "******"
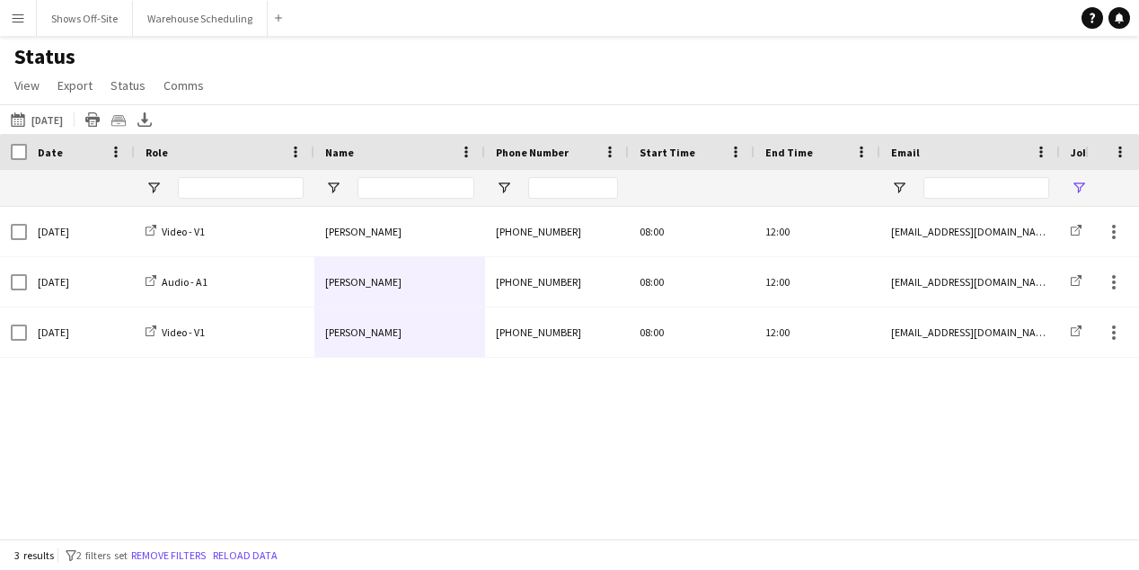
drag, startPoint x: 395, startPoint y: 214, endPoint x: 395, endPoint y: 380, distance: 166.2
click at [395, 381] on div "Video - V1 David Brand +16789361525 08:00 12:00 productionsbranded@gmail.com 40…" at bounding box center [542, 372] width 1085 height 331
click at [66, 118] on button "09-23-2025 10-06-2025" at bounding box center [36, 120] width 59 height 22
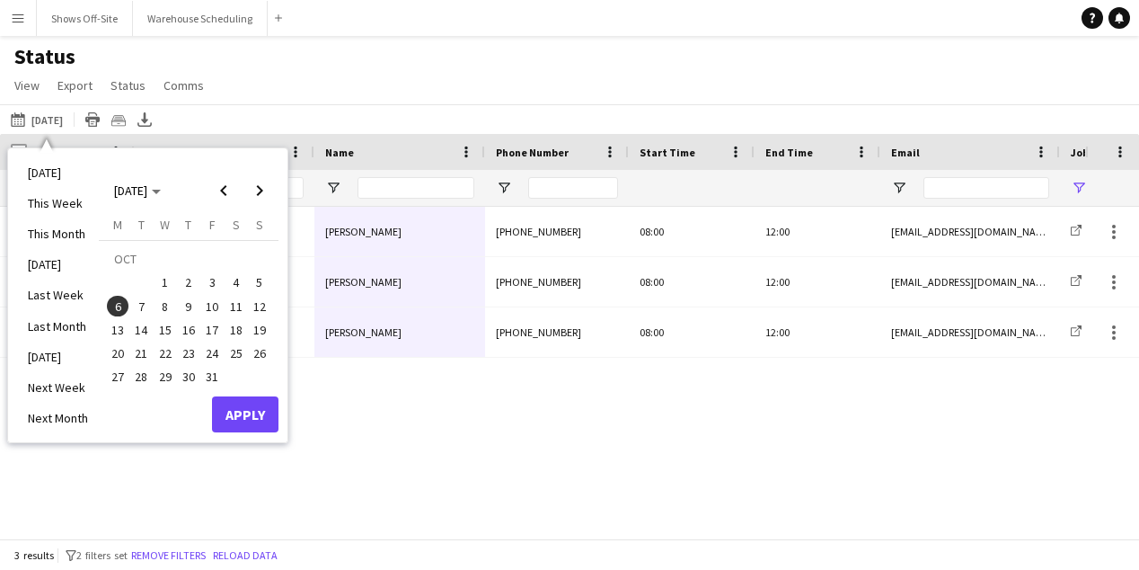
click at [114, 305] on span "6" at bounding box center [118, 307] width 22 height 22
click at [217, 305] on span "10" at bounding box center [212, 307] width 22 height 22
click at [258, 408] on button "Apply" at bounding box center [245, 414] width 66 height 36
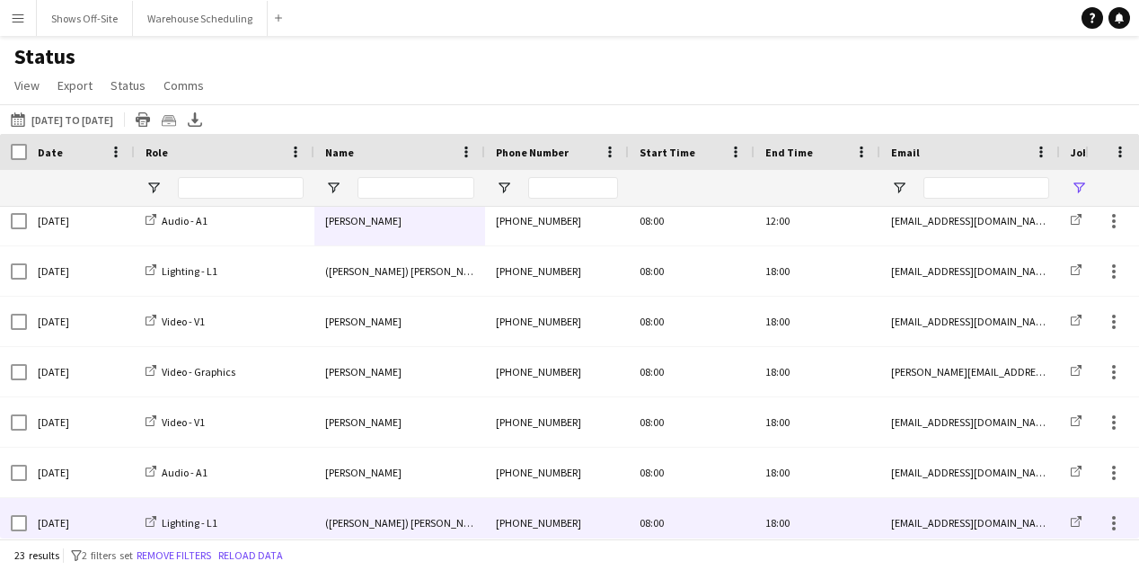
scroll to position [118, 0]
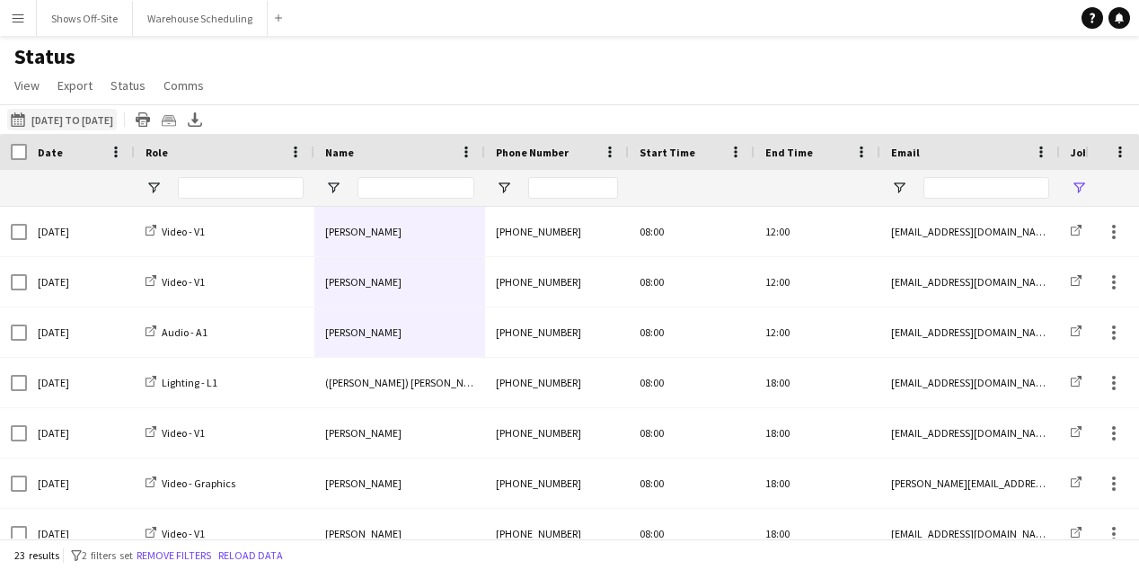
click at [36, 124] on button "09-23-2025 10-06-2025 to 10-10-2025" at bounding box center [62, 120] width 110 height 22
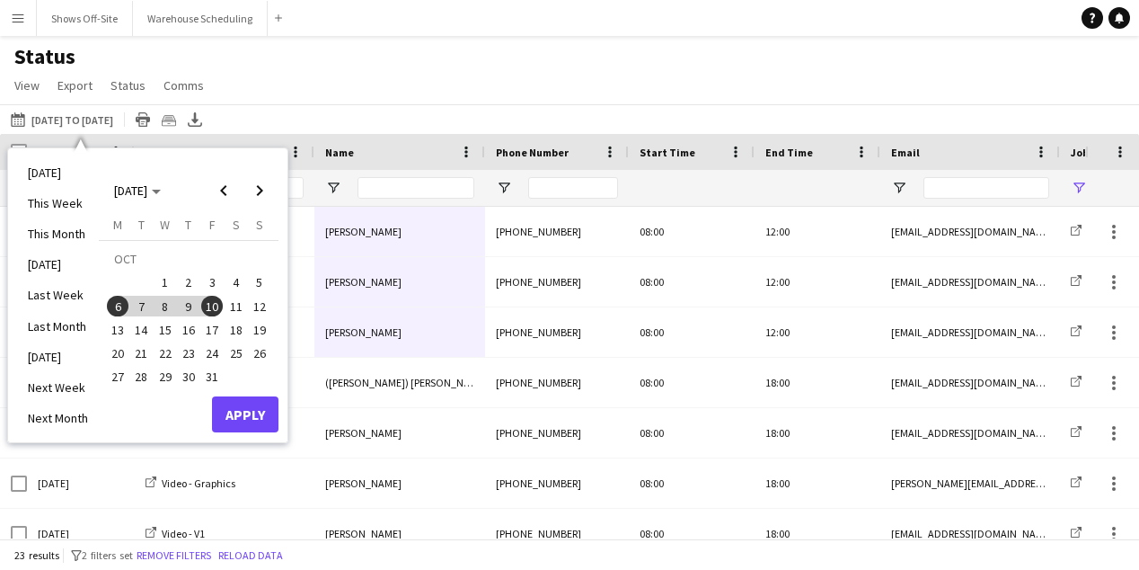
click at [144, 303] on span "7" at bounding box center [142, 307] width 22 height 22
click at [243, 411] on button "Apply" at bounding box center [245, 414] width 66 height 36
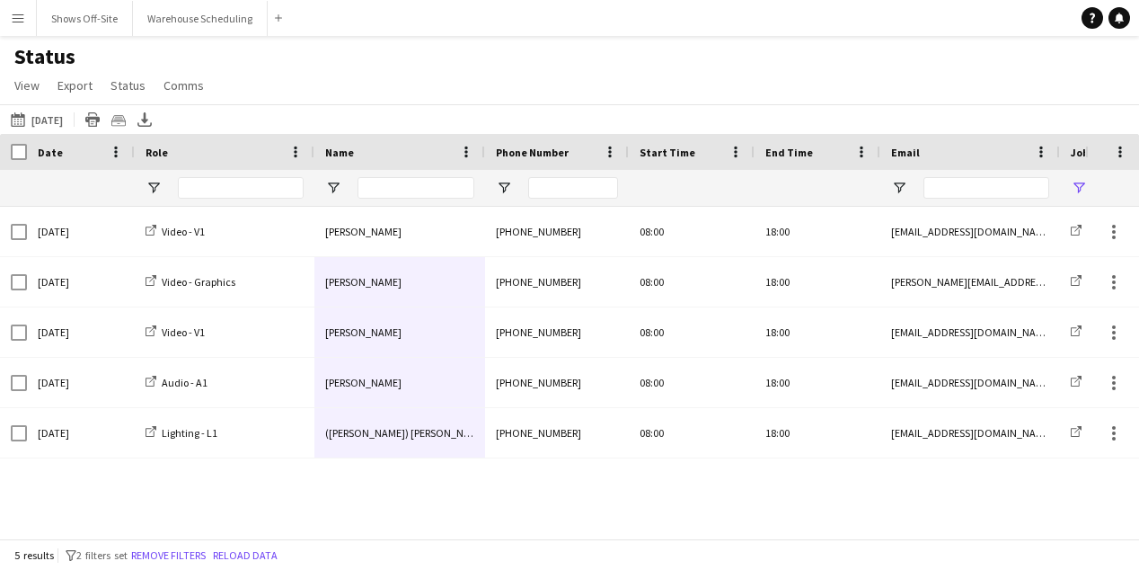
drag, startPoint x: 399, startPoint y: 230, endPoint x: 406, endPoint y: 465, distance: 235.5
click at [406, 466] on div "Tue, 7 Oct 2025 Video - V1 Jason Towns +14043127072 08:00 18:00 jasondtowns@gma…" at bounding box center [542, 372] width 1085 height 331
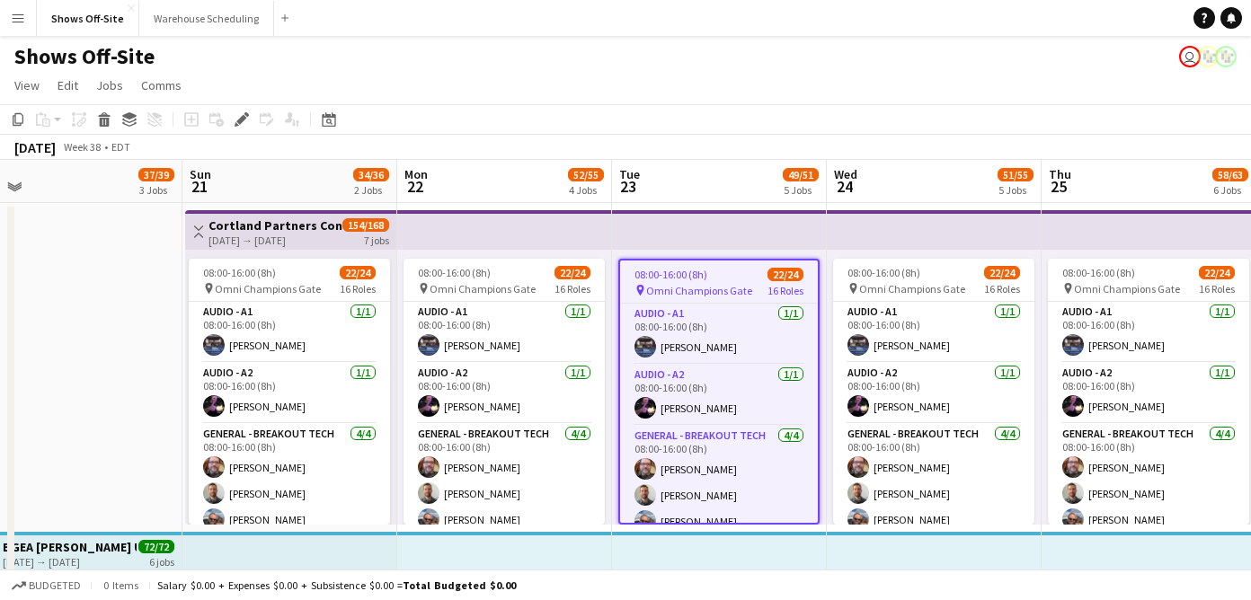
scroll to position [0, 402]
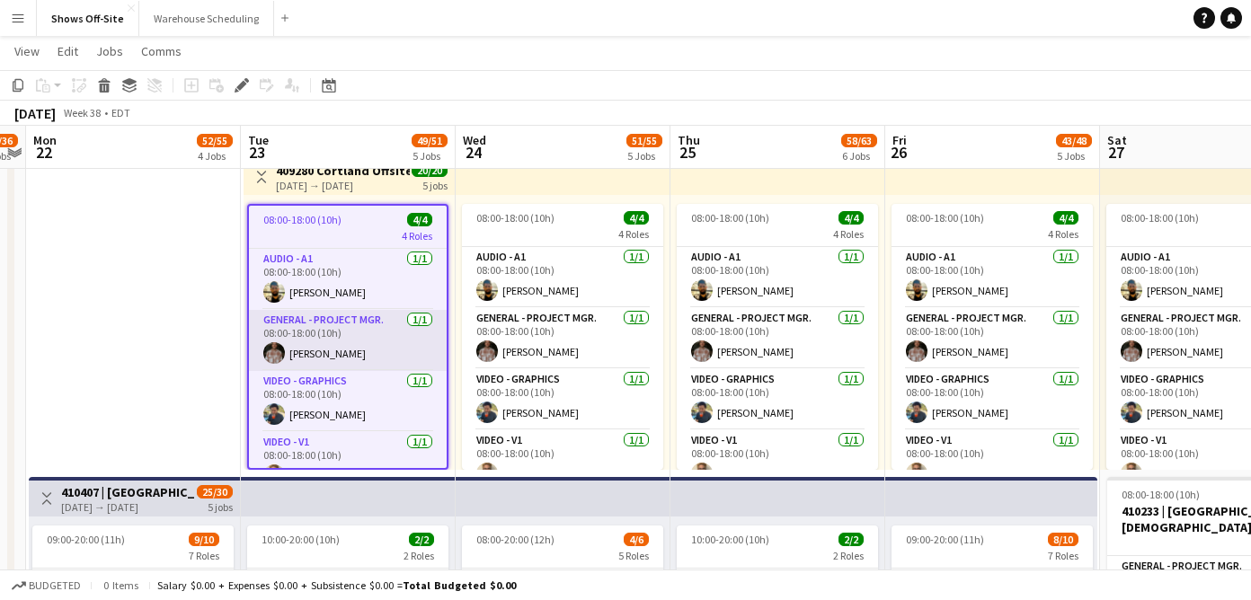
scroll to position [25, 0]
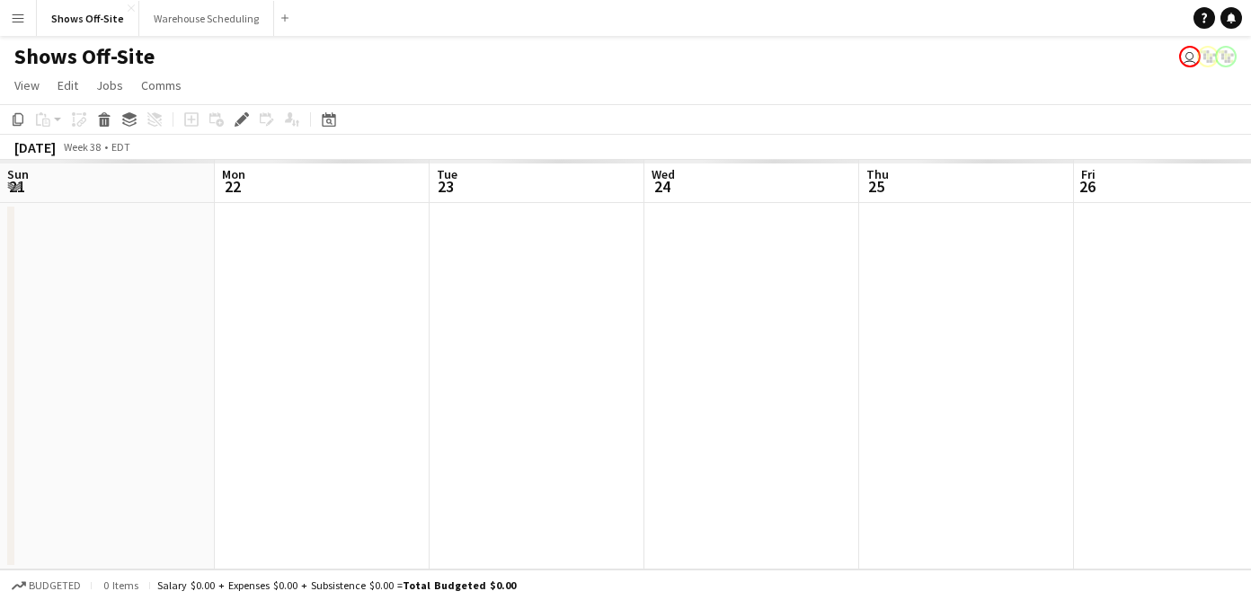
scroll to position [0, 618]
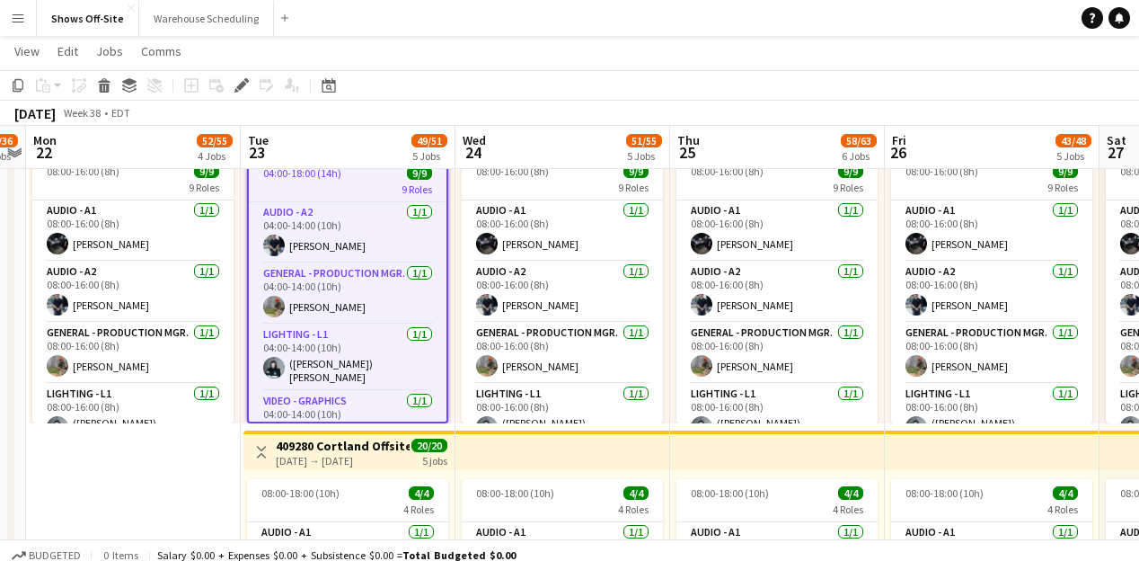
click at [9, 21] on button "Menu" at bounding box center [18, 18] width 36 height 36
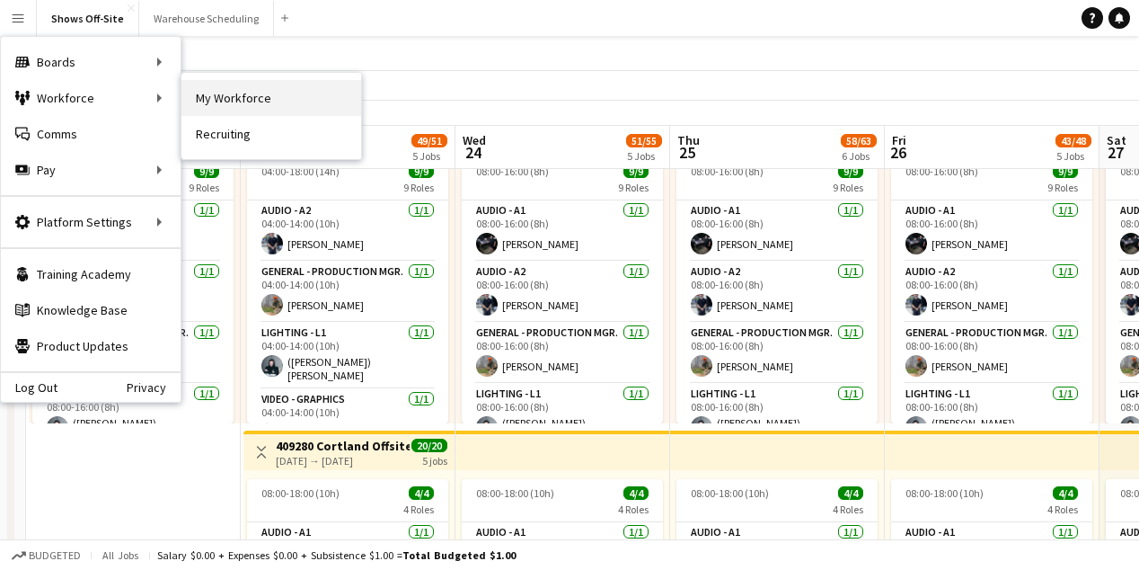
click at [212, 100] on link "My Workforce" at bounding box center [271, 98] width 180 height 36
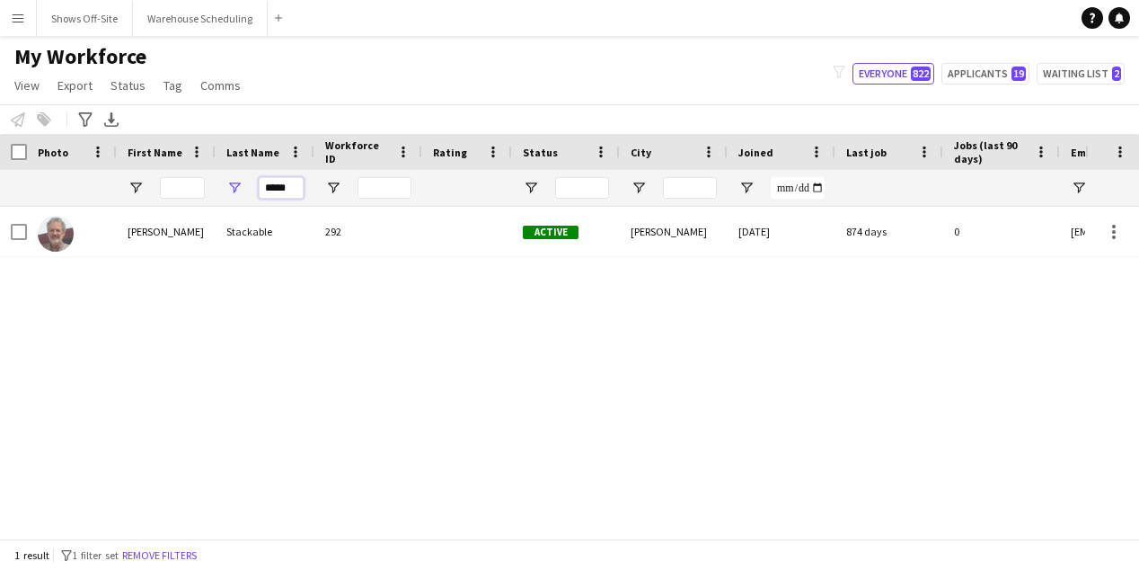
drag, startPoint x: 265, startPoint y: 181, endPoint x: 217, endPoint y: 181, distance: 47.6
click at [220, 181] on div "*****" at bounding box center [265, 188] width 99 height 36
drag, startPoint x: 288, startPoint y: 188, endPoint x: 214, endPoint y: 188, distance: 74.6
click at [214, 188] on div "*****" at bounding box center [974, 188] width 1948 height 36
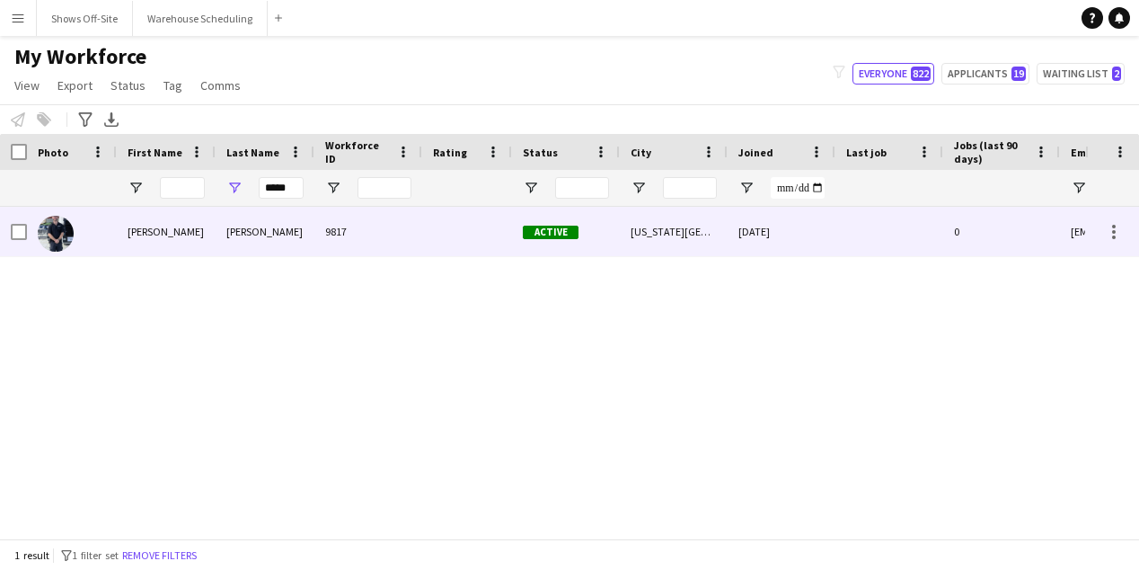
click at [271, 244] on div "Earhart" at bounding box center [265, 231] width 99 height 49
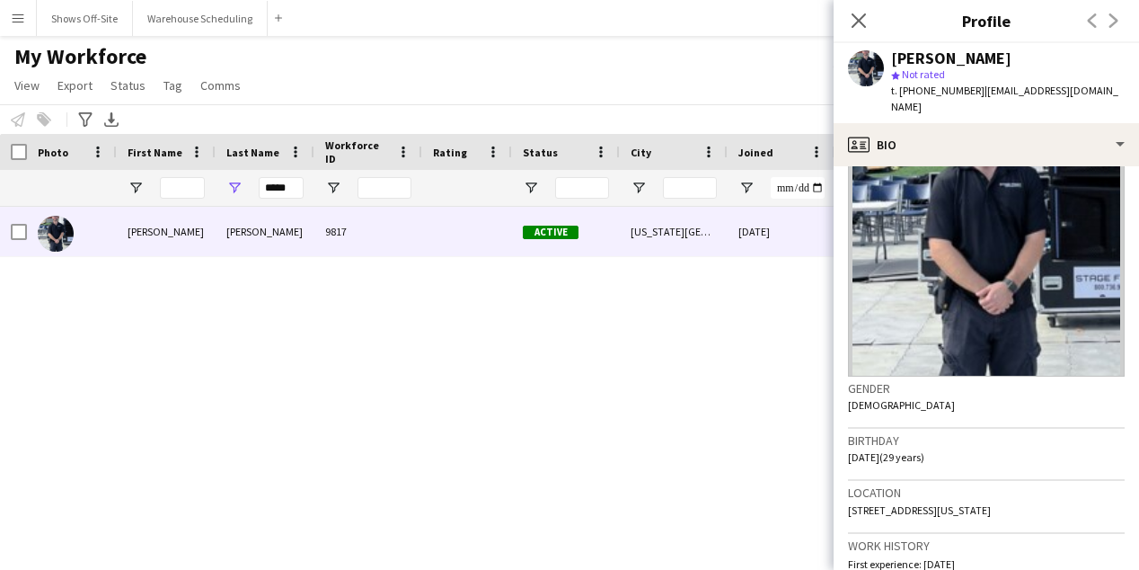
scroll to position [81, 0]
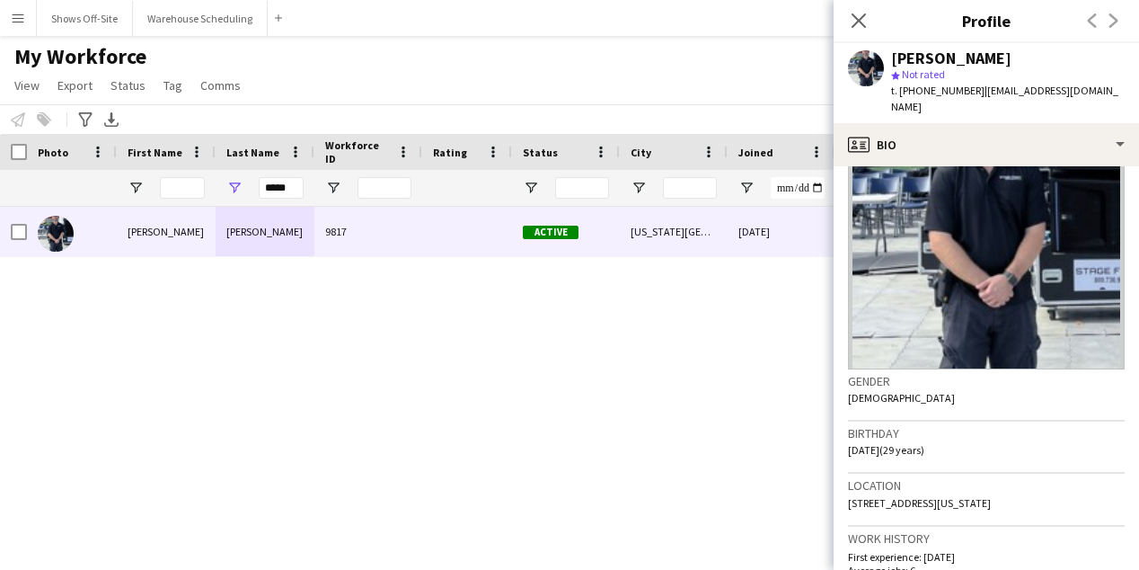
drag, startPoint x: 1082, startPoint y: 491, endPoint x: 849, endPoint y: 484, distance: 232.8
click at [848, 484] on div "Location 200 Silverbrook Lane, Apt 302, Virginia Beach, 23462" at bounding box center [986, 499] width 277 height 52
copy span "200 Silverbrook Lane, Apt 302, Virginia Beach, 23462"
drag, startPoint x: 300, startPoint y: 191, endPoint x: 198, endPoint y: 191, distance: 102.4
click at [198, 191] on div "*****" at bounding box center [974, 188] width 1948 height 36
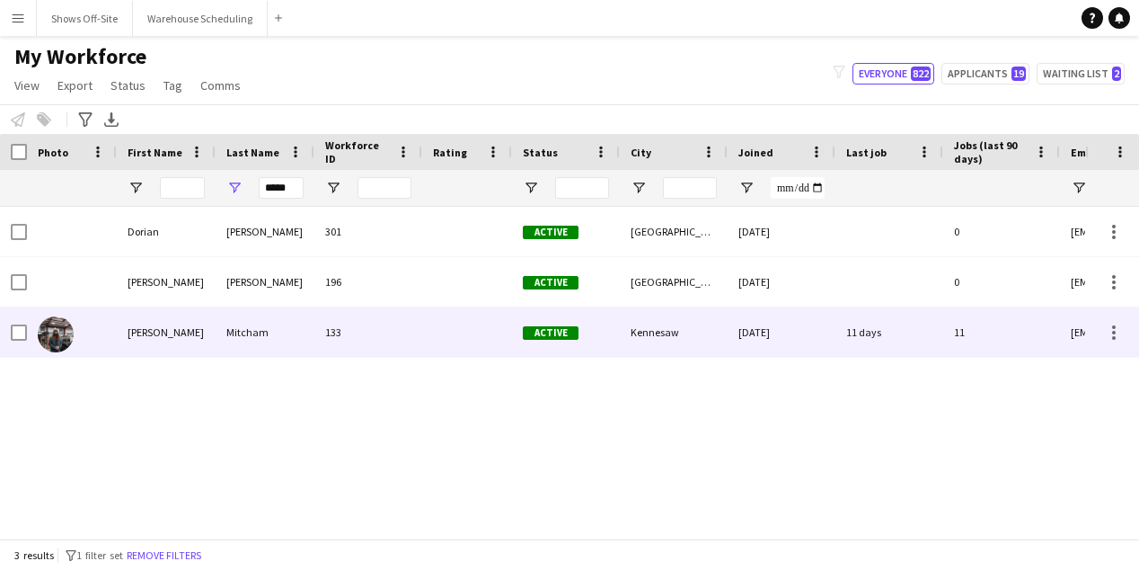
click at [251, 334] on div "Mitcham" at bounding box center [265, 331] width 99 height 49
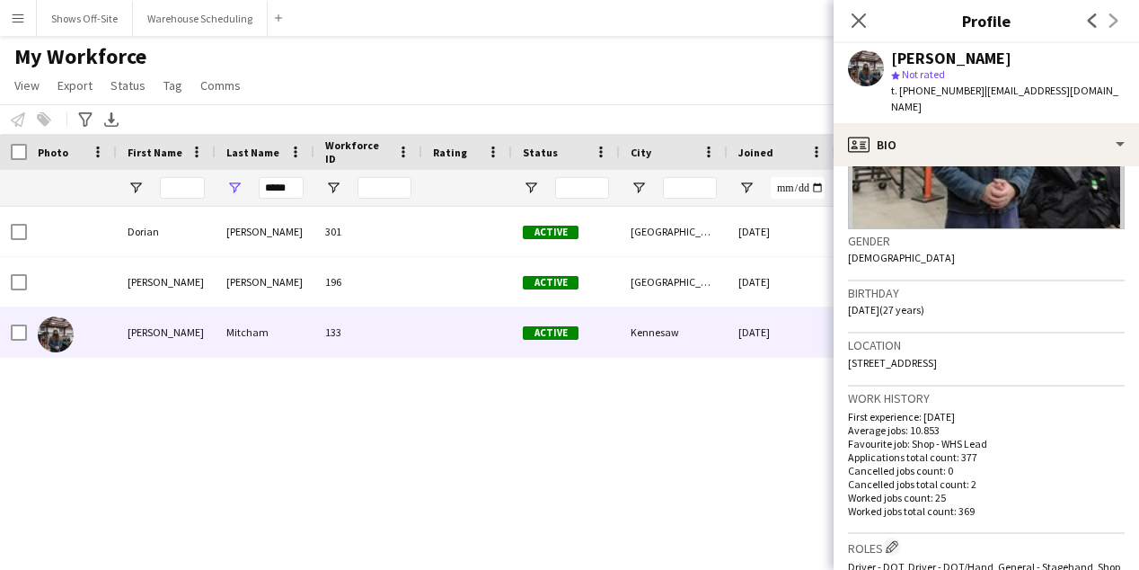
scroll to position [228, 0]
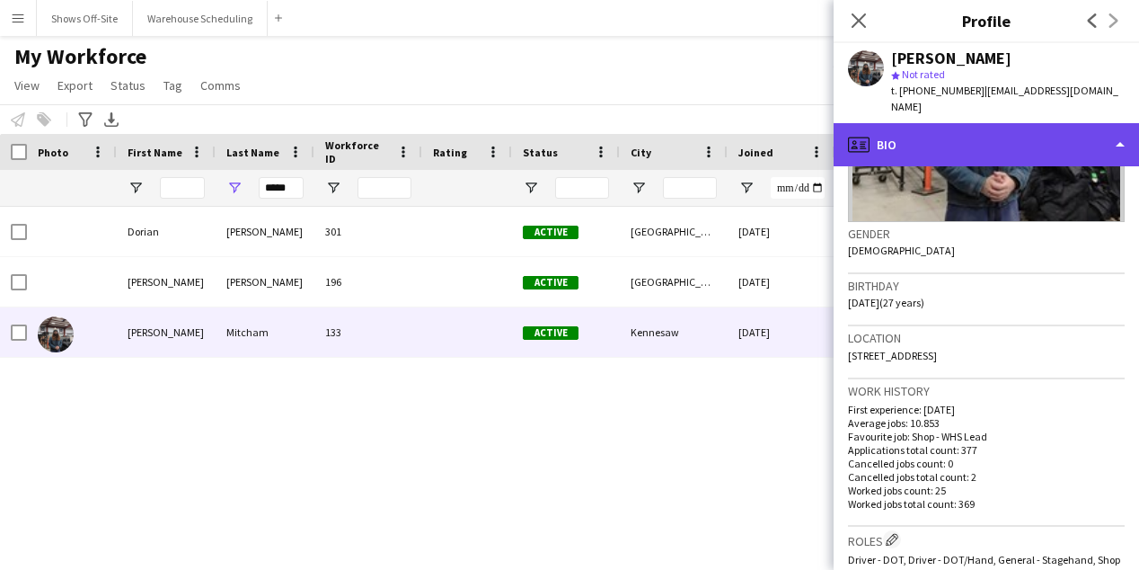
click at [981, 123] on div "profile Bio" at bounding box center [986, 144] width 305 height 43
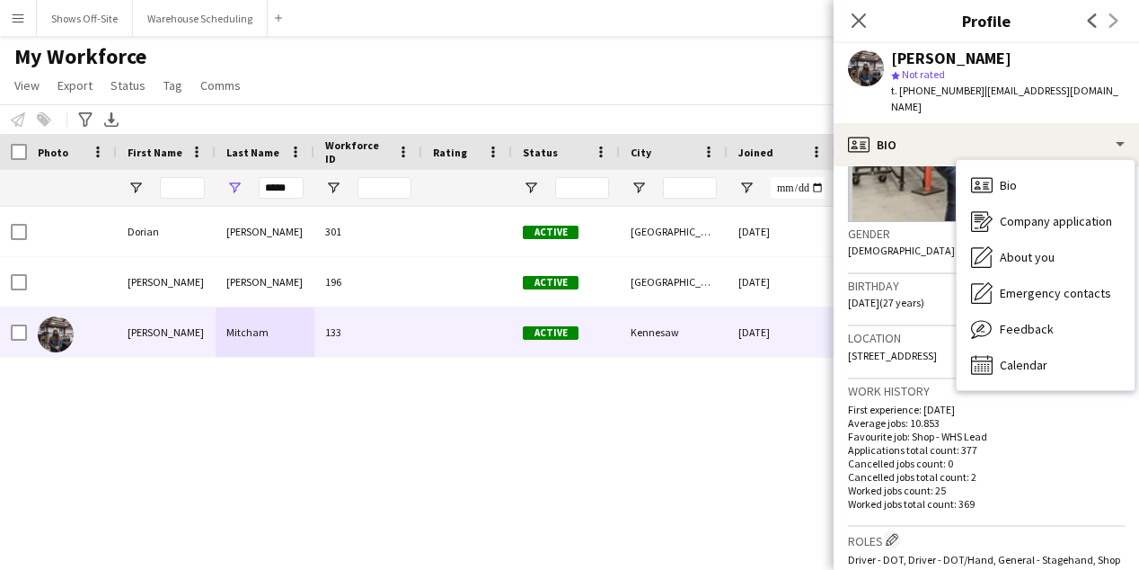
click at [914, 239] on div "Gender Male" at bounding box center [986, 248] width 277 height 52
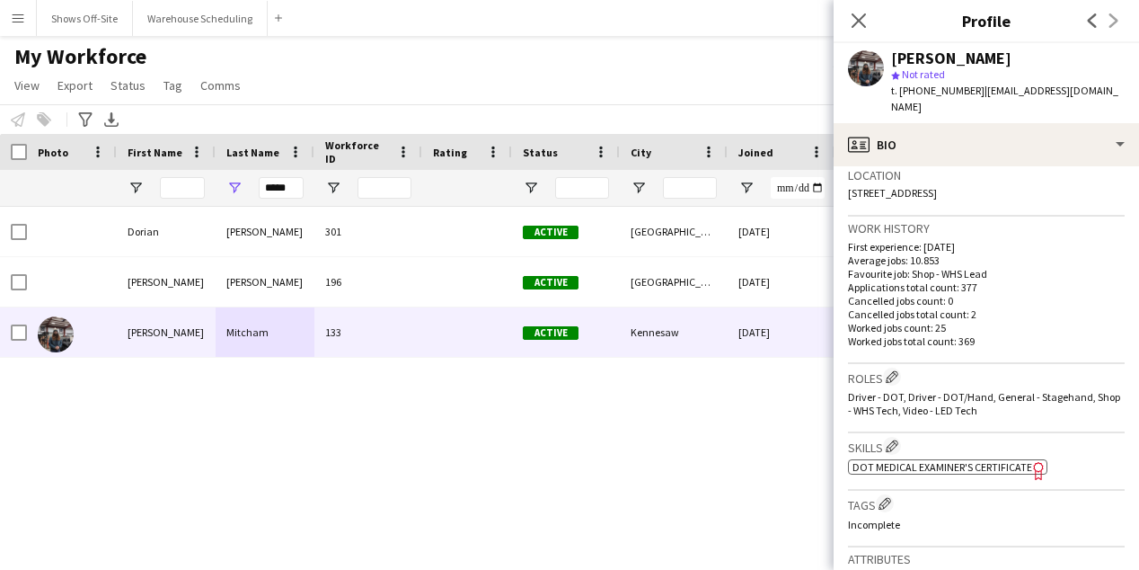
scroll to position [495, 0]
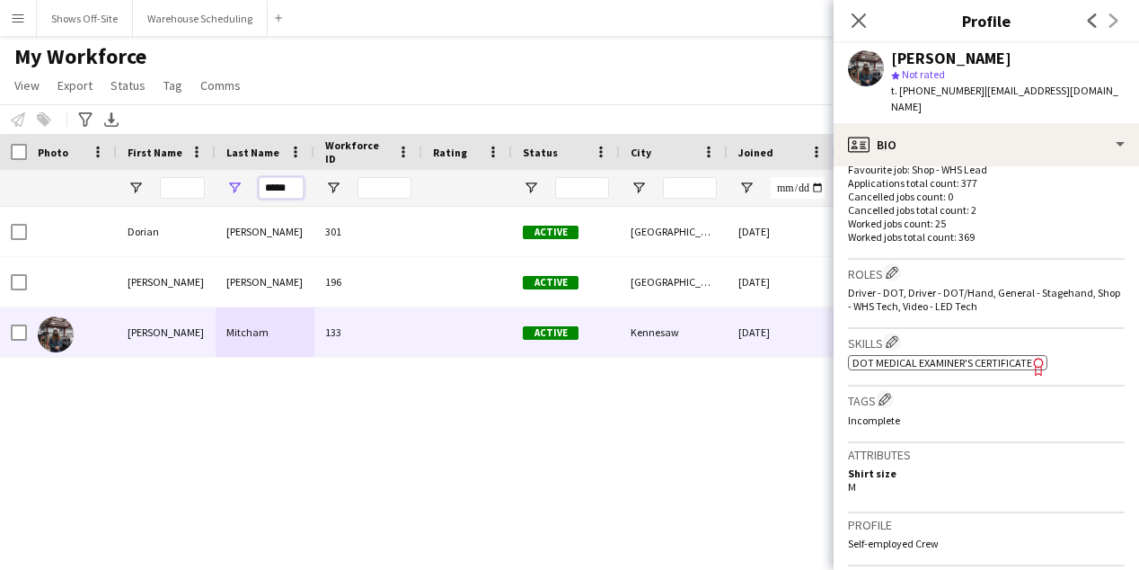
drag, startPoint x: 295, startPoint y: 184, endPoint x: 197, endPoint y: 184, distance: 97.9
click at [197, 184] on div "*****" at bounding box center [974, 188] width 1948 height 36
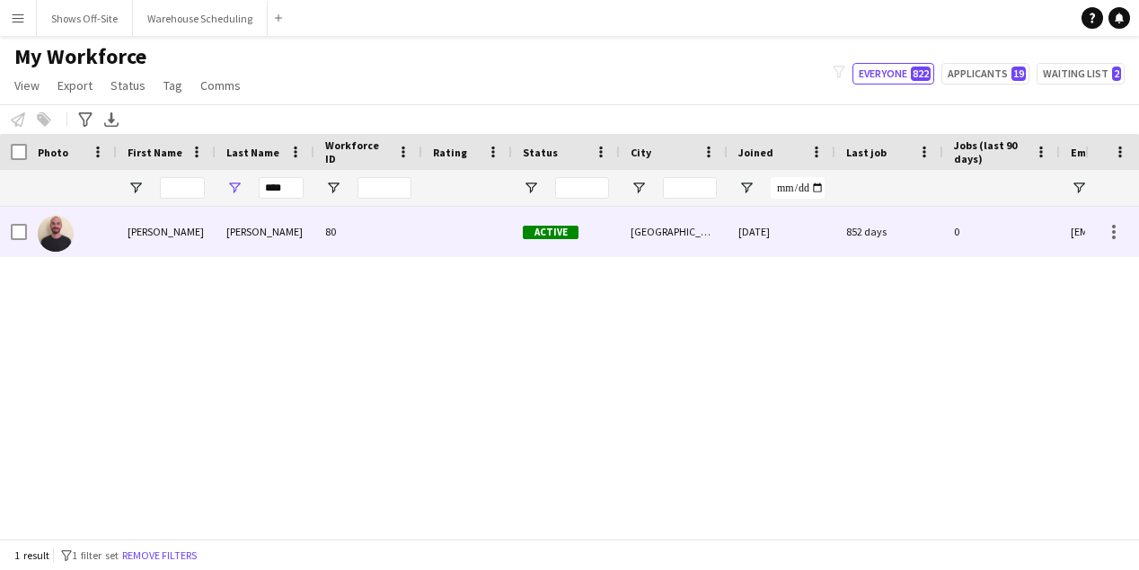
click at [213, 221] on div "Nicholas" at bounding box center [166, 231] width 99 height 49
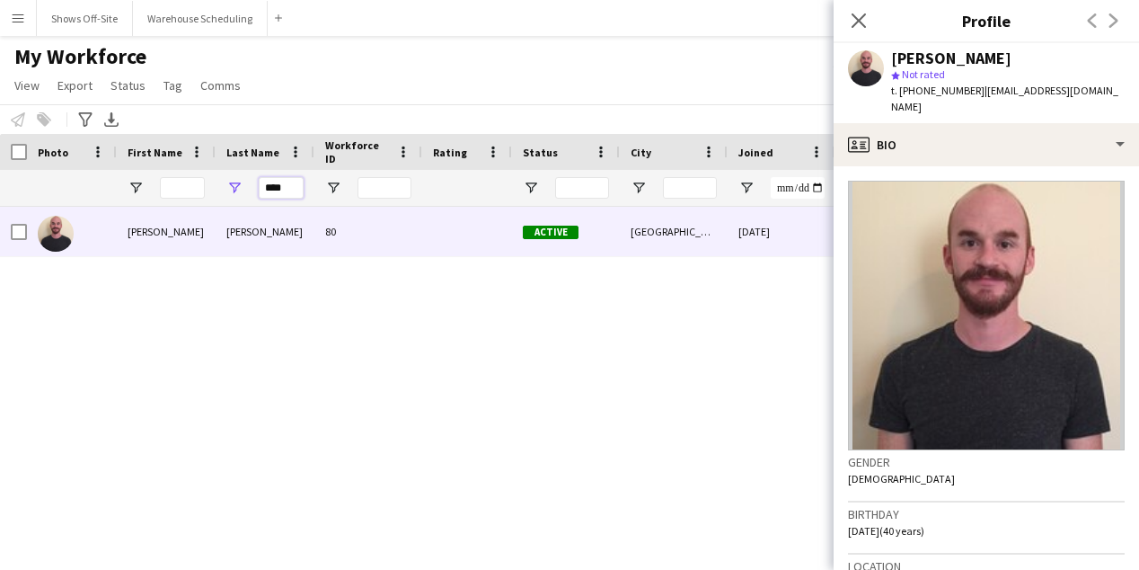
drag, startPoint x: 286, startPoint y: 191, endPoint x: 148, endPoint y: 192, distance: 137.5
click at [180, 192] on div "****" at bounding box center [974, 188] width 1948 height 36
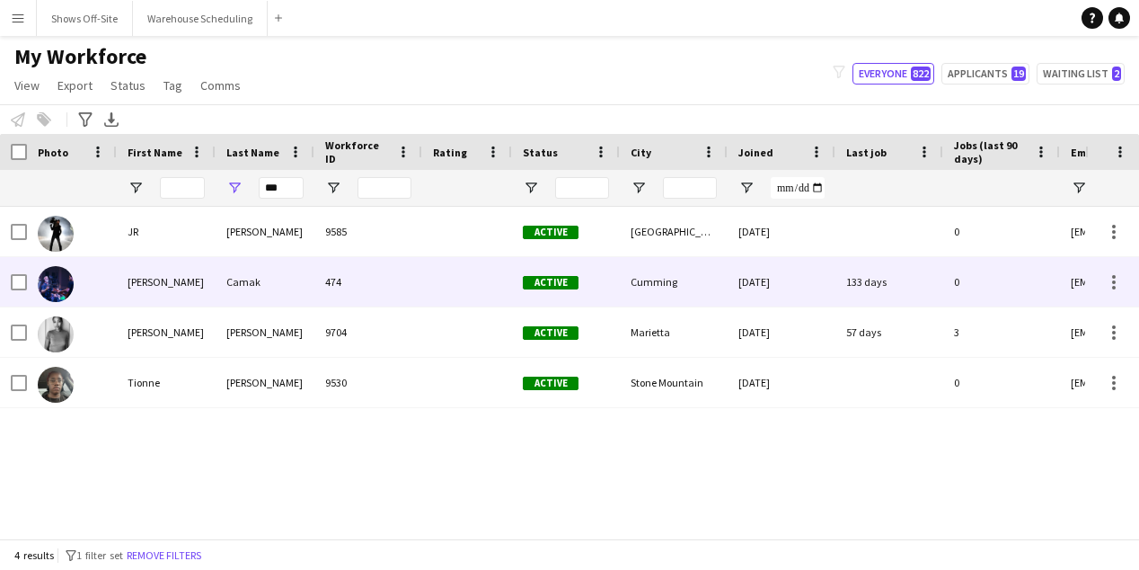
click at [204, 293] on div "Lael" at bounding box center [166, 281] width 99 height 49
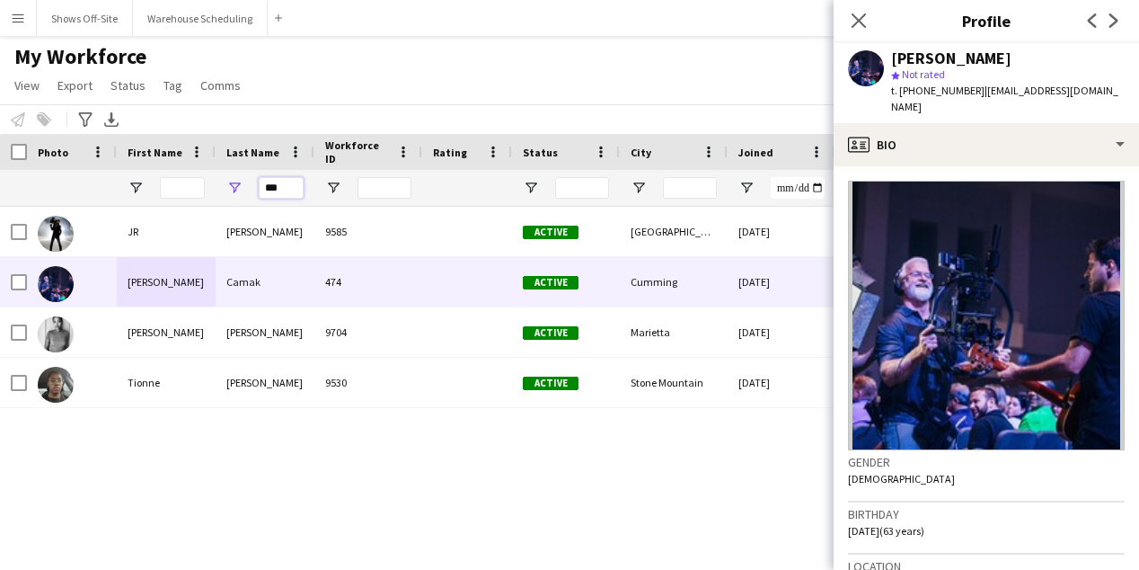
drag, startPoint x: 294, startPoint y: 193, endPoint x: 198, endPoint y: 192, distance: 96.1
click at [198, 192] on div "***" at bounding box center [974, 188] width 1948 height 36
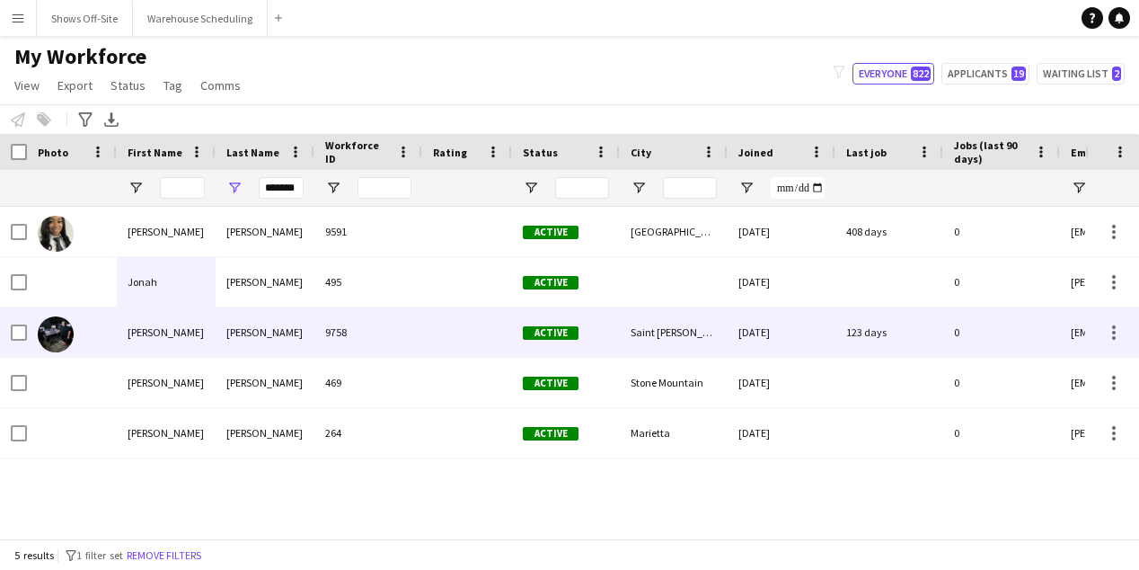
scroll to position [0, 0]
click at [216, 346] on div "Johnson" at bounding box center [265, 331] width 99 height 49
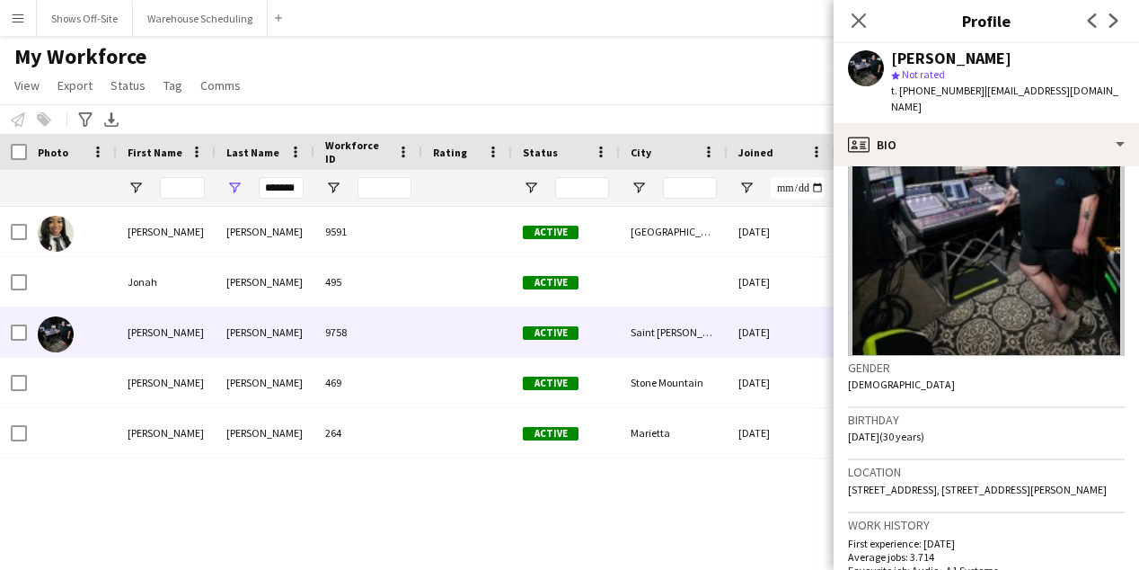
scroll to position [103, 0]
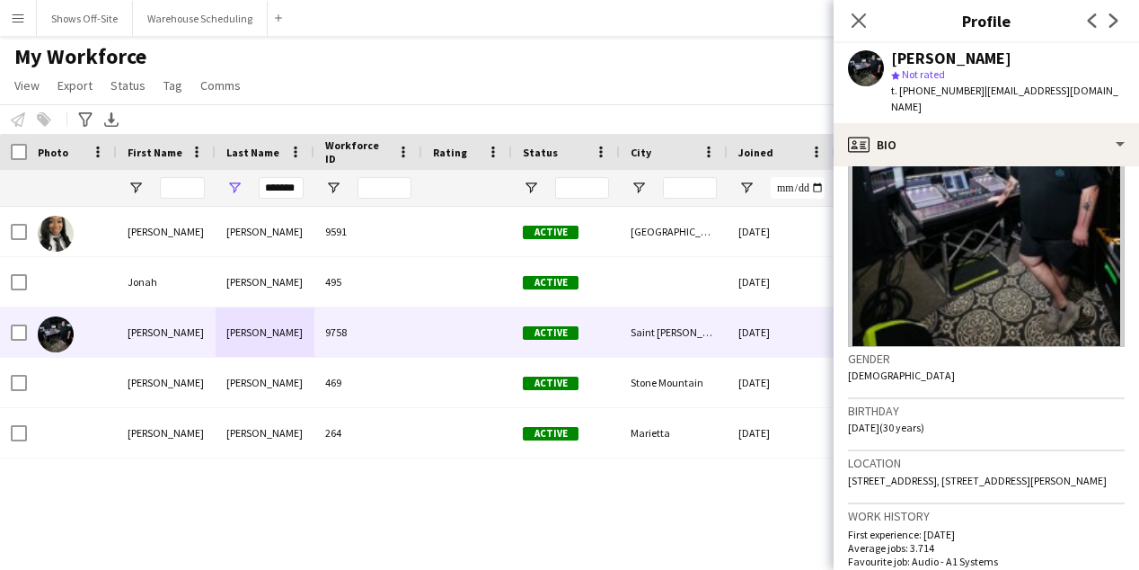
drag, startPoint x: 1070, startPoint y: 463, endPoint x: 840, endPoint y: 458, distance: 230.0
click at [840, 458] on app-crew-profile-bio "Gender Male Birthday 02-04-1995 (30 years) Location 1832 York Avenue, 1832 York…" at bounding box center [986, 367] width 305 height 403
copy span "1832 York Avenue, 1832 York Ave, Saint Paul, 55119"
drag, startPoint x: 261, startPoint y: 190, endPoint x: 386, endPoint y: 190, distance: 124.9
click at [385, 190] on div "*******" at bounding box center [974, 188] width 1948 height 36
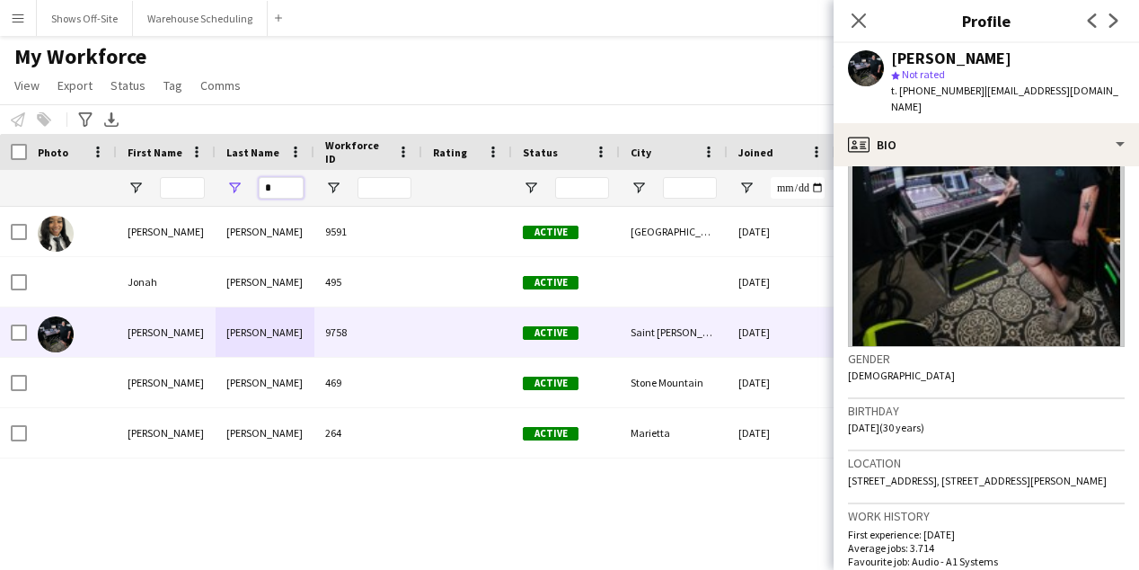
scroll to position [0, 0]
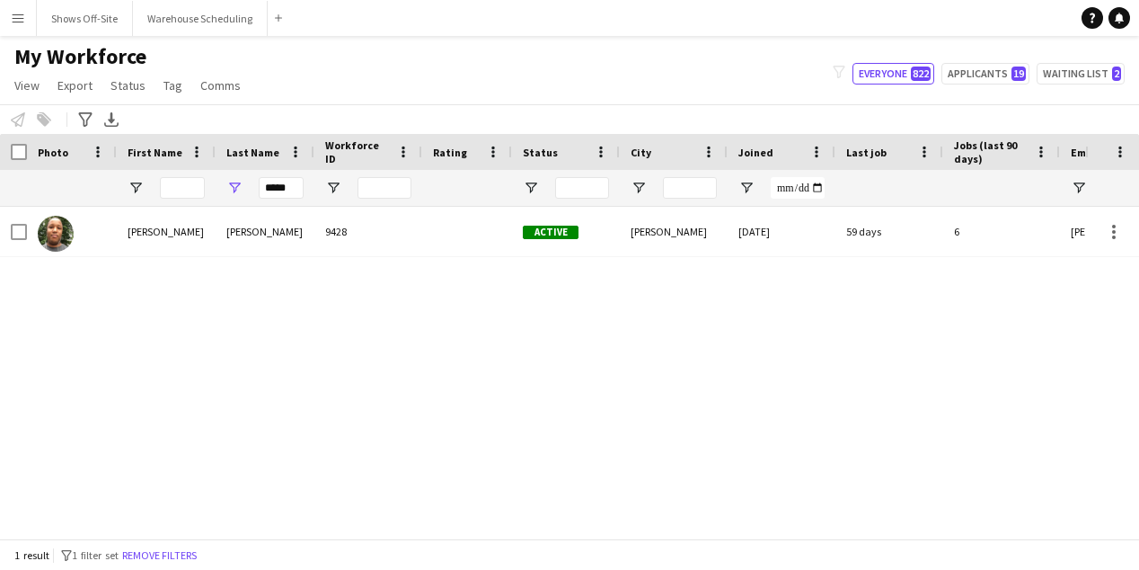
click at [337, 259] on div "Michael Fritz 9428 Active Tucker 02-15-2023 59 days 6 fritz.michael7@gmail.com" at bounding box center [542, 372] width 1085 height 331
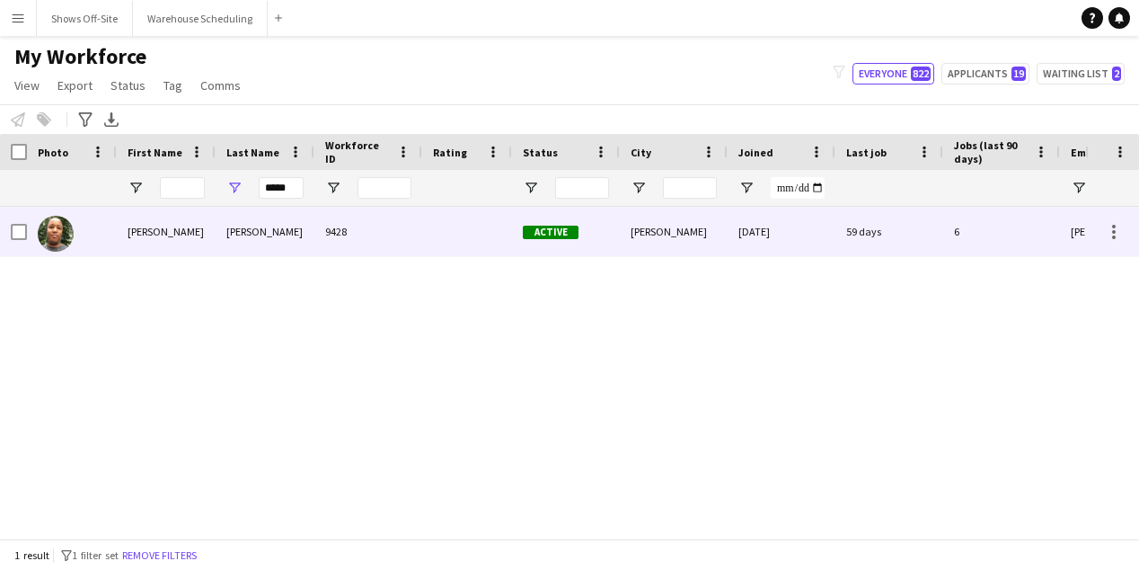
click at [337, 240] on div "9428" at bounding box center [368, 231] width 108 height 49
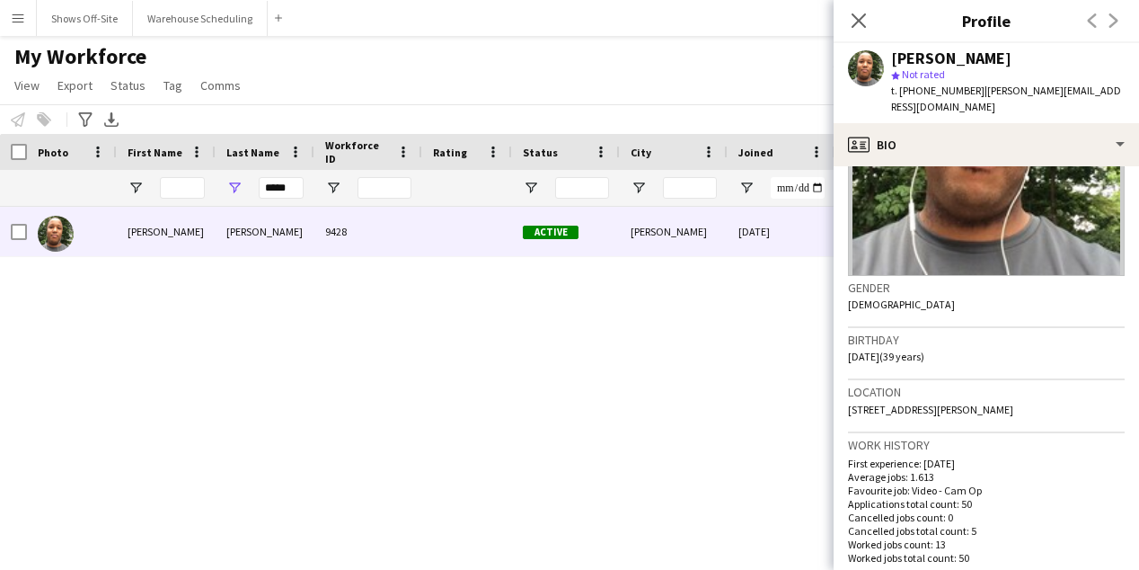
scroll to position [208, 0]
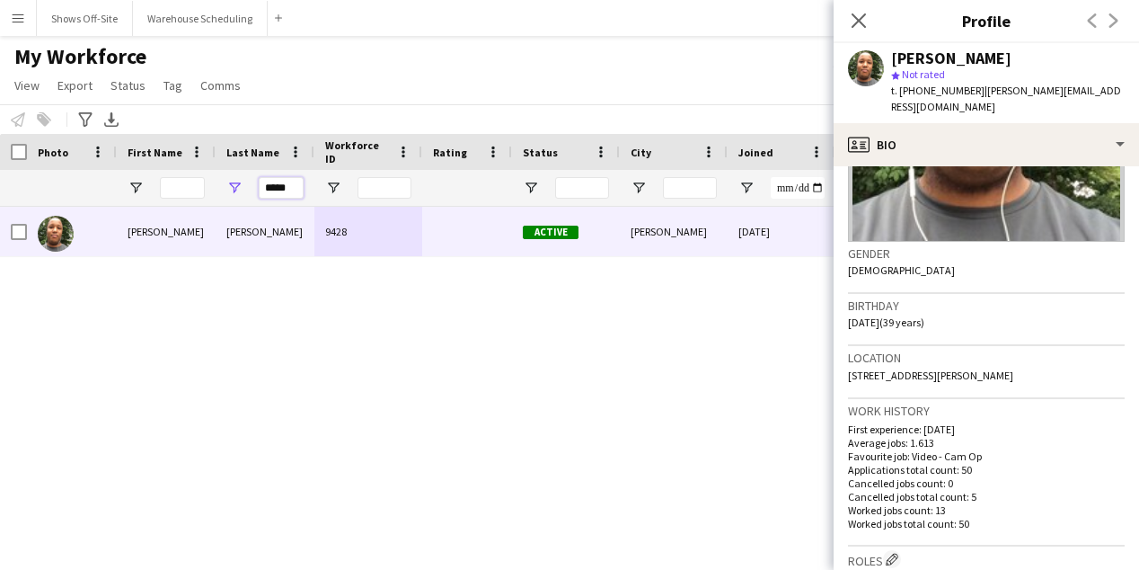
drag, startPoint x: 278, startPoint y: 186, endPoint x: 166, endPoint y: 186, distance: 112.3
click at [167, 186] on div "*****" at bounding box center [974, 188] width 1948 height 36
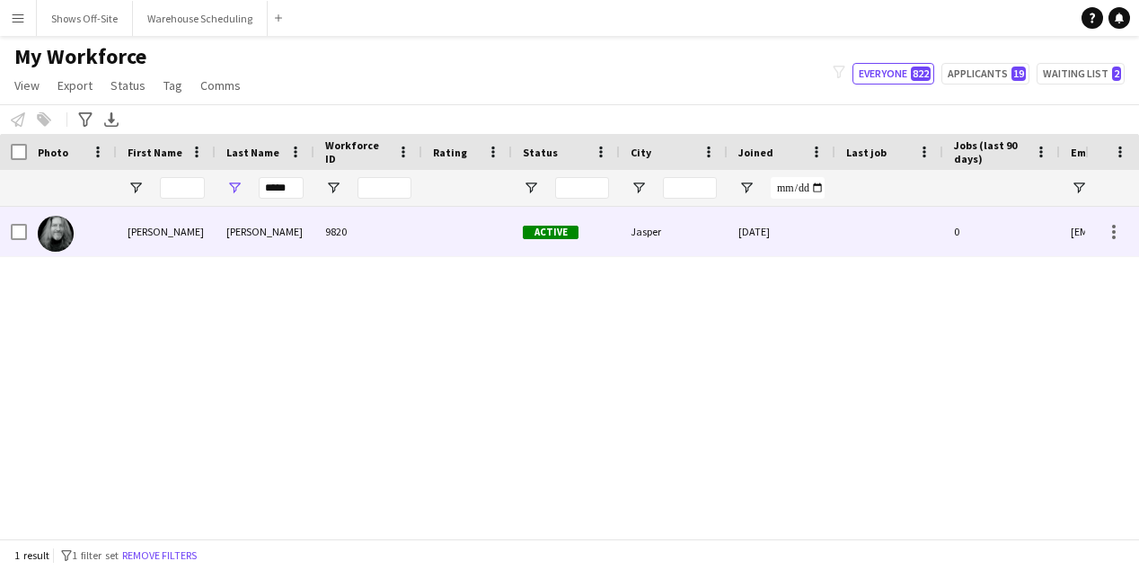
click at [235, 226] on div "Curry" at bounding box center [265, 231] width 99 height 49
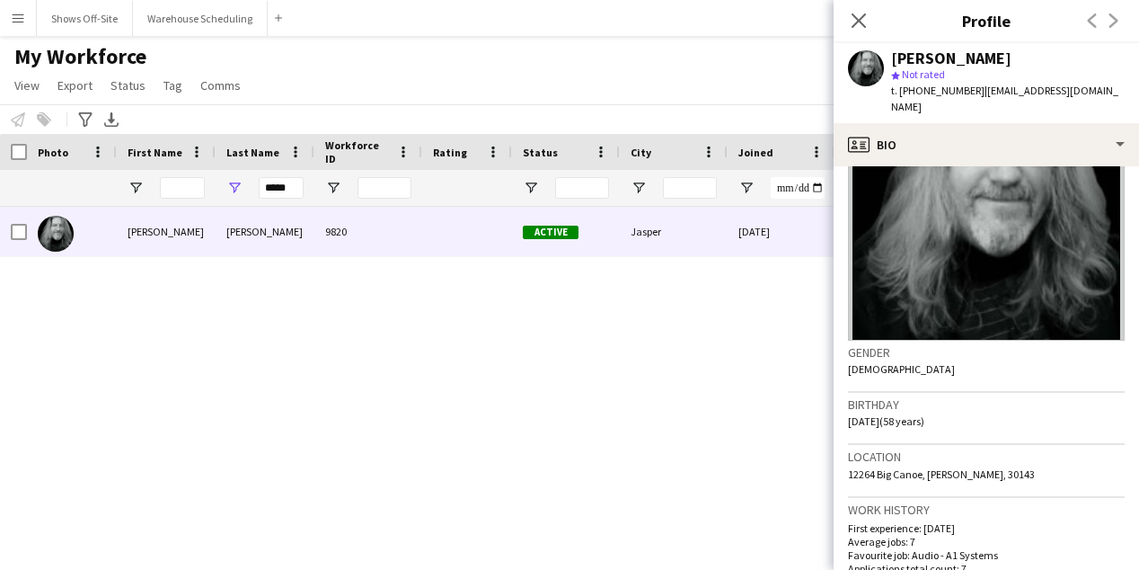
scroll to position [116, 0]
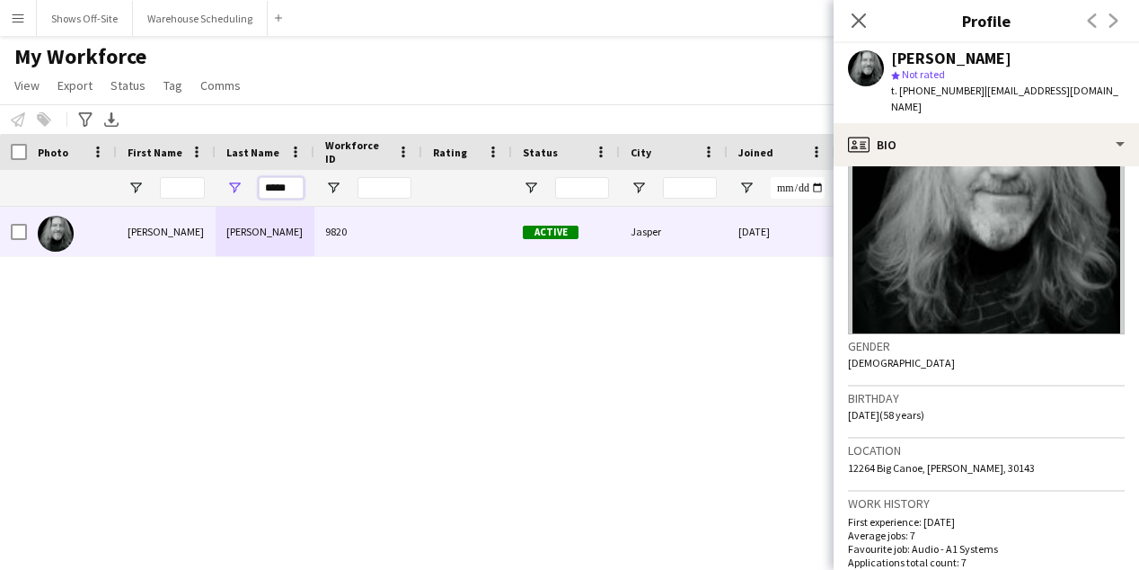
drag, startPoint x: 287, startPoint y: 189, endPoint x: 229, endPoint y: 189, distance: 58.4
click at [229, 189] on div "*****" at bounding box center [265, 188] width 99 height 36
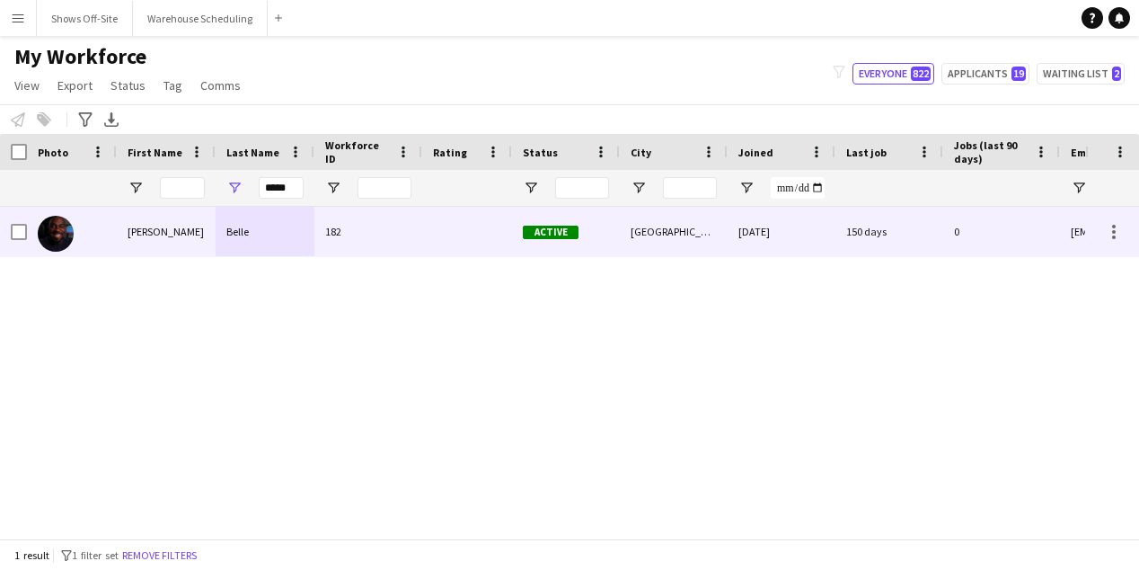
click at [268, 228] on div "Belle" at bounding box center [265, 231] width 99 height 49
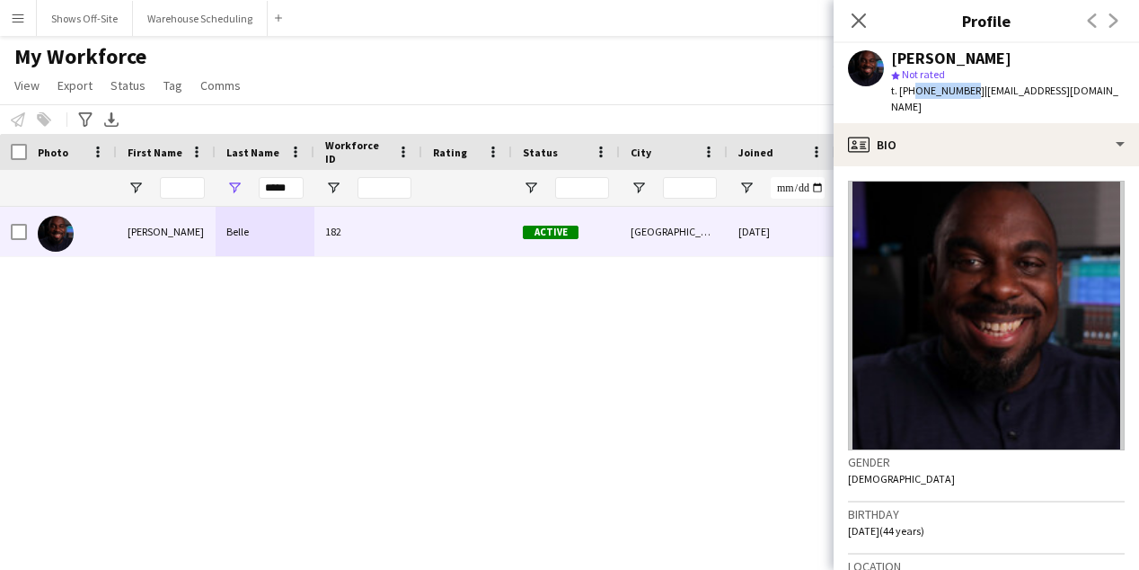
drag, startPoint x: 912, startPoint y: 91, endPoint x: 963, endPoint y: 90, distance: 51.2
click at [963, 90] on span "t. +16787493599" at bounding box center [937, 90] width 93 height 13
copy span "6787493599"
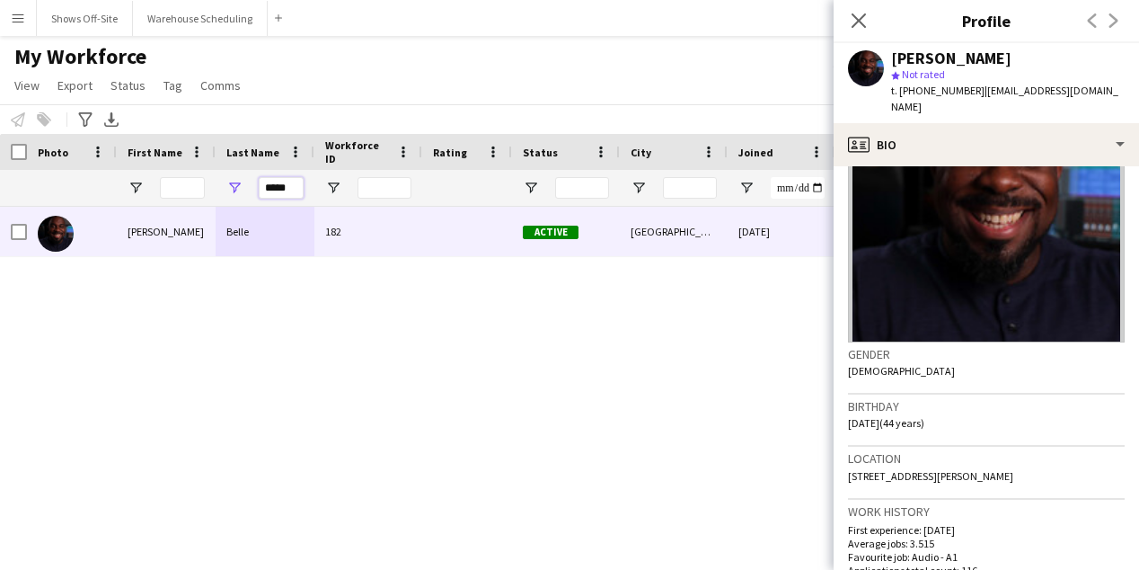
drag, startPoint x: 299, startPoint y: 188, endPoint x: 217, endPoint y: 188, distance: 81.8
click at [217, 188] on div "*****" at bounding box center [265, 188] width 99 height 36
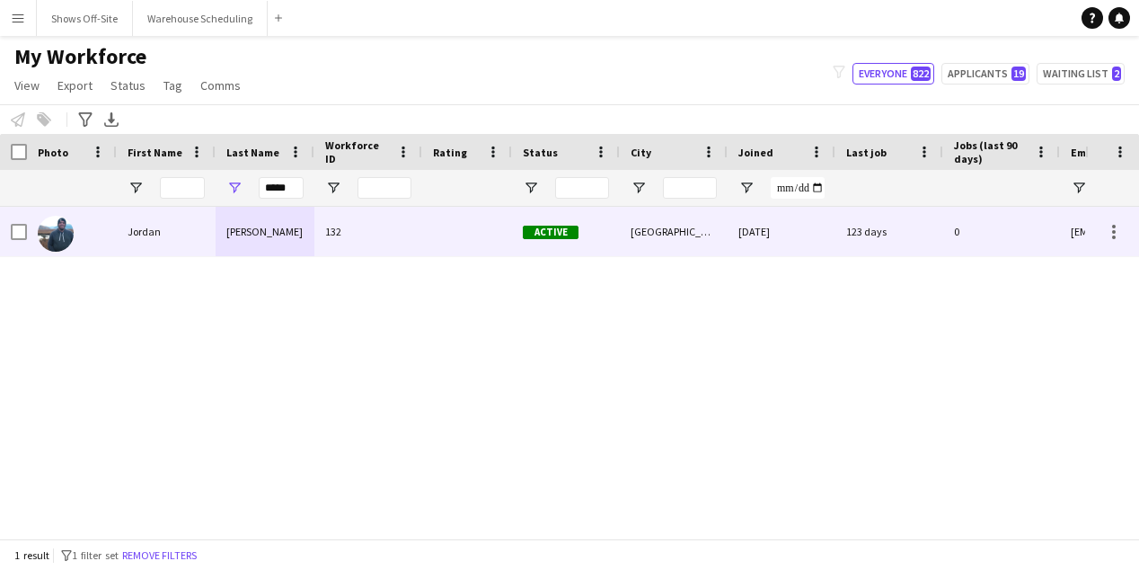
click at [229, 217] on div "Huett" at bounding box center [265, 231] width 99 height 49
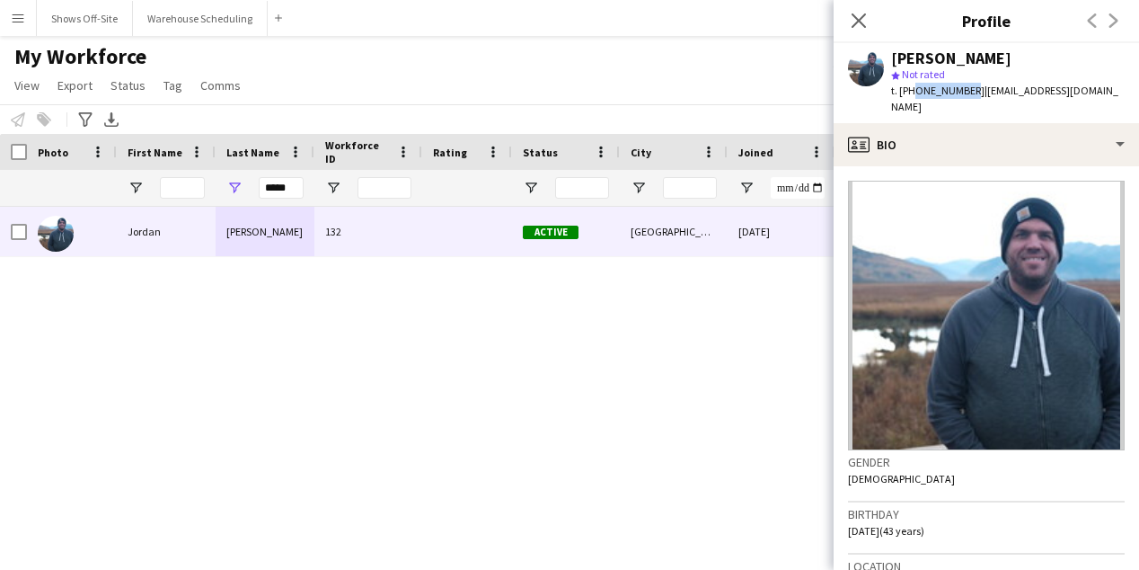
drag, startPoint x: 910, startPoint y: 93, endPoint x: 962, endPoint y: 93, distance: 52.1
click at [962, 93] on span "t. +18179030400" at bounding box center [937, 90] width 93 height 13
copy span "8179030400"
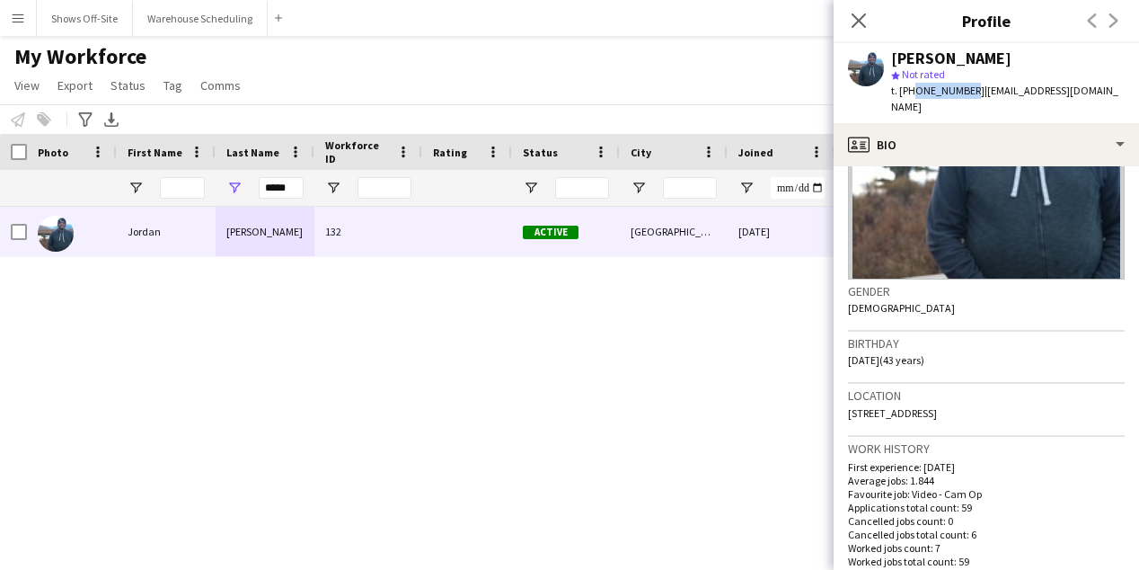
scroll to position [172, 0]
drag, startPoint x: 1065, startPoint y: 395, endPoint x: 847, endPoint y: 393, distance: 217.4
click at [848, 393] on div "Location 6829 Sierra Drive, North Richland Hills, 76180" at bounding box center [986, 408] width 277 height 52
copy span "6829 Sierra Drive, North Richland Hills, 76180"
drag, startPoint x: 295, startPoint y: 185, endPoint x: 219, endPoint y: 185, distance: 75.5
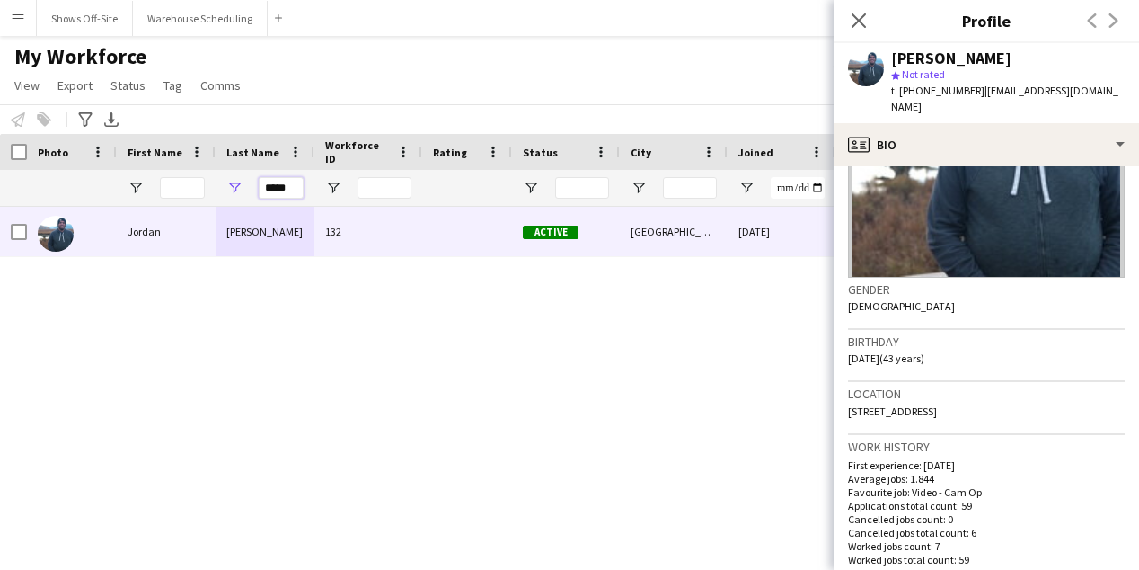
click at [219, 185] on div "*****" at bounding box center [265, 188] width 99 height 36
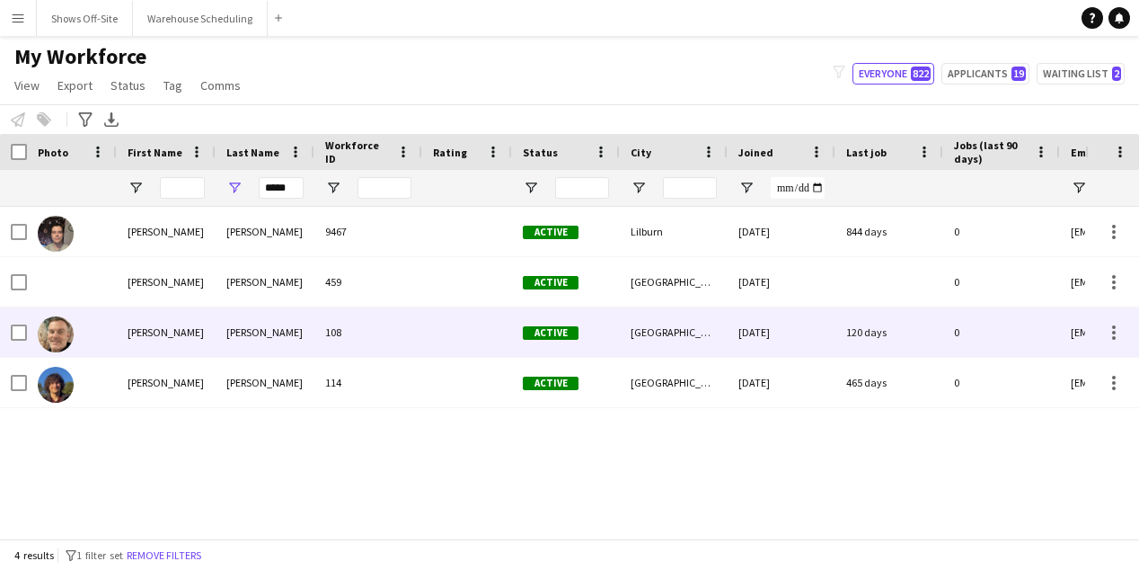
click at [261, 324] on div "Whitney" at bounding box center [265, 331] width 99 height 49
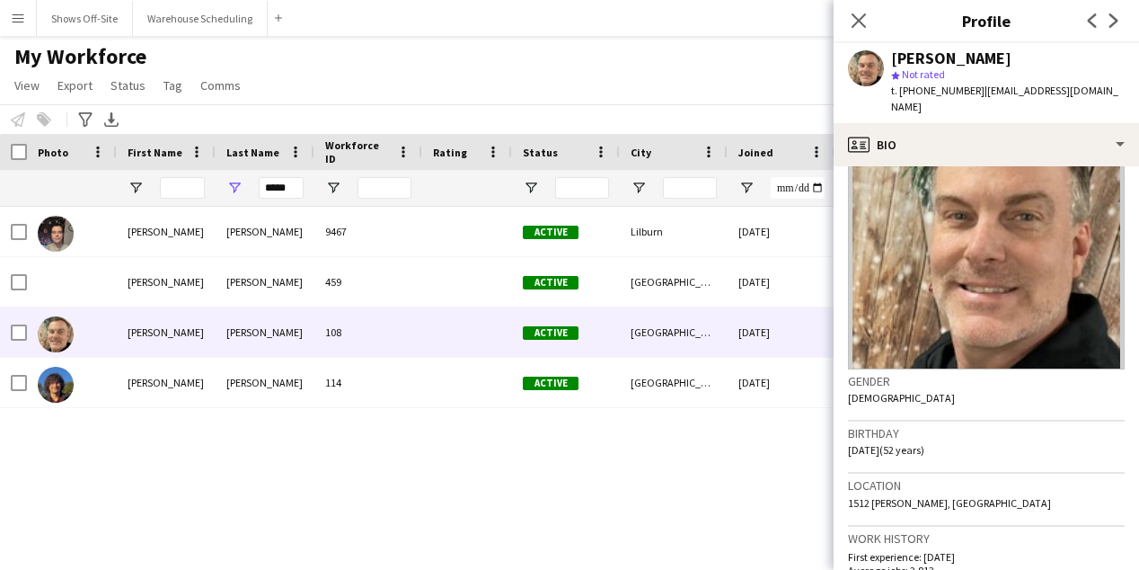
scroll to position [115, 0]
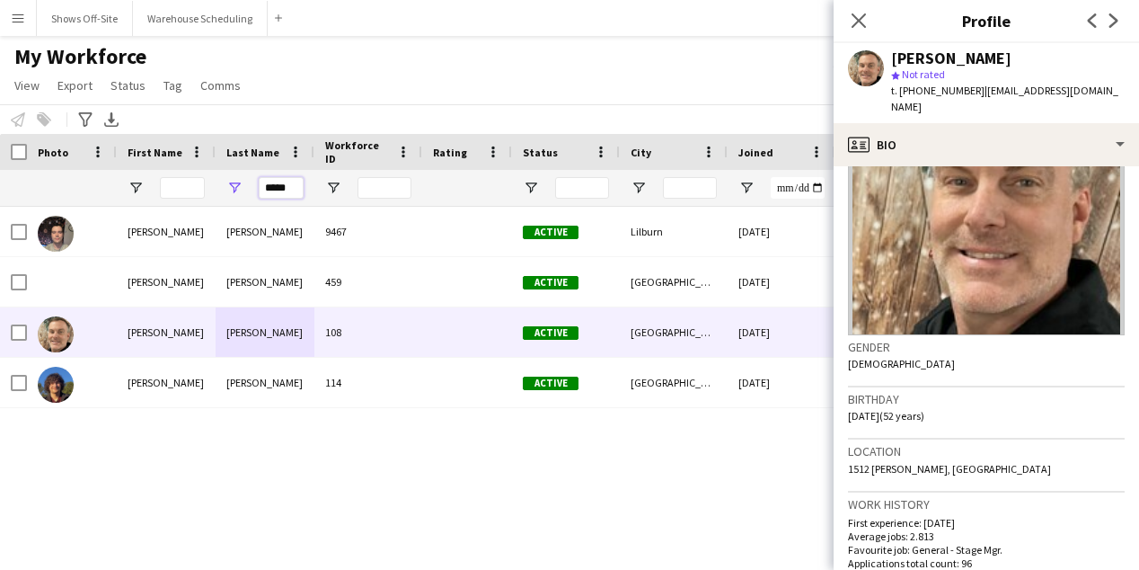
drag, startPoint x: 294, startPoint y: 188, endPoint x: 197, endPoint y: 188, distance: 97.0
click at [209, 188] on div "*****" at bounding box center [974, 188] width 1948 height 36
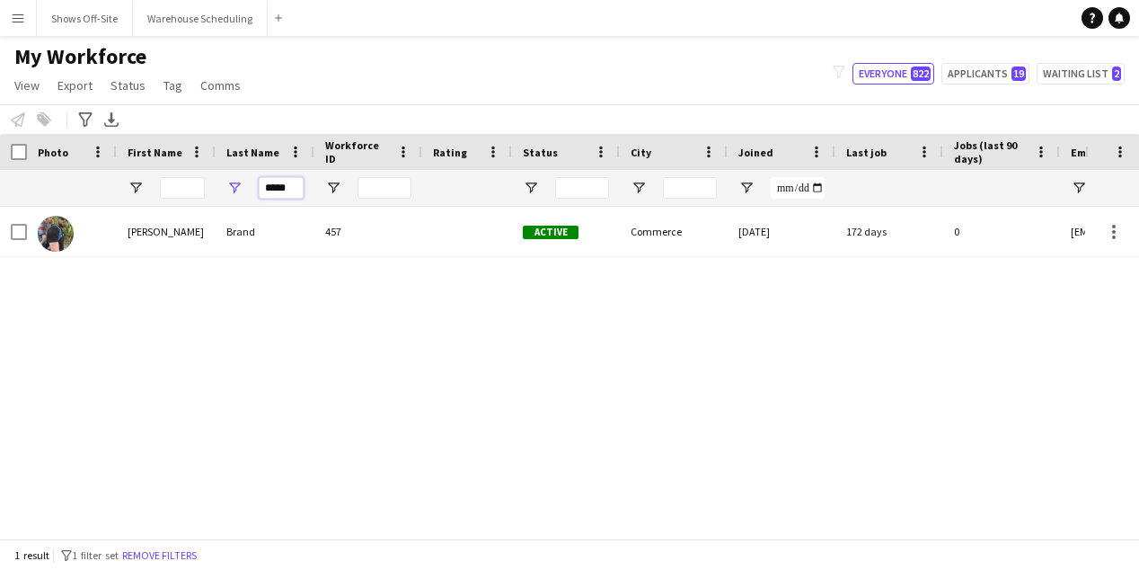
type input "*****"
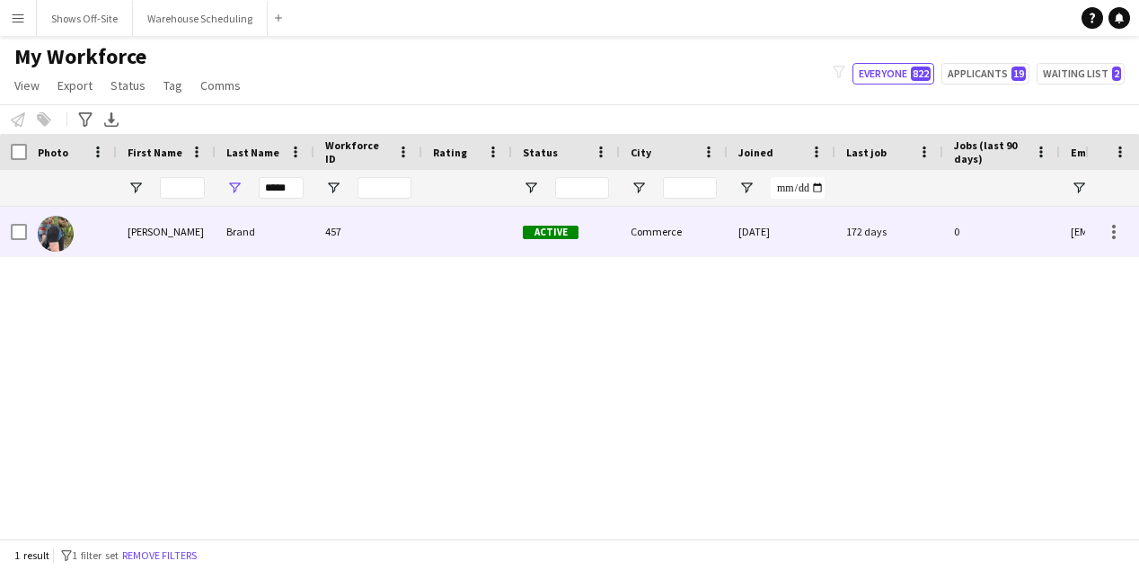
click at [242, 234] on div "Brand" at bounding box center [265, 231] width 99 height 49
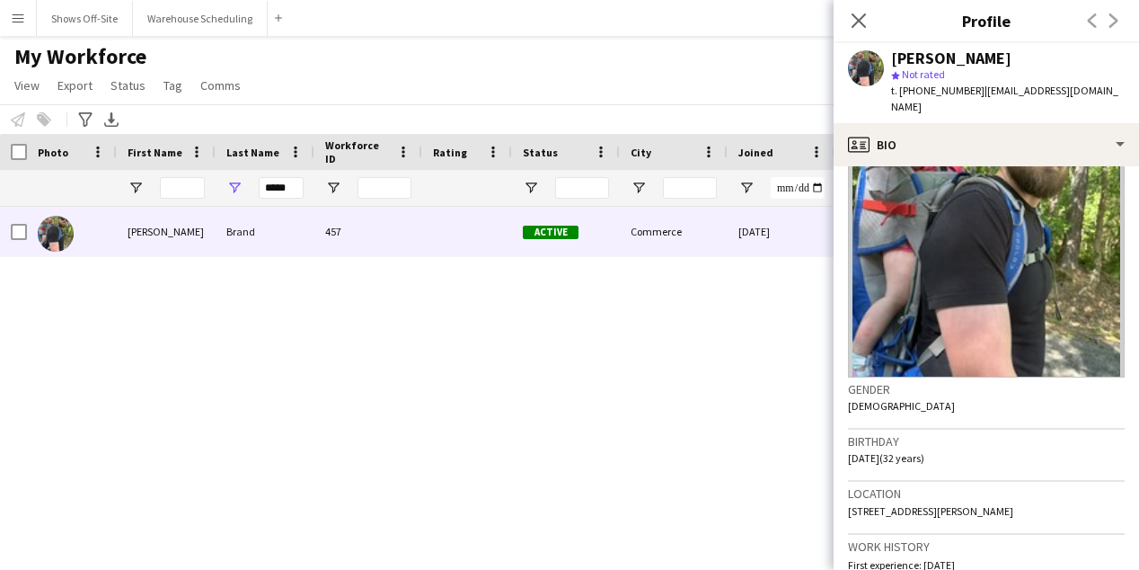
scroll to position [102, 0]
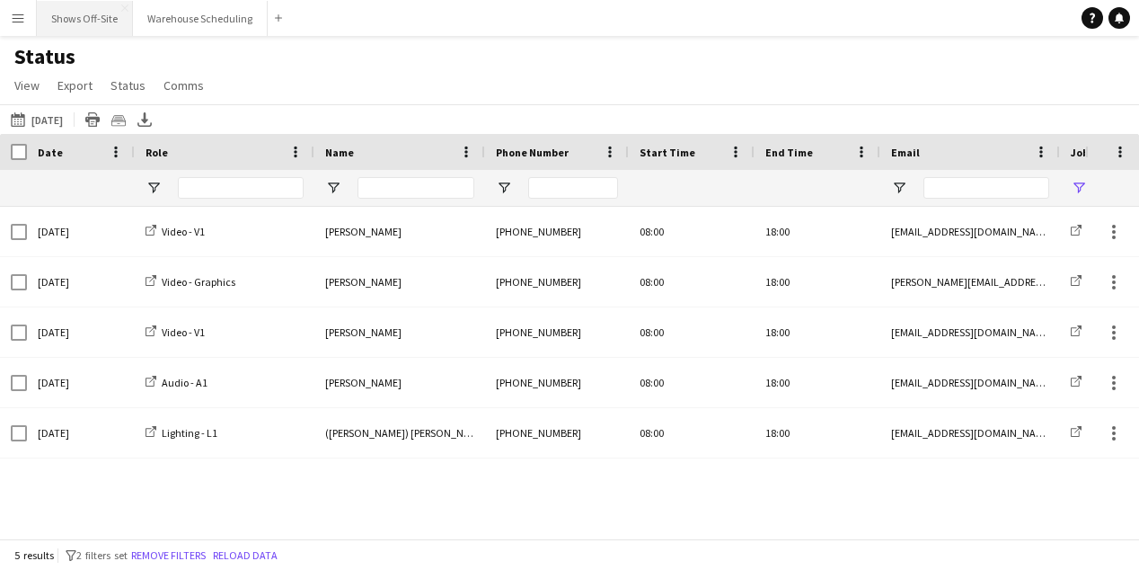
click at [86, 13] on button "Shows Off-Site Close" at bounding box center [85, 18] width 96 height 35
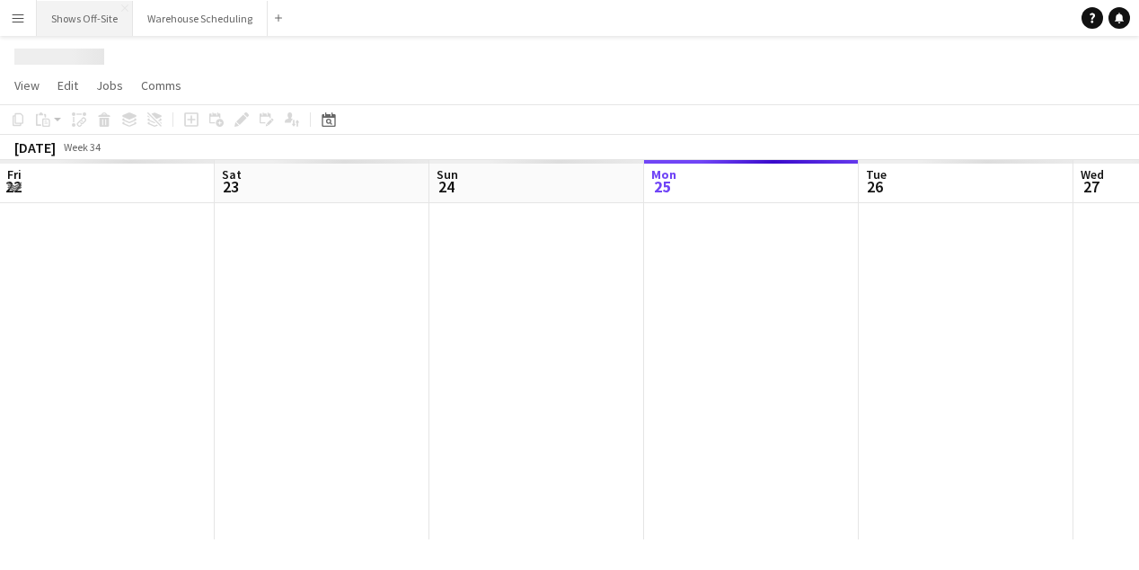
scroll to position [0, 429]
